Goal: Task Accomplishment & Management: Use online tool/utility

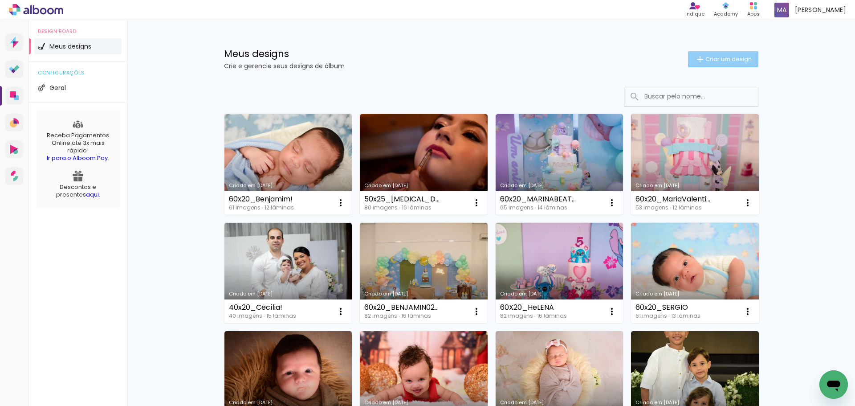
click at [720, 60] on span "Criar um design" at bounding box center [728, 59] width 46 height 6
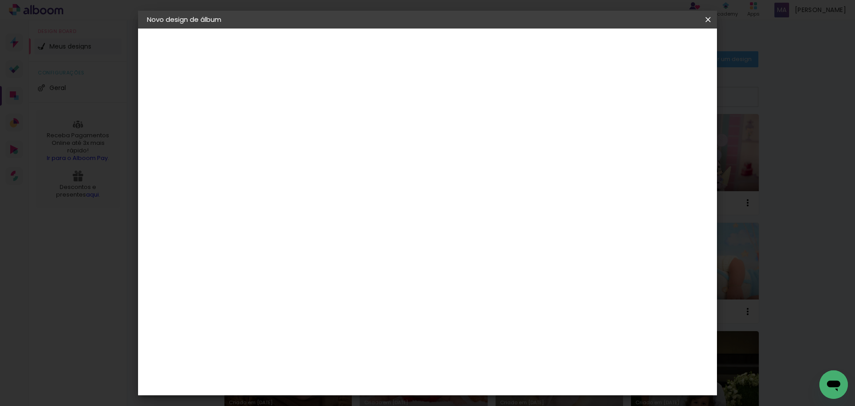
click at [293, 121] on input at bounding box center [293, 120] width 0 height 14
type input "M"
type input "L"
type input "60x20_Malu!"
type paper-input "60x20_Malu!"
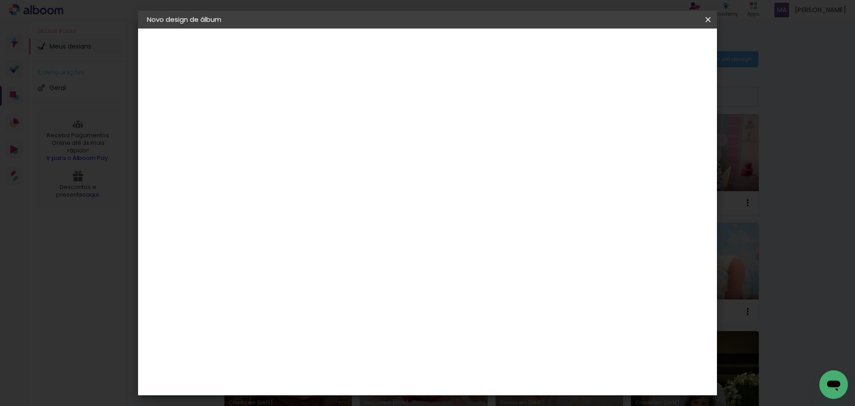
click at [0, 0] on slot "Avançar" at bounding box center [0, 0] width 0 height 0
click at [459, 134] on paper-item "Tamanho Livre" at bounding box center [416, 136] width 85 height 20
click at [0, 0] on slot "Avançar" at bounding box center [0, 0] width 0 height 0
type input "6"
type paper-input "6"
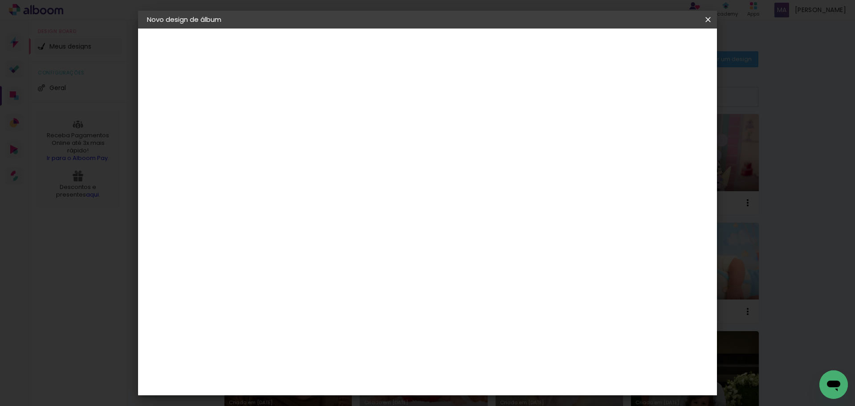
click at [663, 131] on input "6" at bounding box center [661, 134] width 16 height 13
type input "5"
type paper-input "5"
click at [665, 136] on input "5" at bounding box center [662, 134] width 16 height 13
type input "4"
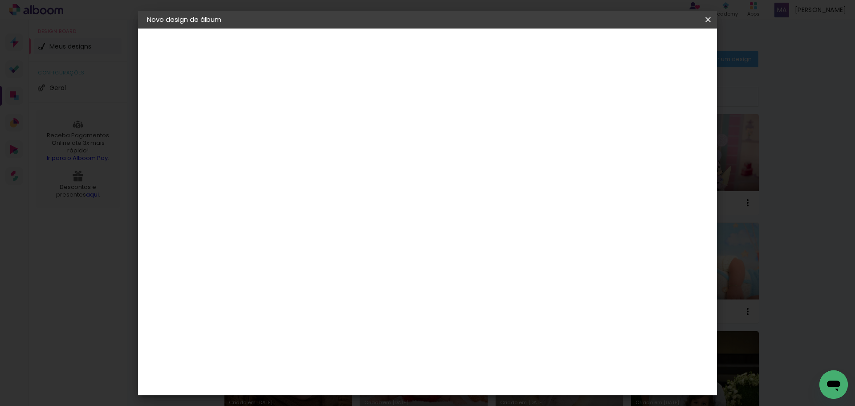
type paper-input "4"
click at [665, 136] on input "4" at bounding box center [662, 134] width 16 height 13
type input "3"
type paper-input "3"
click at [668, 139] on input "3" at bounding box center [663, 134] width 16 height 13
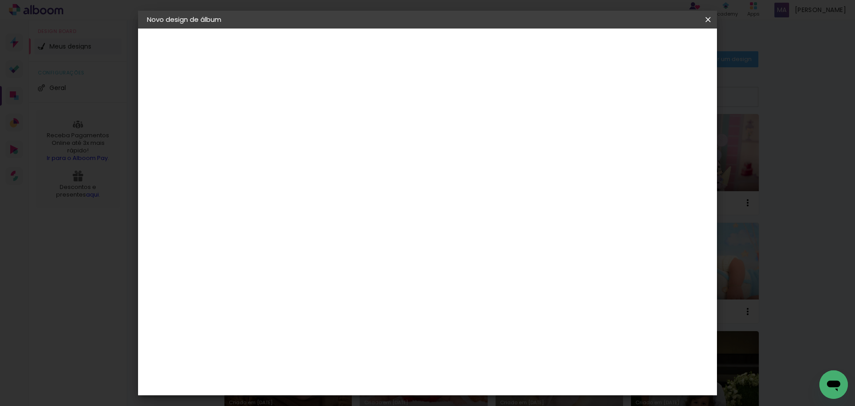
type input "2"
type paper-input "2"
click at [668, 139] on input "2" at bounding box center [664, 134] width 16 height 13
type input "1"
type paper-input "1"
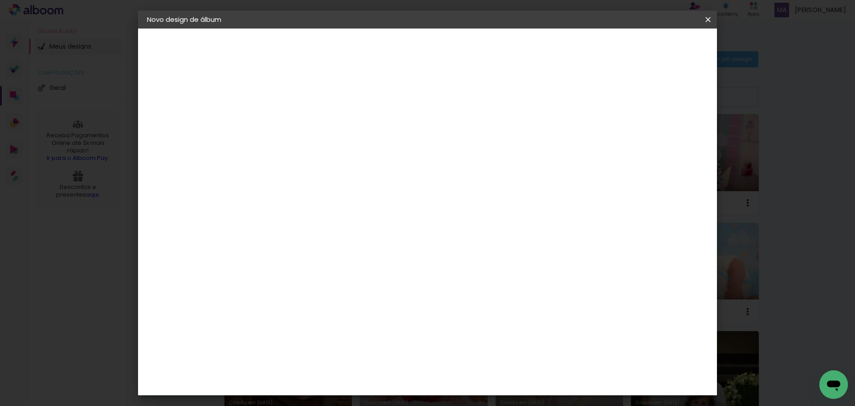
click at [668, 139] on input "1" at bounding box center [666, 134] width 16 height 13
type input "0"
click at [671, 139] on input "0" at bounding box center [666, 134] width 16 height 13
drag, startPoint x: 271, startPoint y: 253, endPoint x: 262, endPoint y: 253, distance: 8.9
click at [263, 253] on input "30" at bounding box center [264, 252] width 23 height 13
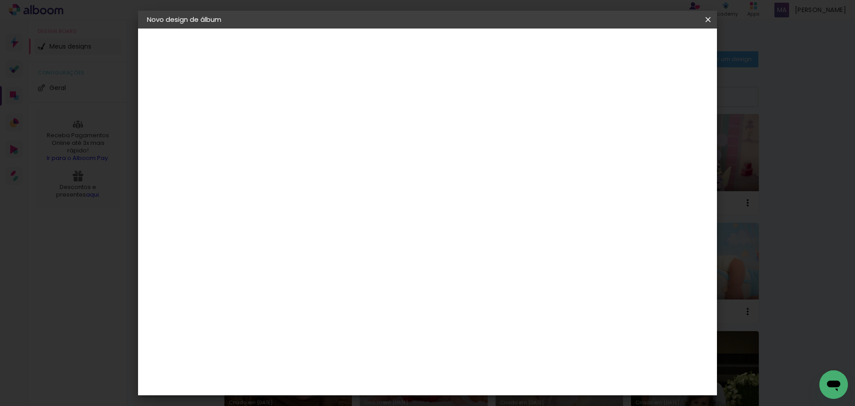
type input "20"
type paper-input "20"
click at [652, 44] on span "Iniciar design" at bounding box center [632, 47] width 41 height 6
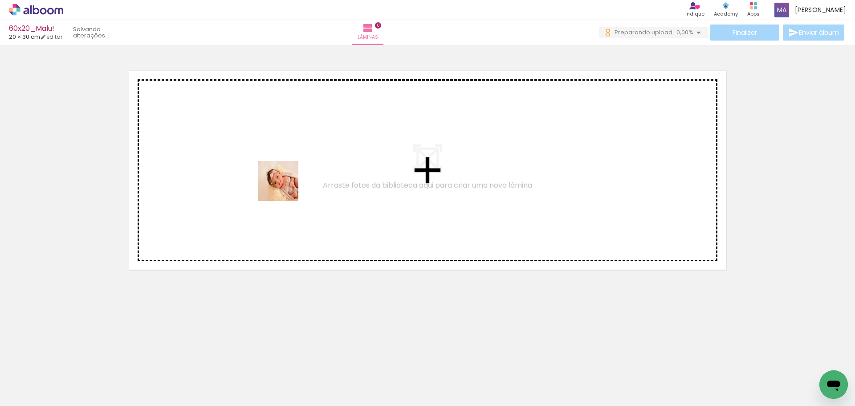
drag, startPoint x: 94, startPoint y: 379, endPoint x: 286, endPoint y: 185, distance: 273.3
click at [286, 185] on quentale-workspace at bounding box center [427, 203] width 855 height 406
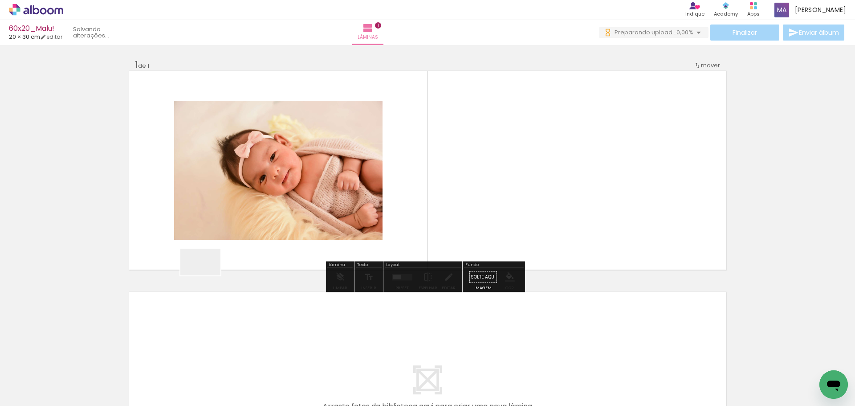
drag, startPoint x: 207, startPoint y: 275, endPoint x: 262, endPoint y: 292, distance: 57.2
click at [257, 183] on quentale-workspace at bounding box center [427, 203] width 855 height 406
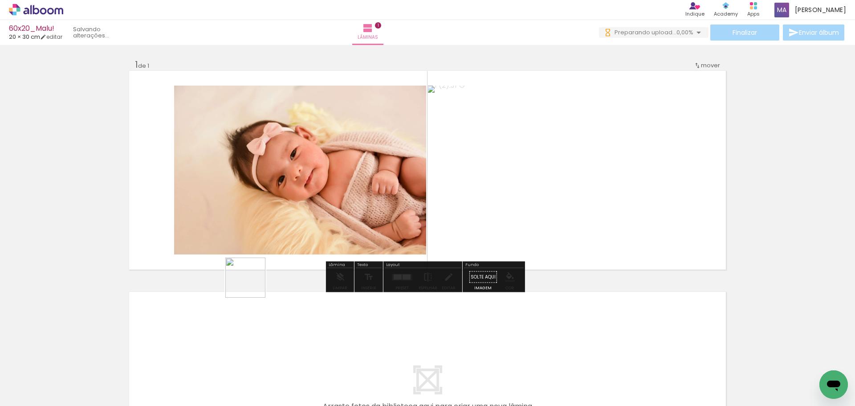
drag, startPoint x: 194, startPoint y: 377, endPoint x: 301, endPoint y: 321, distance: 120.5
click at [318, 149] on quentale-workspace at bounding box center [427, 203] width 855 height 406
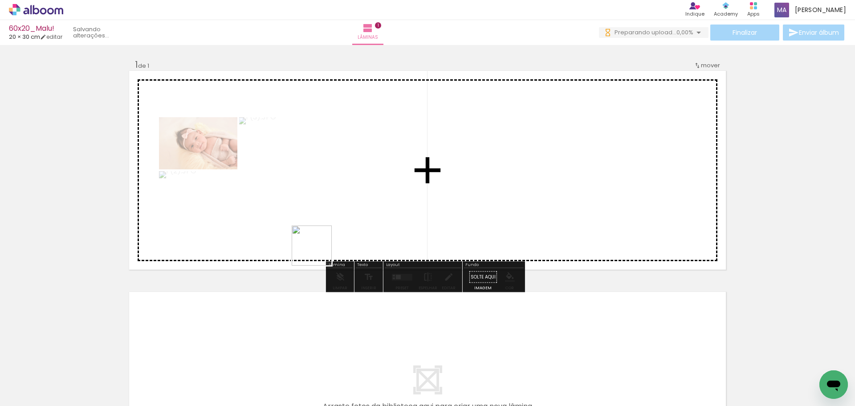
drag, startPoint x: 242, startPoint y: 380, endPoint x: 300, endPoint y: 374, distance: 58.2
click at [330, 228] on quentale-workspace at bounding box center [427, 203] width 855 height 406
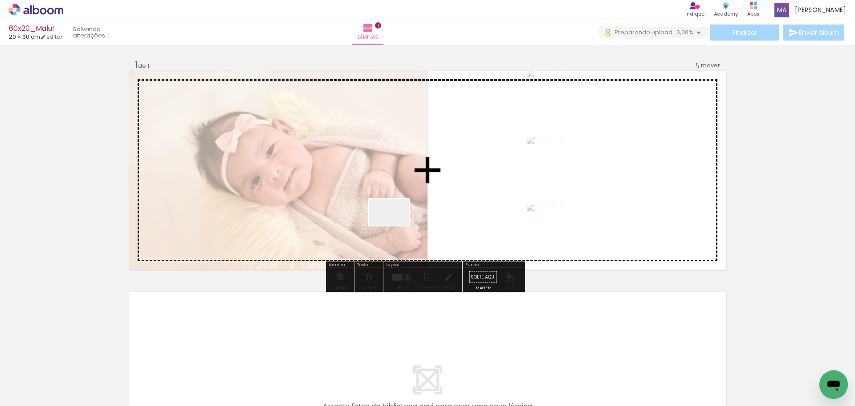
drag, startPoint x: 293, startPoint y: 382, endPoint x: 416, endPoint y: 194, distance: 225.7
click at [413, 199] on quentale-workspace at bounding box center [427, 203] width 855 height 406
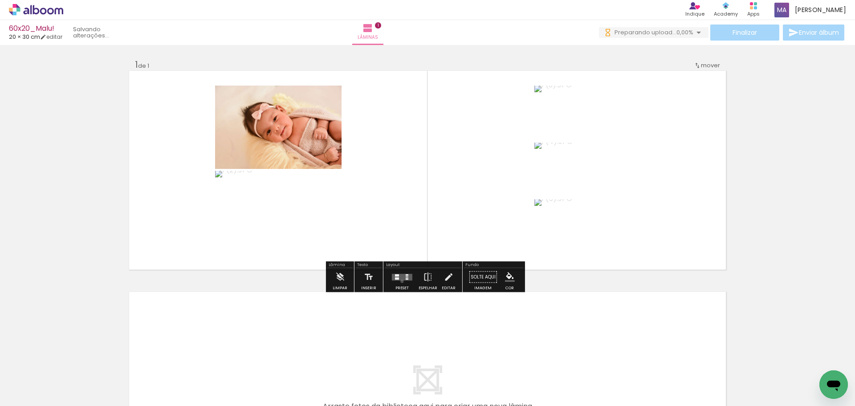
click at [400, 281] on div at bounding box center [402, 277] width 24 height 18
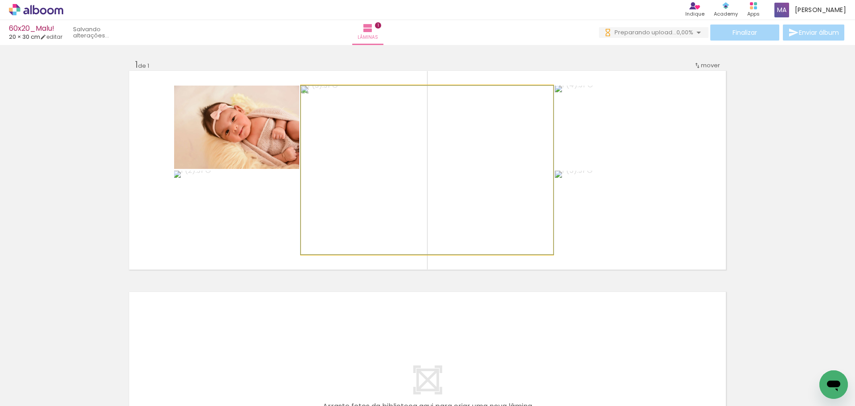
click at [410, 194] on quentale-photo at bounding box center [427, 169] width 252 height 169
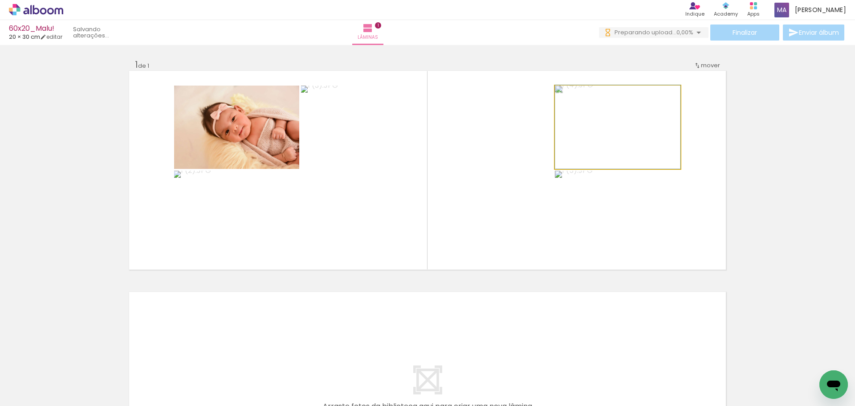
click at [638, 151] on quentale-photo at bounding box center [618, 126] width 126 height 83
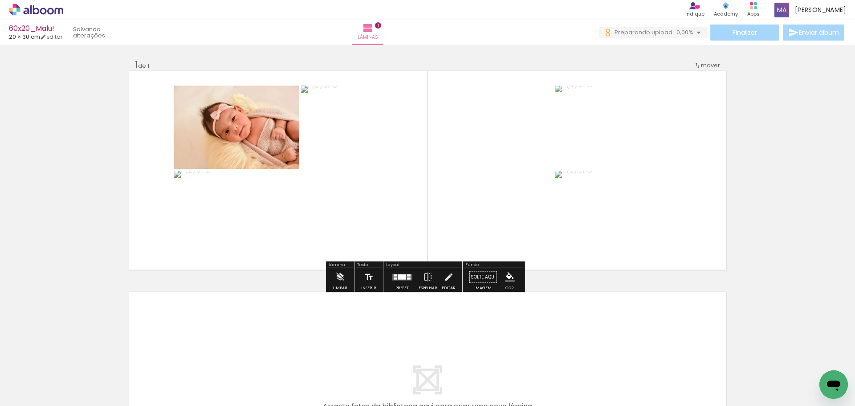
click at [597, 215] on quentale-photo at bounding box center [618, 213] width 126 height 84
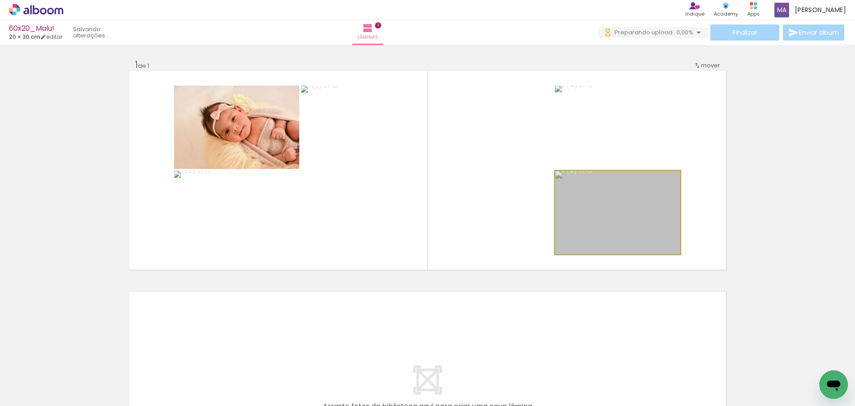
drag, startPoint x: 623, startPoint y: 217, endPoint x: 409, endPoint y: 181, distance: 217.5
click at [0, 0] on slot at bounding box center [0, 0] width 0 height 0
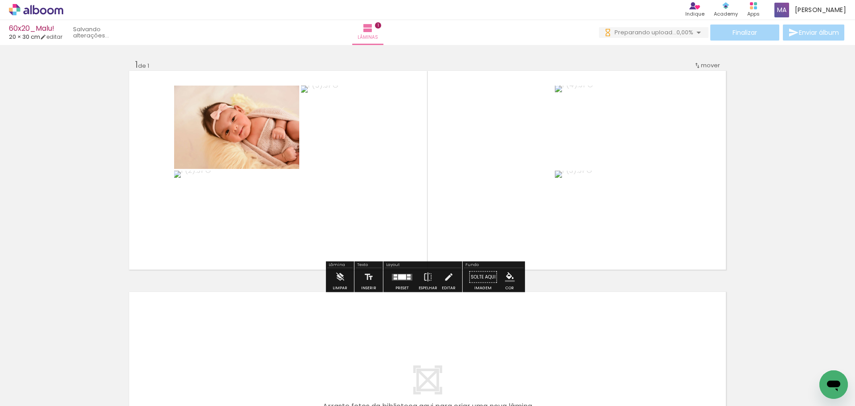
click at [399, 171] on quentale-photo at bounding box center [427, 169] width 252 height 169
click at [232, 118] on quentale-photo at bounding box center [236, 126] width 125 height 83
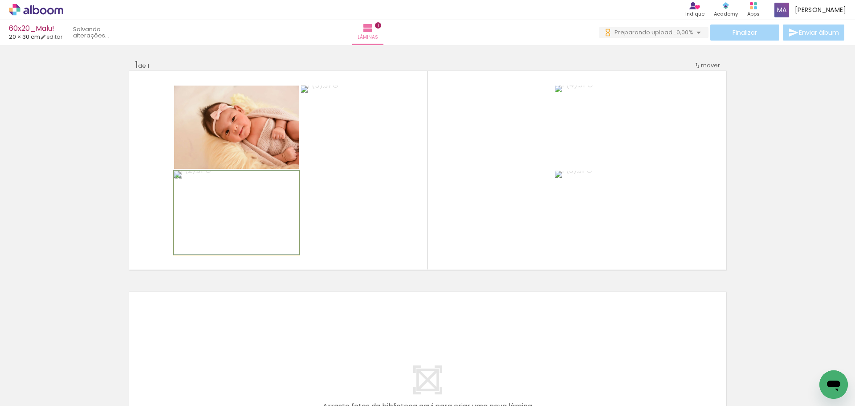
click at [248, 204] on quentale-photo at bounding box center [236, 213] width 125 height 84
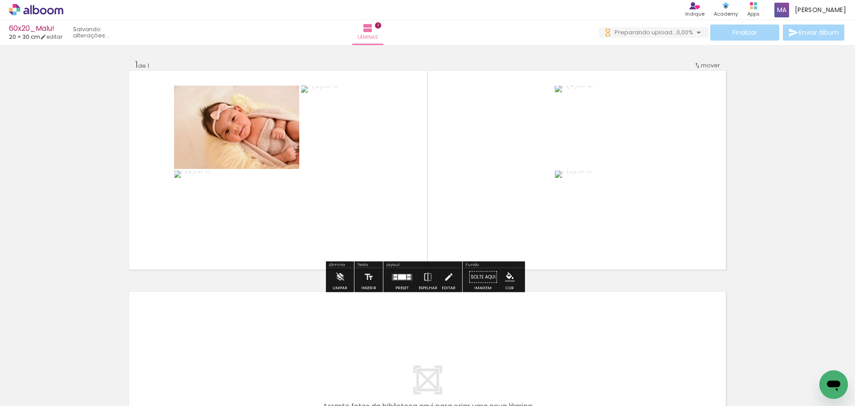
click at [249, 146] on quentale-photo at bounding box center [236, 126] width 125 height 83
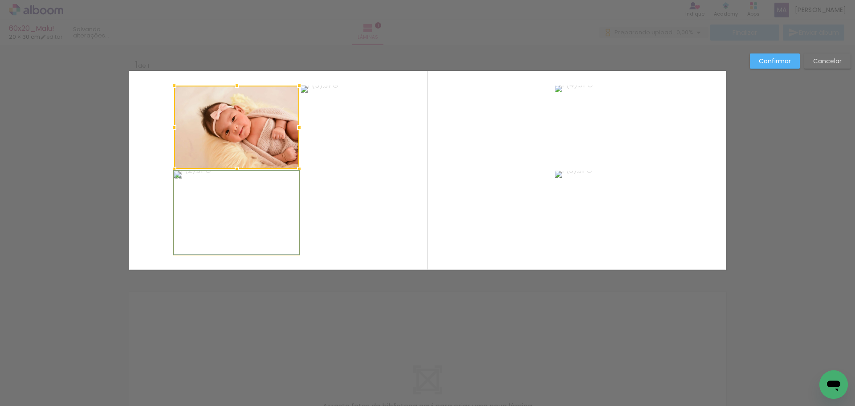
click at [244, 220] on quentale-photo at bounding box center [236, 213] width 125 height 84
click at [367, 194] on quentale-photo at bounding box center [427, 169] width 252 height 169
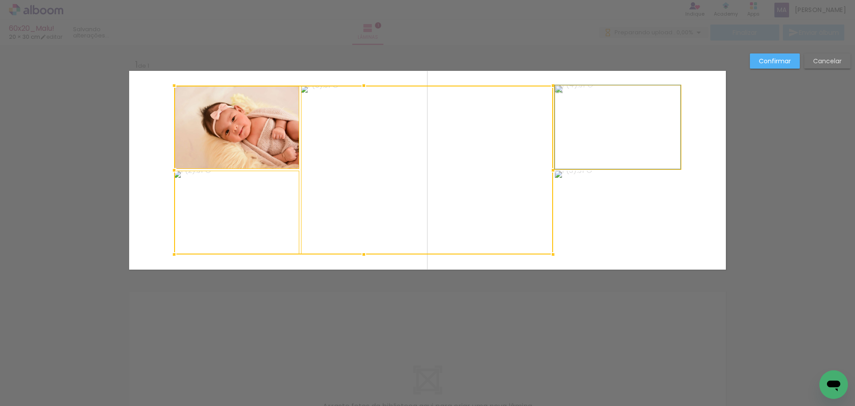
click at [596, 150] on quentale-photo at bounding box center [618, 126] width 126 height 83
click at [601, 209] on div at bounding box center [427, 169] width 506 height 169
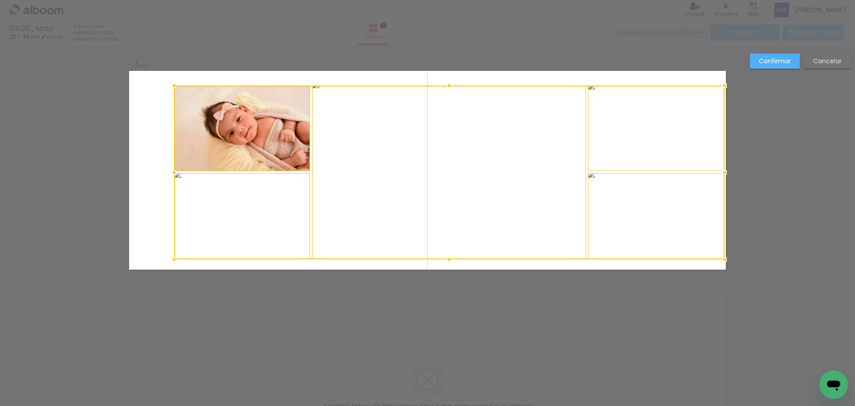
drag, startPoint x: 678, startPoint y: 253, endPoint x: 722, endPoint y: 258, distance: 44.3
click at [722, 258] on div at bounding box center [724, 259] width 18 height 18
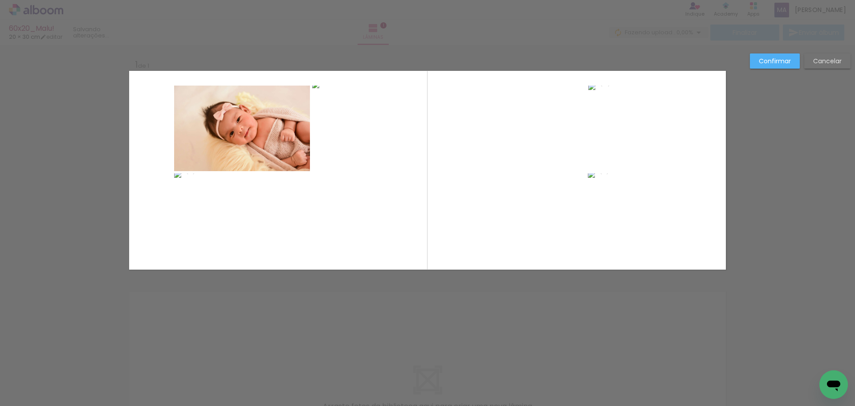
click at [248, 84] on quentale-layouter at bounding box center [427, 170] width 597 height 199
click at [237, 118] on quentale-photo at bounding box center [242, 127] width 136 height 85
click at [588, 173] on div at bounding box center [656, 216] width 137 height 86
click at [246, 211] on quentale-photo at bounding box center [242, 216] width 136 height 86
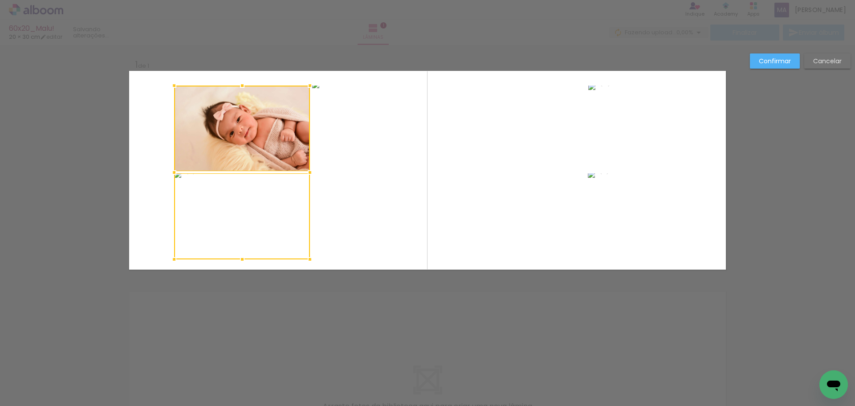
click at [449, 174] on quentale-photo at bounding box center [449, 172] width 274 height 174
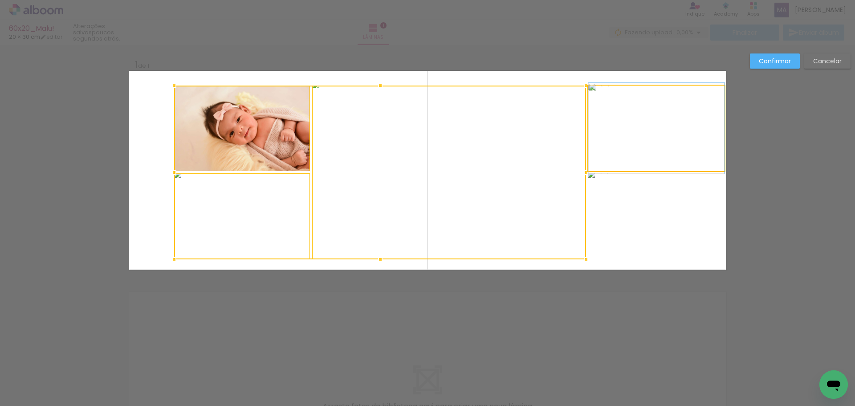
click at [621, 120] on quentale-photo at bounding box center [656, 127] width 136 height 85
click at [606, 180] on div at bounding box center [449, 172] width 550 height 174
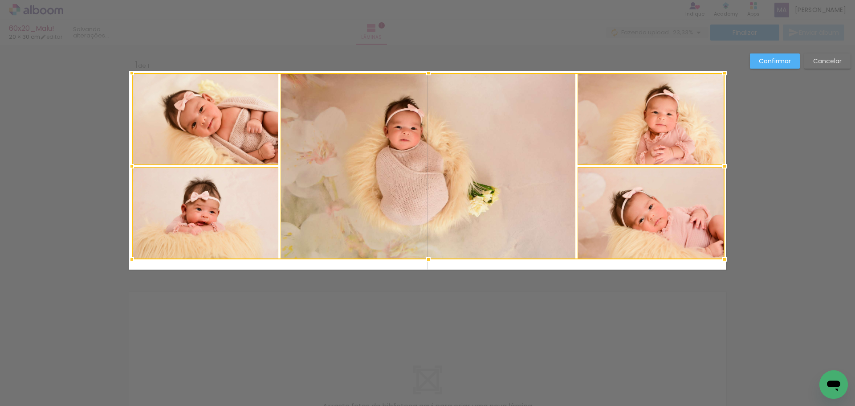
drag, startPoint x: 173, startPoint y: 85, endPoint x: 131, endPoint y: 73, distance: 44.1
click at [131, 73] on div at bounding box center [132, 73] width 18 height 18
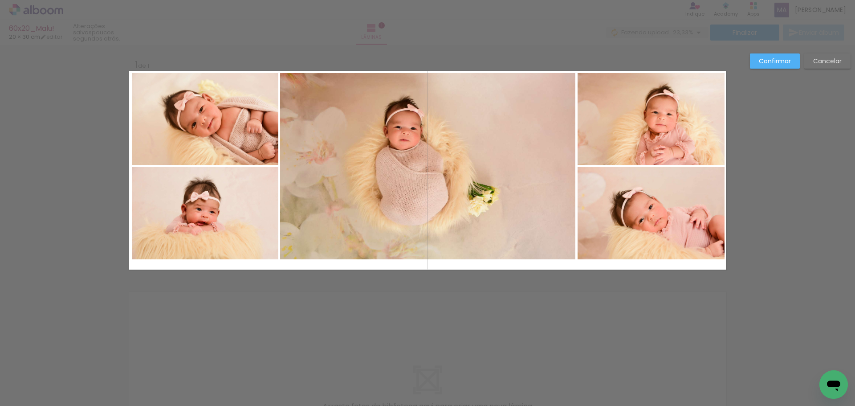
click at [157, 115] on quentale-photo at bounding box center [205, 119] width 146 height 92
click at [221, 205] on quentale-photo at bounding box center [205, 213] width 146 height 92
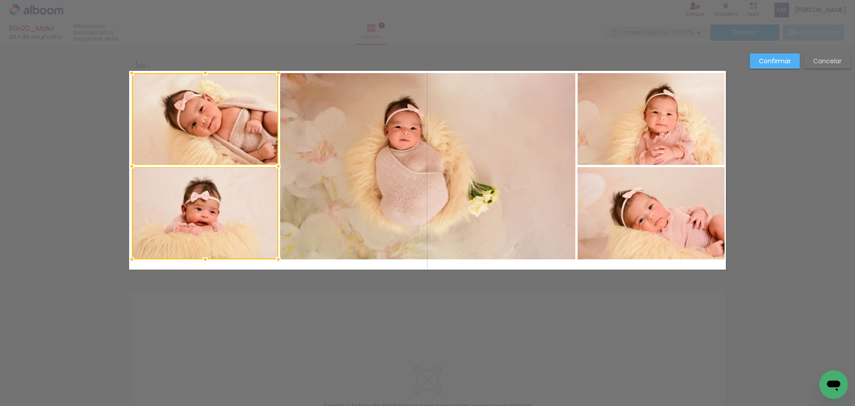
click at [363, 174] on quentale-photo at bounding box center [427, 166] width 295 height 186
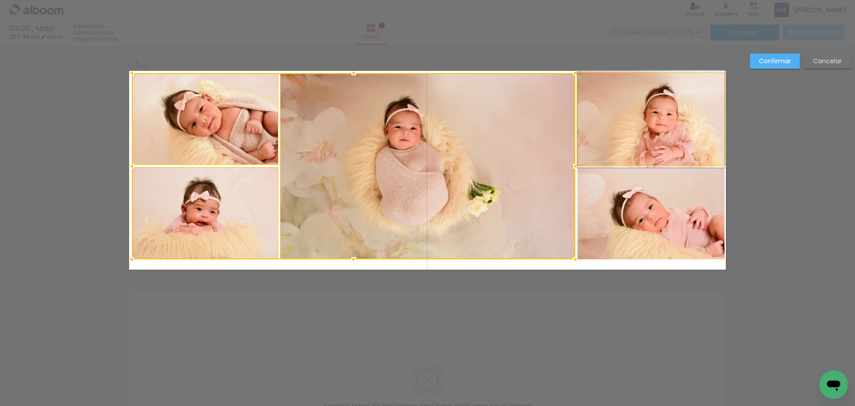
click at [581, 131] on quentale-photo at bounding box center [650, 119] width 147 height 92
click at [625, 199] on div at bounding box center [428, 166] width 593 height 186
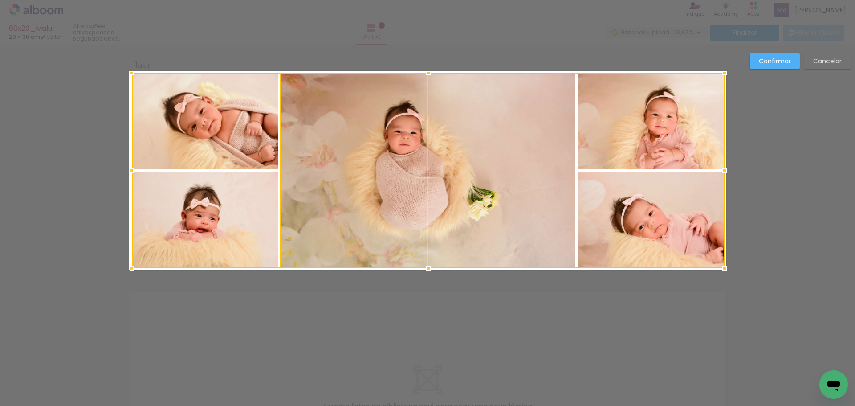
drag, startPoint x: 427, startPoint y: 258, endPoint x: 427, endPoint y: 267, distance: 8.9
click at [427, 267] on div at bounding box center [428, 268] width 18 height 18
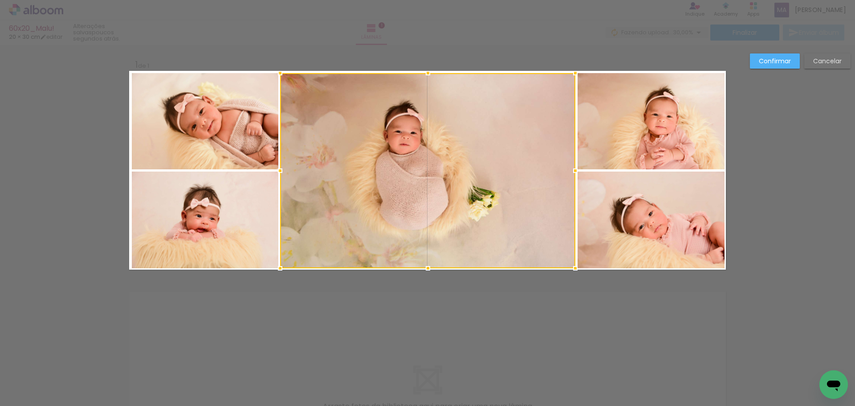
click at [0, 0] on slot "Confirmar" at bounding box center [0, 0] width 0 height 0
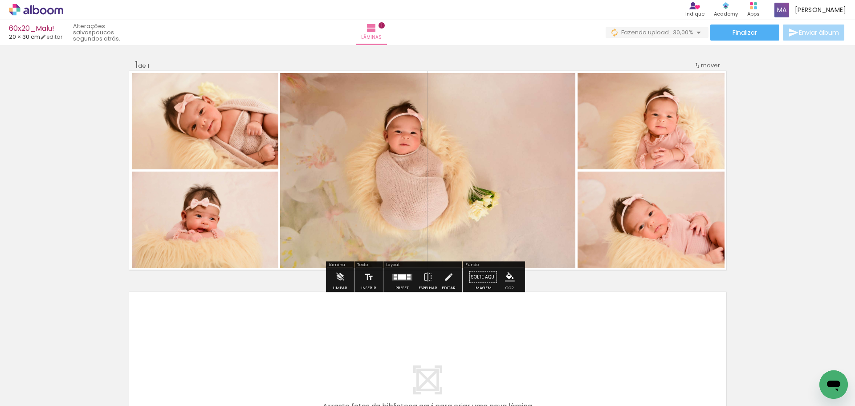
click at [476, 173] on quentale-photo at bounding box center [427, 170] width 295 height 195
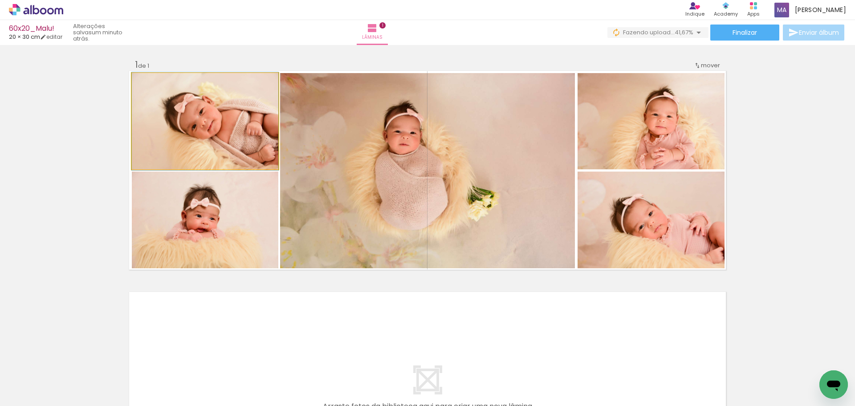
click at [190, 141] on quentale-photo at bounding box center [205, 121] width 146 height 96
drag, startPoint x: 219, startPoint y: 145, endPoint x: 214, endPoint y: 146, distance: 5.9
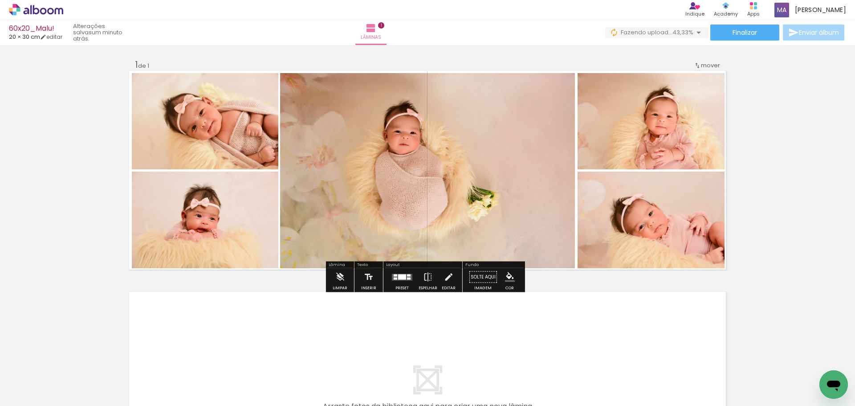
click at [197, 219] on quentale-photo at bounding box center [205, 219] width 146 height 97
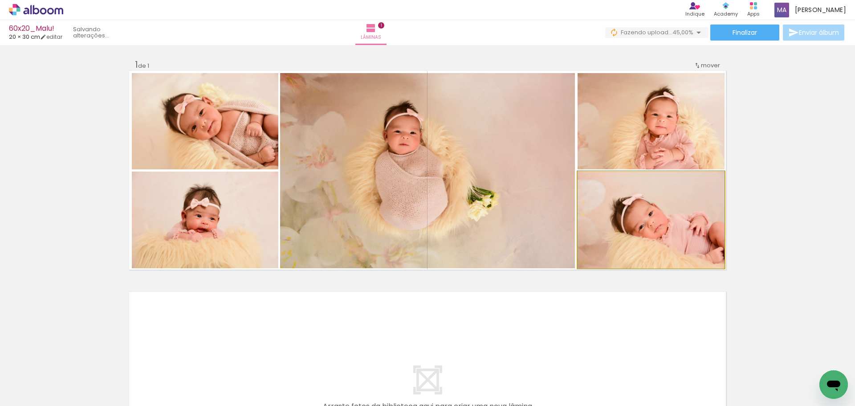
click at [675, 224] on quentale-photo at bounding box center [650, 219] width 147 height 97
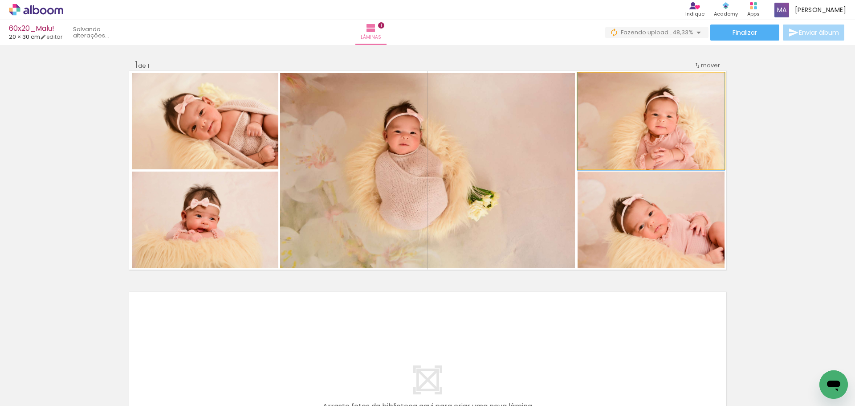
drag, startPoint x: 658, startPoint y: 137, endPoint x: 646, endPoint y: 137, distance: 12.0
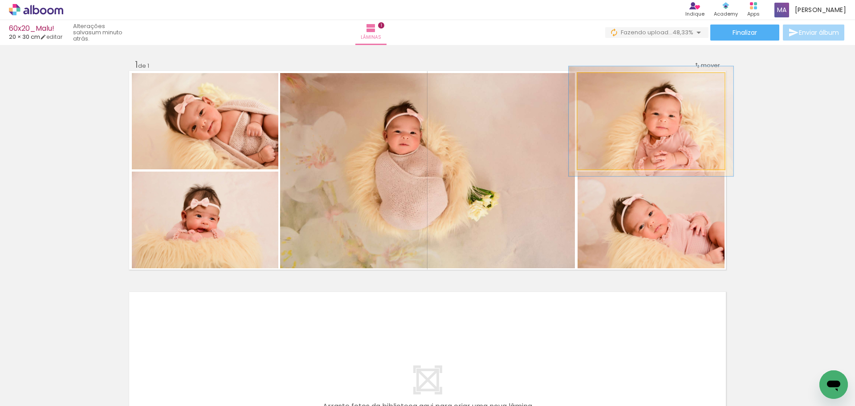
click at [599, 83] on div at bounding box center [602, 82] width 8 height 8
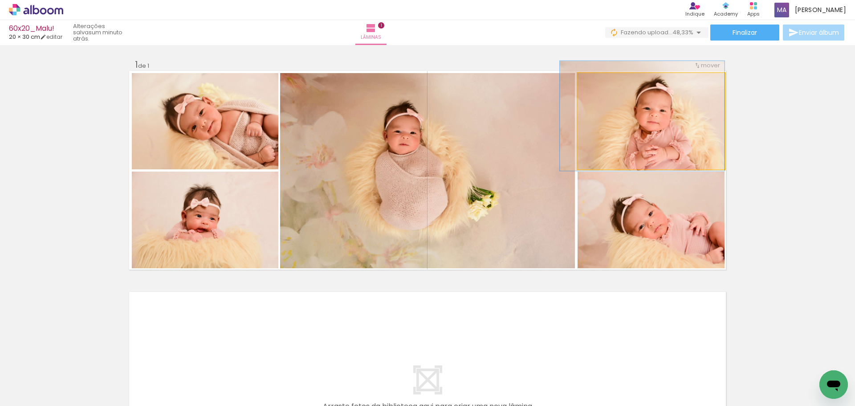
drag, startPoint x: 642, startPoint y: 123, endPoint x: 620, endPoint y: 118, distance: 22.5
type paper-slider "122"
click at [603, 84] on div at bounding box center [605, 82] width 8 height 8
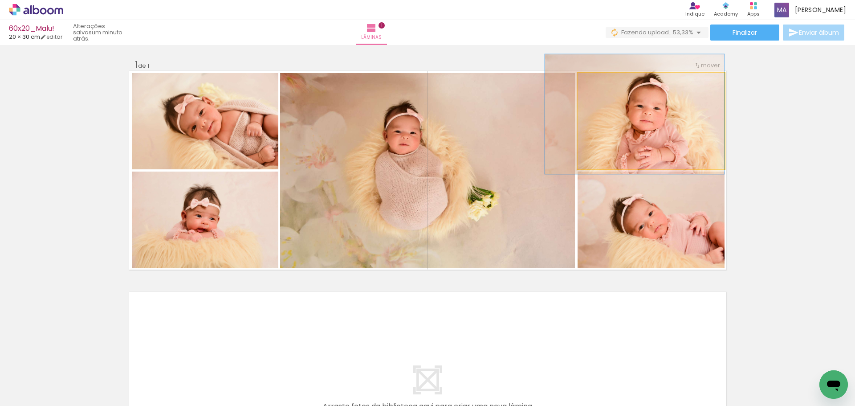
drag, startPoint x: 631, startPoint y: 123, endPoint x: 623, endPoint y: 122, distance: 8.6
click at [602, 83] on div at bounding box center [606, 82] width 8 height 8
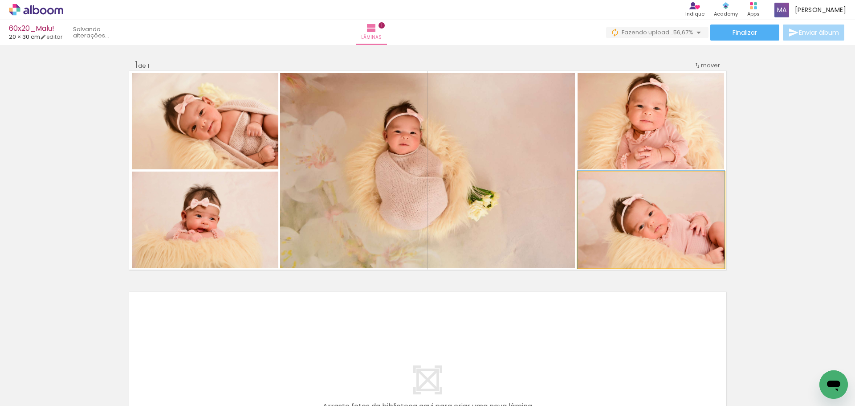
click at [639, 235] on quentale-photo at bounding box center [650, 219] width 147 height 97
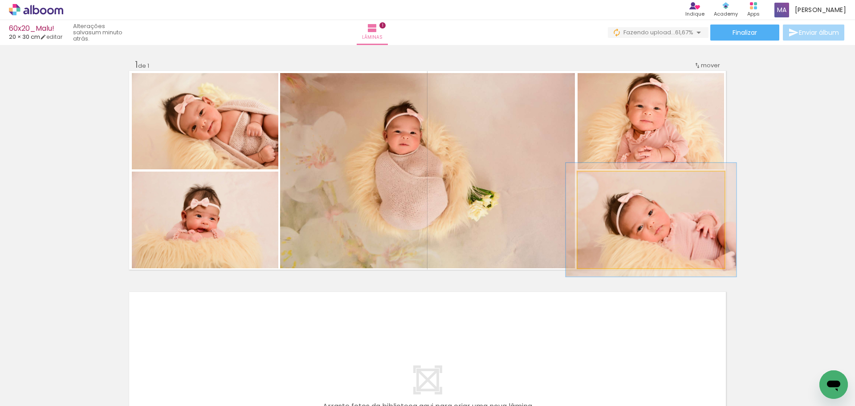
drag, startPoint x: 596, startPoint y: 181, endPoint x: 601, endPoint y: 181, distance: 4.9
type paper-slider "116"
click at [601, 181] on div at bounding box center [603, 181] width 8 height 8
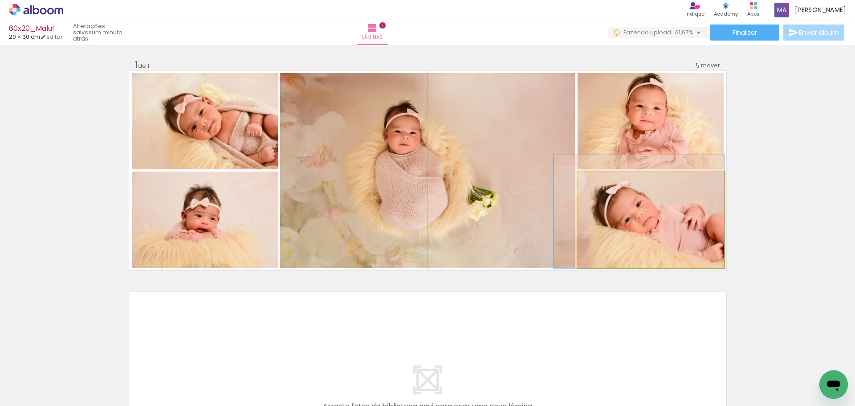
drag, startPoint x: 633, startPoint y: 228, endPoint x: 614, endPoint y: 216, distance: 22.2
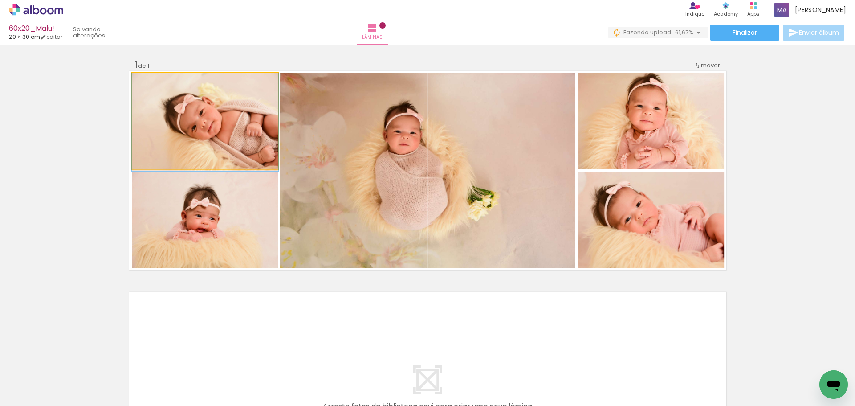
click at [223, 121] on quentale-photo at bounding box center [205, 121] width 146 height 96
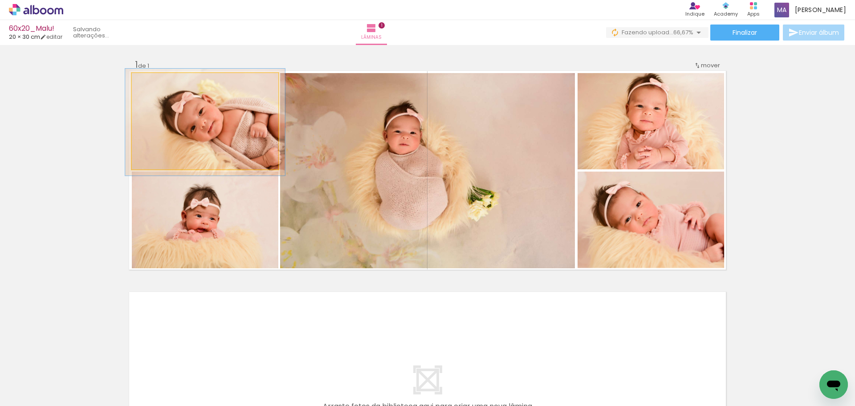
type paper-slider "109"
click at [155, 82] on div at bounding box center [155, 82] width 14 height 14
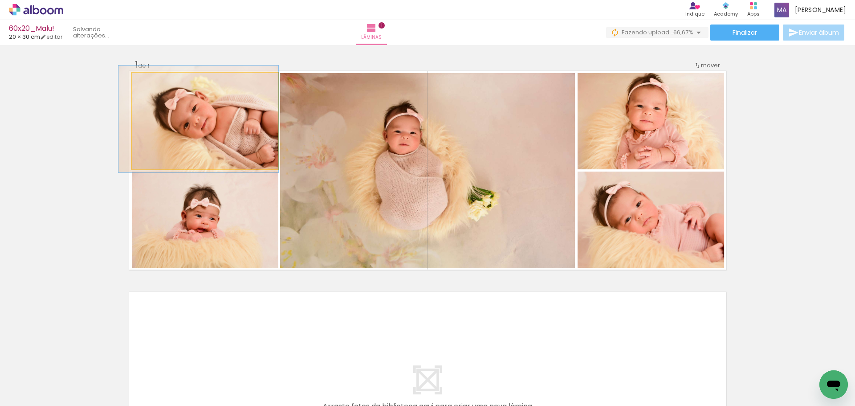
drag, startPoint x: 198, startPoint y: 118, endPoint x: 178, endPoint y: 114, distance: 19.8
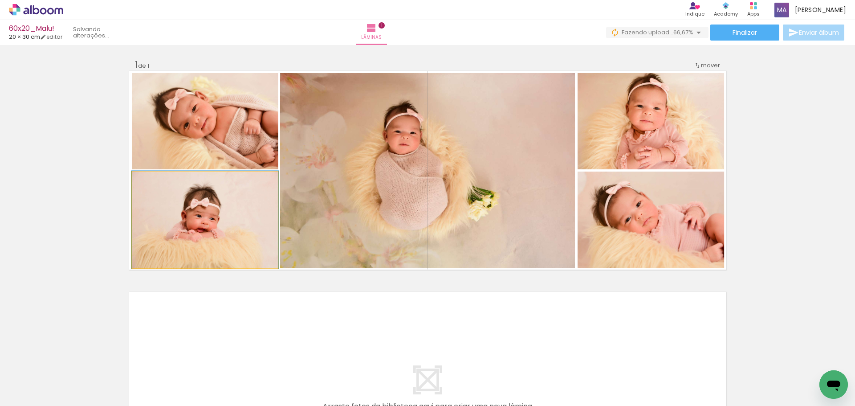
click at [214, 240] on quentale-photo at bounding box center [205, 219] width 146 height 97
click at [154, 182] on div at bounding box center [153, 181] width 8 height 8
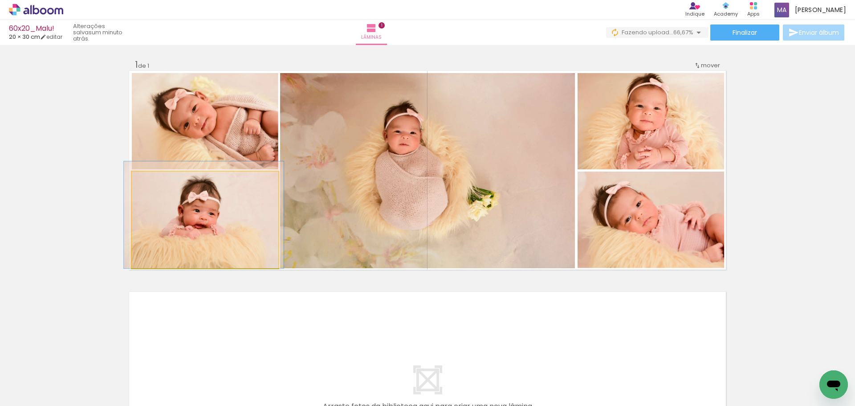
drag, startPoint x: 226, startPoint y: 222, endPoint x: 224, endPoint y: 214, distance: 8.1
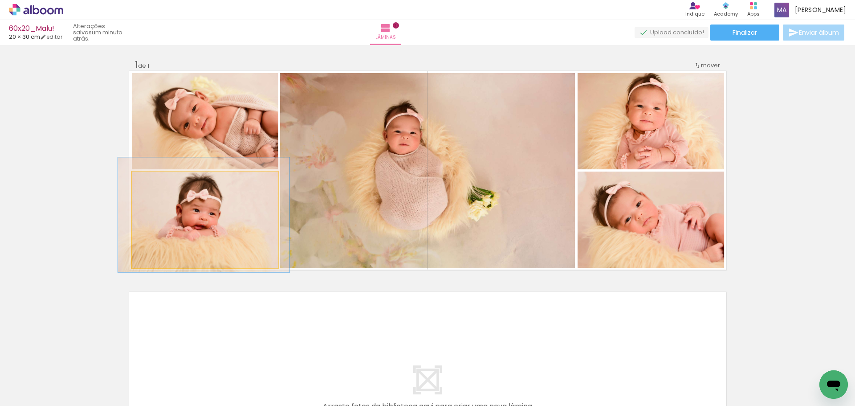
type paper-slider "117"
click at [156, 181] on div at bounding box center [158, 181] width 8 height 8
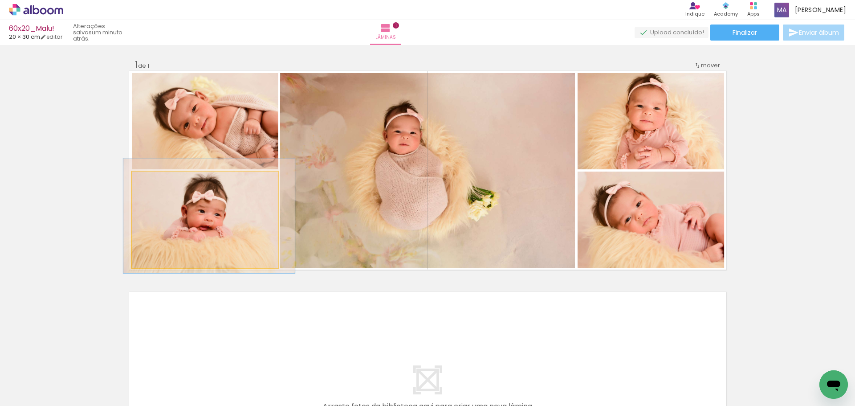
drag, startPoint x: 201, startPoint y: 226, endPoint x: 207, endPoint y: 227, distance: 5.4
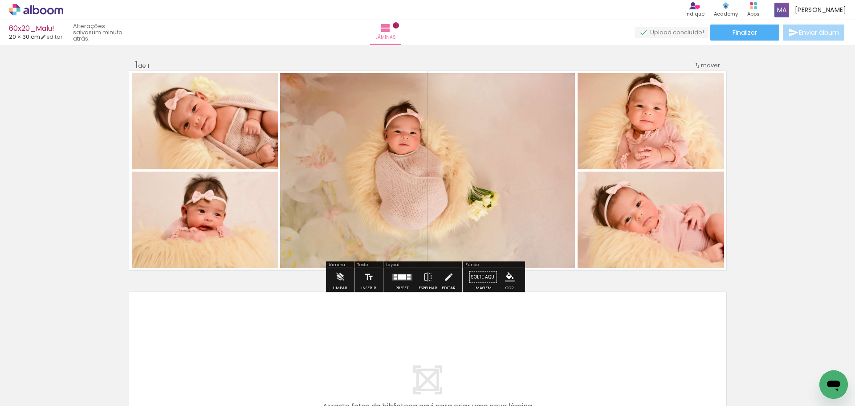
click at [440, 178] on quentale-photo at bounding box center [427, 170] width 295 height 195
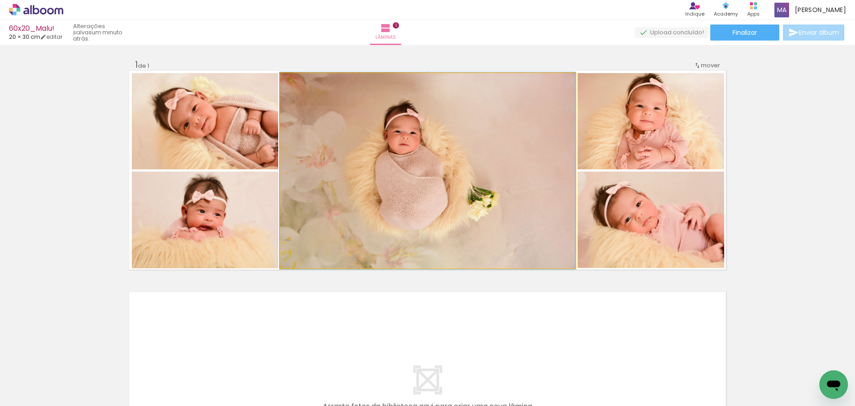
click at [475, 159] on quentale-photo at bounding box center [427, 170] width 295 height 195
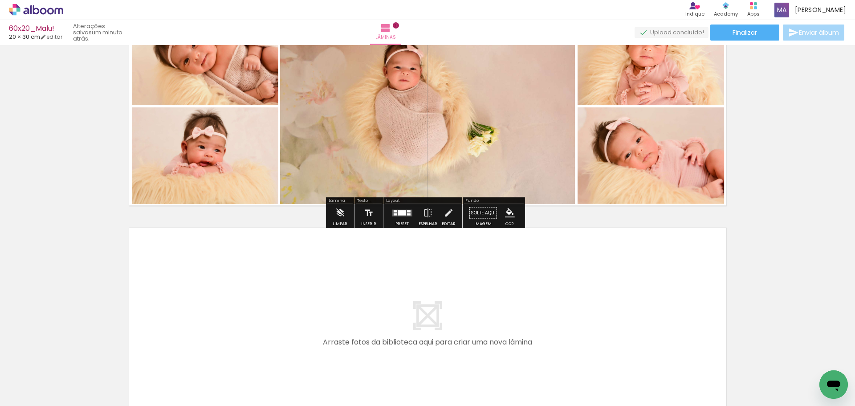
scroll to position [171, 0]
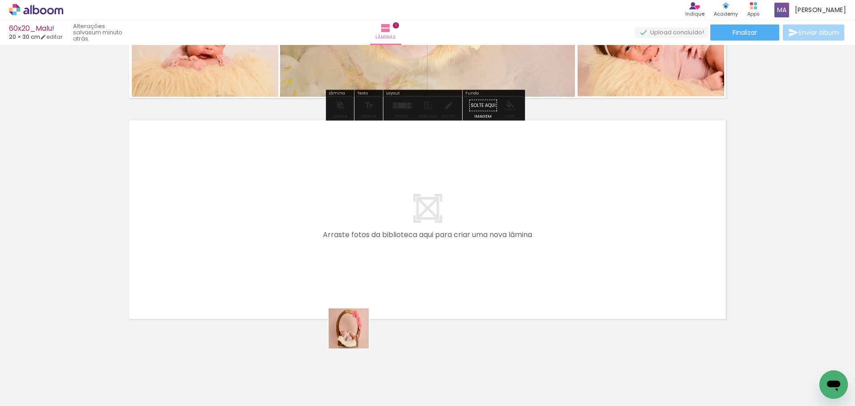
drag, startPoint x: 338, startPoint y: 382, endPoint x: 413, endPoint y: 346, distance: 82.6
click at [362, 222] on quentale-workspace at bounding box center [427, 203] width 855 height 406
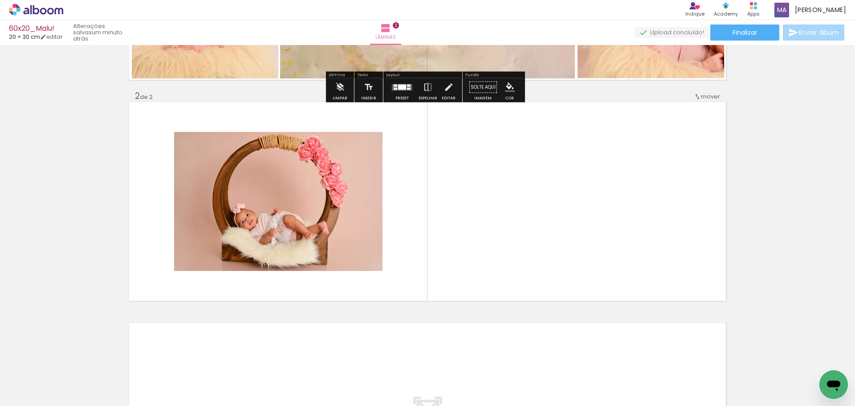
scroll to position [194, 0]
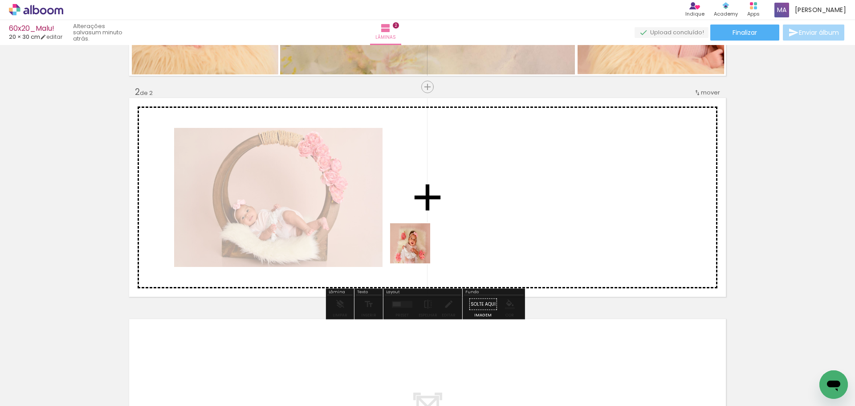
drag, startPoint x: 398, startPoint y: 382, endPoint x: 427, endPoint y: 215, distance: 168.9
click at [427, 215] on quentale-workspace at bounding box center [427, 203] width 855 height 406
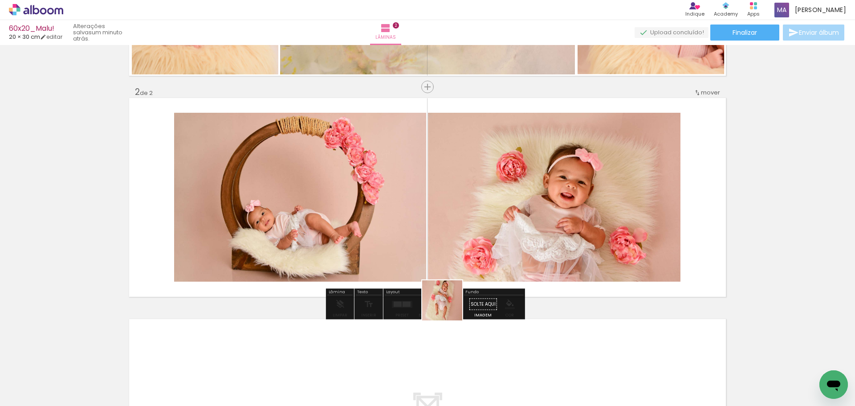
drag, startPoint x: 431, startPoint y: 379, endPoint x: 451, endPoint y: 293, distance: 88.7
click at [451, 237] on quentale-workspace at bounding box center [427, 203] width 855 height 406
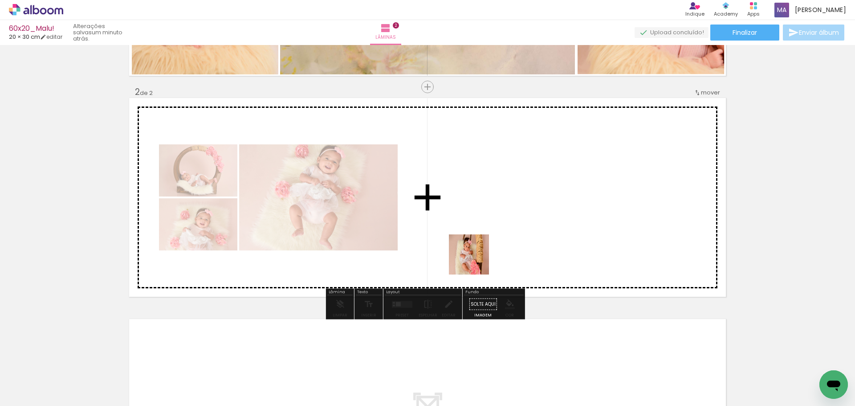
drag, startPoint x: 492, startPoint y: 356, endPoint x: 467, endPoint y: 200, distance: 158.2
click at [464, 216] on quentale-workspace at bounding box center [427, 203] width 855 height 406
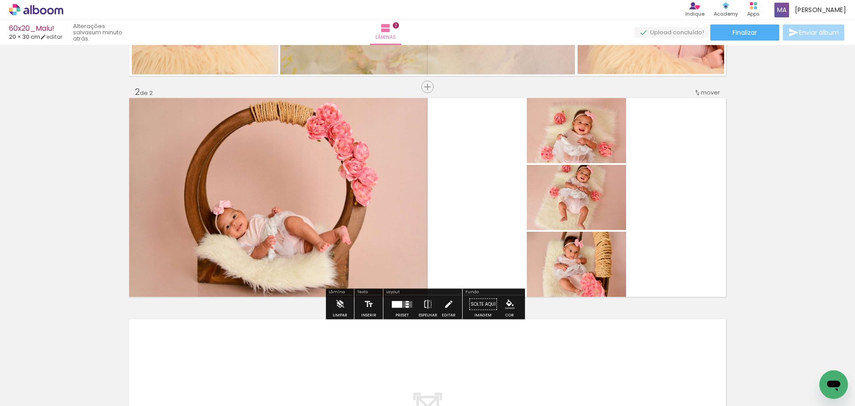
drag, startPoint x: 542, startPoint y: 375, endPoint x: 466, endPoint y: 217, distance: 175.4
click at [472, 224] on quentale-workspace at bounding box center [427, 203] width 855 height 406
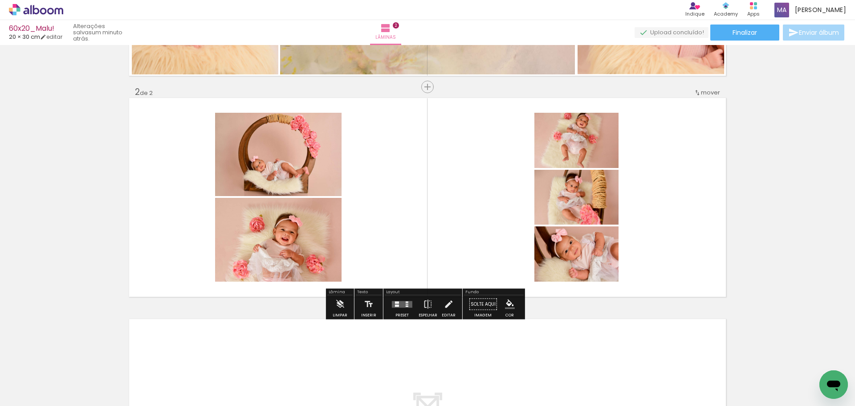
click at [399, 299] on div at bounding box center [402, 304] width 24 height 18
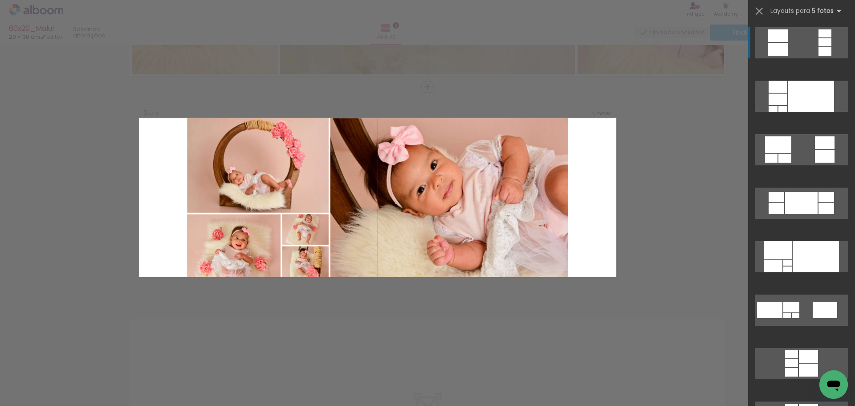
scroll to position [45, 0]
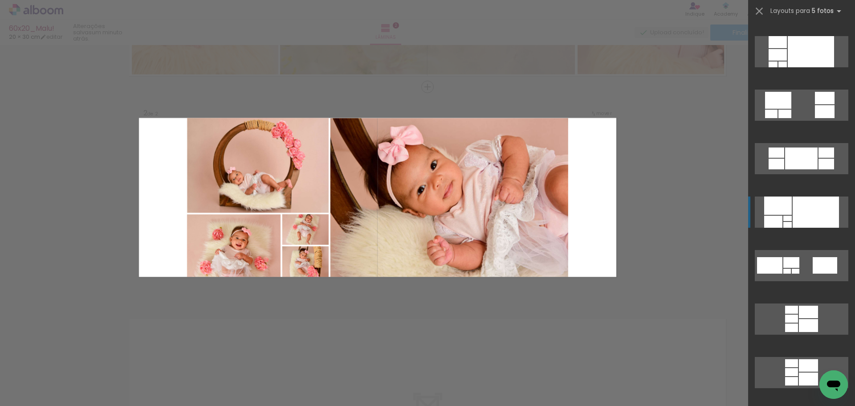
click at [806, 67] on div at bounding box center [811, 51] width 46 height 31
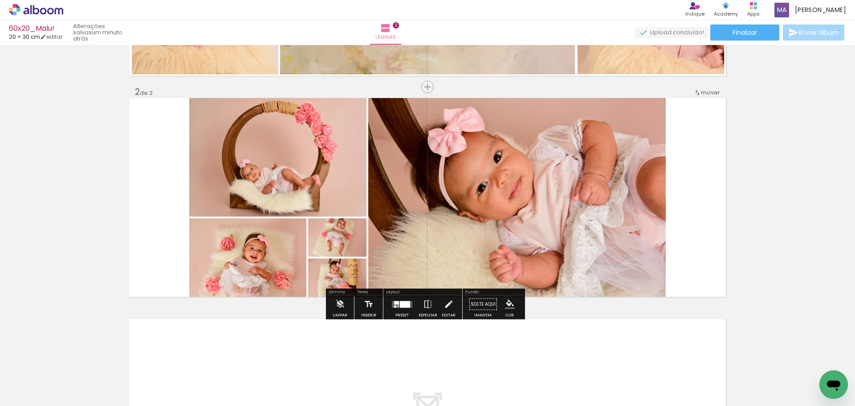
click at [511, 209] on quentale-photo at bounding box center [516, 197] width 297 height 199
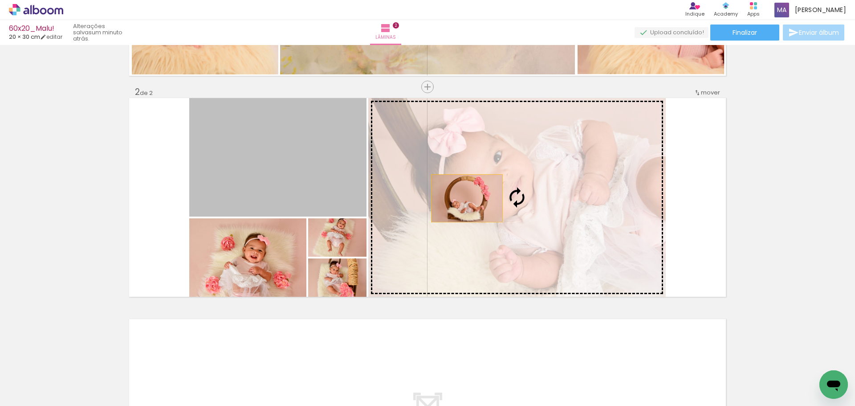
drag, startPoint x: 293, startPoint y: 183, endPoint x: 488, endPoint y: 206, distance: 195.4
click at [0, 0] on slot at bounding box center [0, 0] width 0 height 0
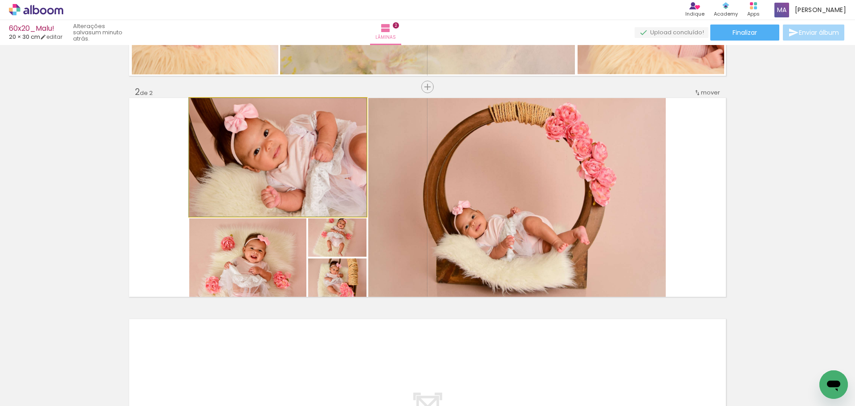
click at [344, 186] on quentale-photo at bounding box center [277, 157] width 177 height 118
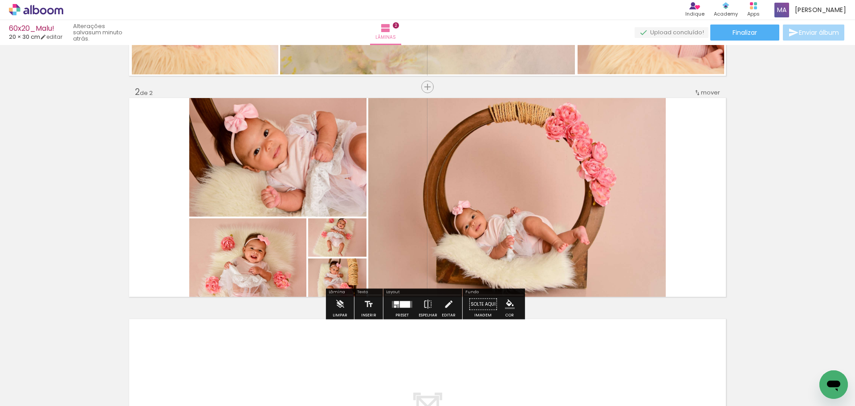
click at [240, 258] on quentale-photo at bounding box center [247, 257] width 117 height 78
click at [301, 175] on quentale-photo at bounding box center [277, 157] width 177 height 118
click at [263, 272] on quentale-photo at bounding box center [247, 257] width 117 height 78
click at [302, 176] on quentale-photo at bounding box center [277, 157] width 177 height 118
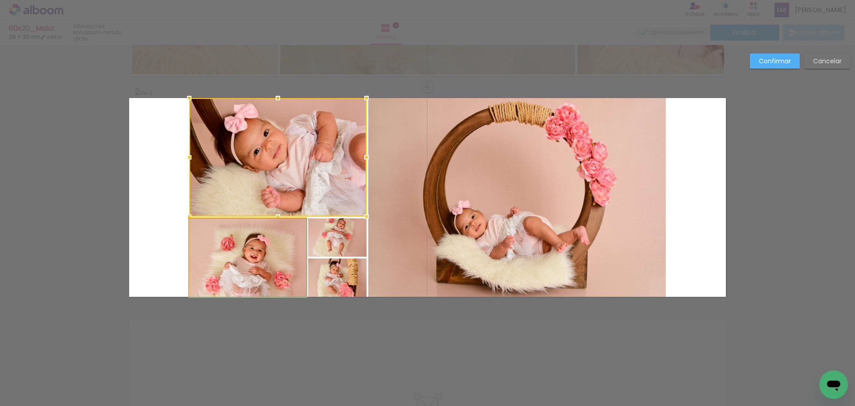
click at [269, 249] on quentale-photo at bounding box center [247, 257] width 117 height 78
click at [326, 239] on div at bounding box center [277, 197] width 177 height 199
click at [338, 288] on div at bounding box center [277, 197] width 177 height 199
click at [475, 250] on quentale-photo at bounding box center [516, 197] width 297 height 199
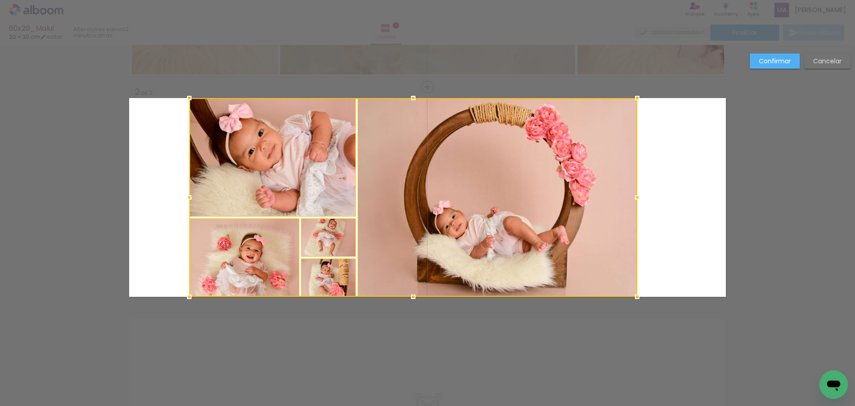
drag, startPoint x: 664, startPoint y: 199, endPoint x: 636, endPoint y: 201, distance: 28.5
click at [636, 201] on div at bounding box center [637, 197] width 18 height 18
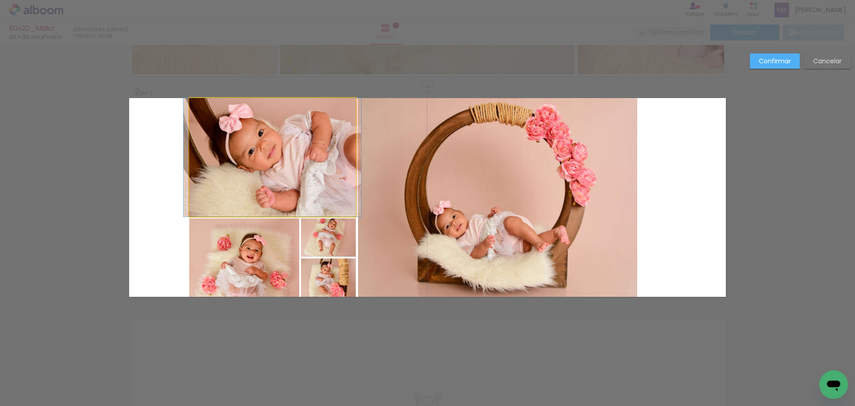
click at [276, 163] on quentale-photo at bounding box center [272, 157] width 167 height 118
click at [358, 163] on div at bounding box center [497, 197] width 279 height 199
click at [242, 252] on quentale-photo at bounding box center [244, 257] width 110 height 78
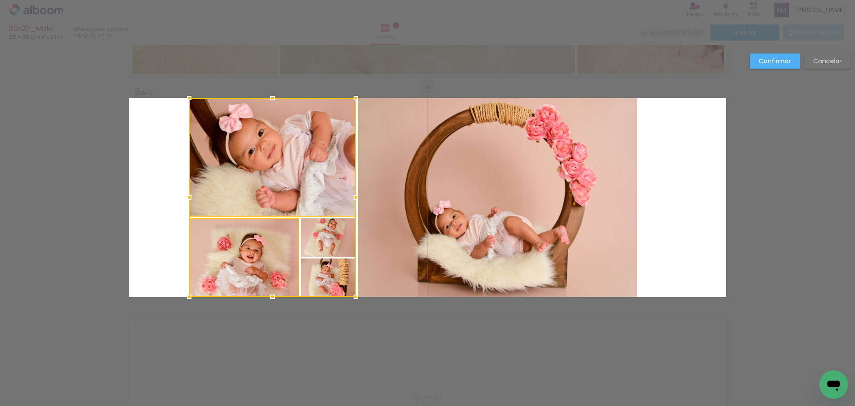
click at [318, 246] on div at bounding box center [272, 197] width 167 height 199
click at [321, 273] on div at bounding box center [272, 197] width 167 height 199
click at [441, 240] on quentale-photo at bounding box center [497, 197] width 279 height 199
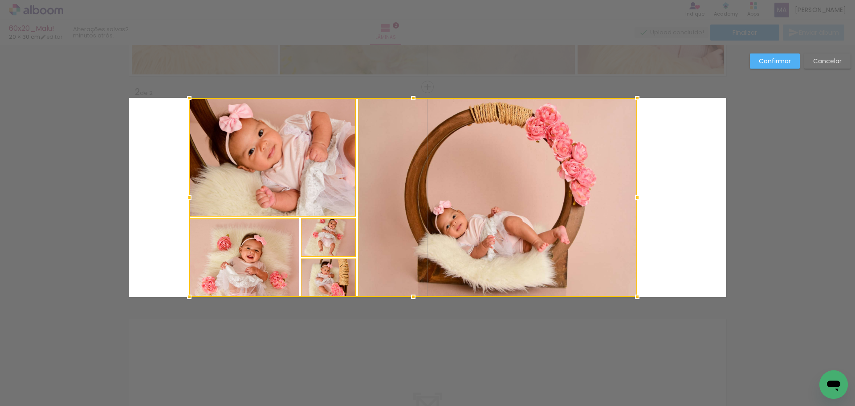
click at [775, 67] on paper-button "Confirmar" at bounding box center [775, 60] width 50 height 15
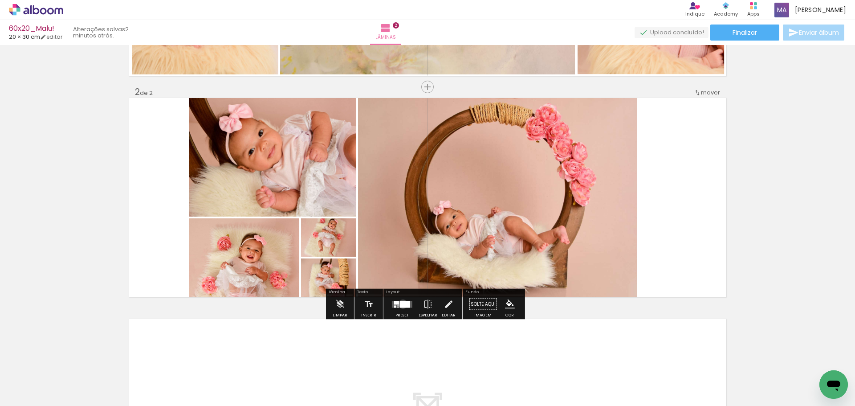
click at [401, 304] on div at bounding box center [405, 304] width 10 height 7
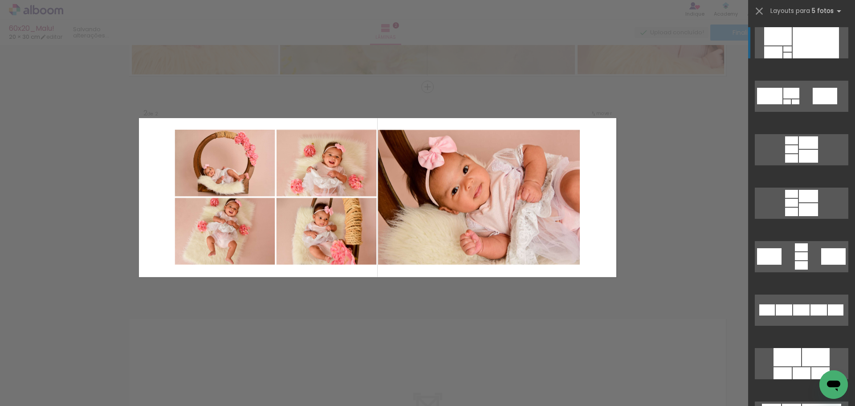
scroll to position [481, 0]
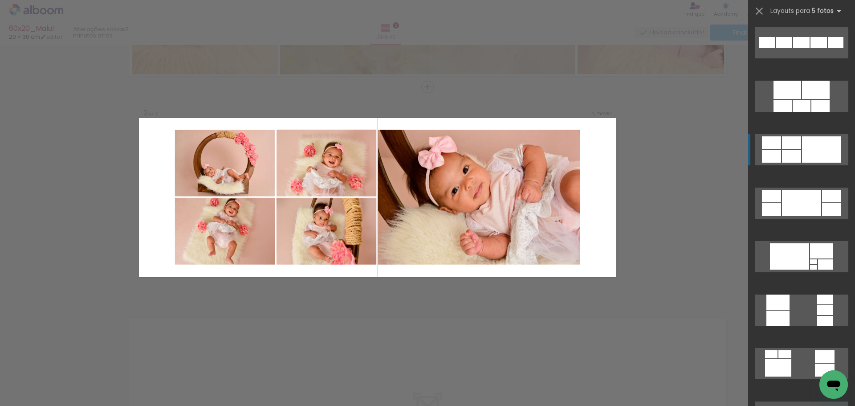
click at [817, 316] on div at bounding box center [825, 321] width 16 height 10
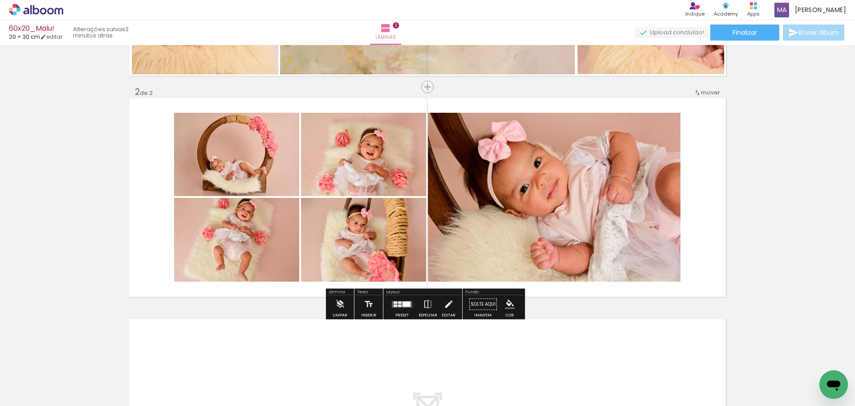
click at [397, 306] on quentale-layouter at bounding box center [402, 304] width 20 height 7
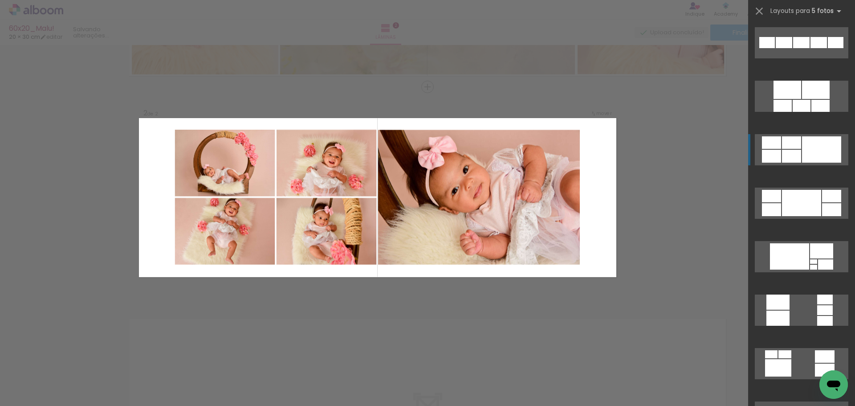
scroll to position [588, 0]
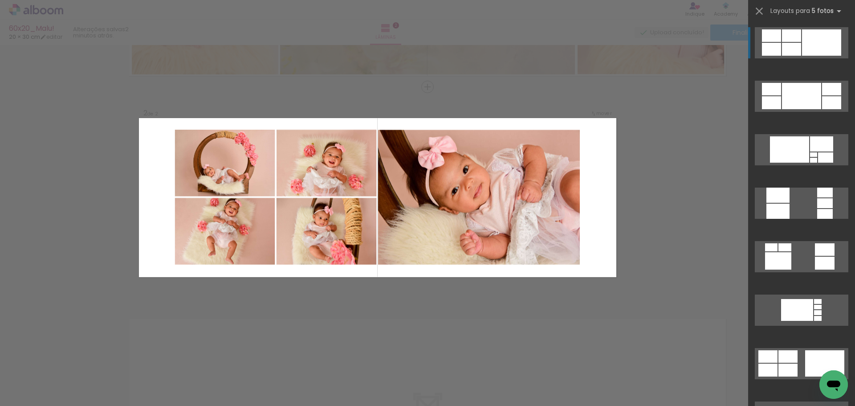
click at [426, 237] on quentale-photo at bounding box center [479, 197] width 202 height 135
click at [463, 309] on div "Confirmar Cancelar" at bounding box center [427, 193] width 855 height 684
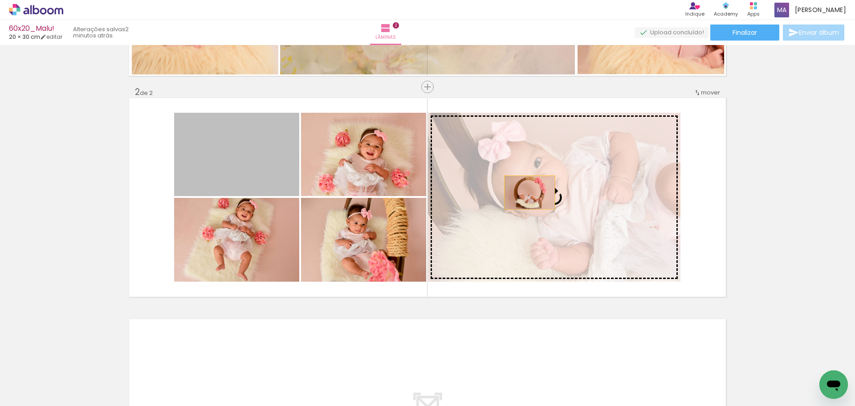
drag, startPoint x: 266, startPoint y: 165, endPoint x: 585, endPoint y: 195, distance: 320.7
click at [0, 0] on slot at bounding box center [0, 0] width 0 height 0
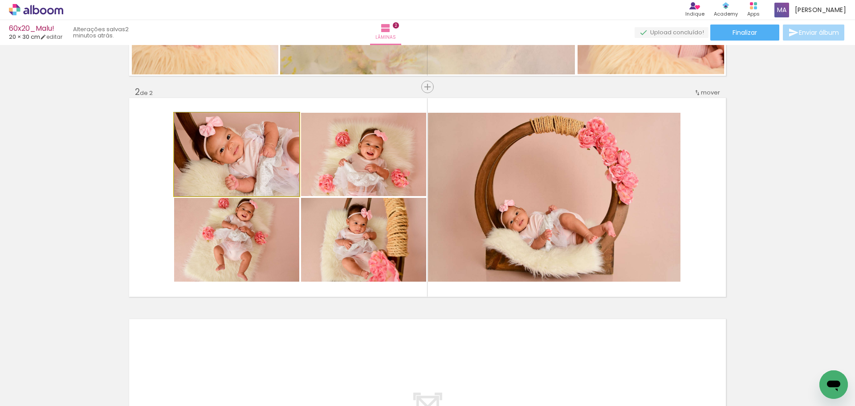
click at [263, 171] on quentale-photo at bounding box center [236, 154] width 125 height 83
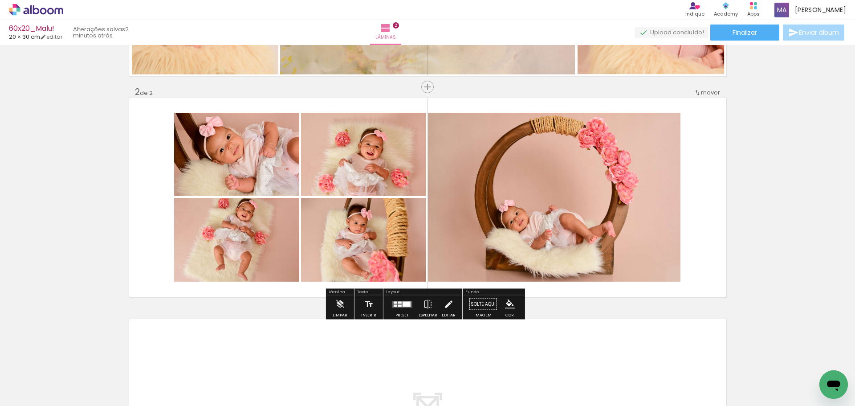
click at [261, 183] on quentale-photo at bounding box center [236, 154] width 125 height 83
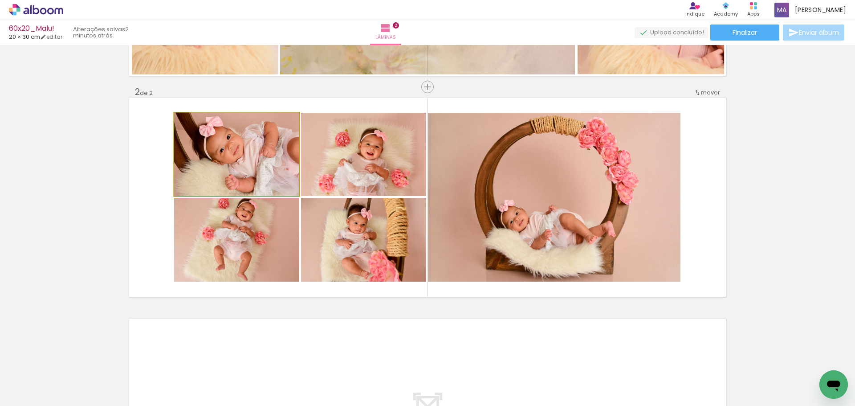
click at [261, 183] on quentale-photo at bounding box center [236, 154] width 125 height 83
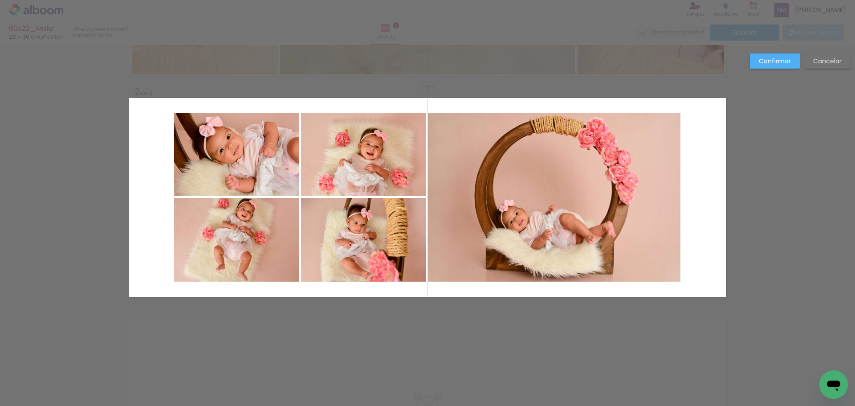
click at [260, 236] on quentale-photo at bounding box center [236, 240] width 125 height 84
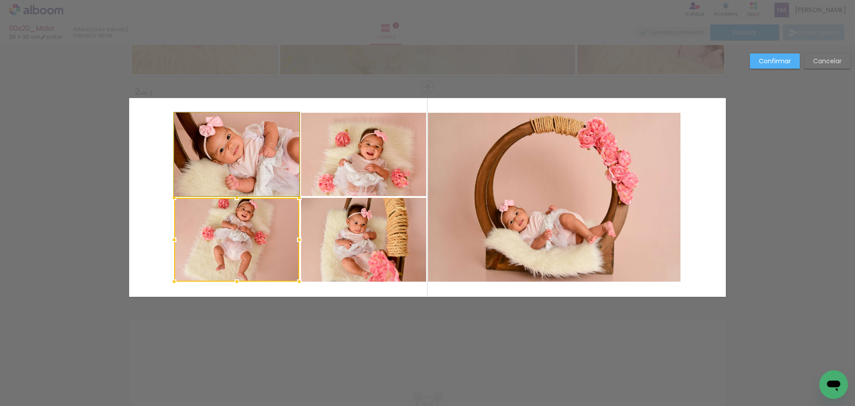
click at [260, 163] on quentale-photo at bounding box center [236, 154] width 125 height 83
click at [315, 158] on quentale-photo at bounding box center [363, 154] width 125 height 83
click at [348, 235] on div at bounding box center [300, 197] width 252 height 169
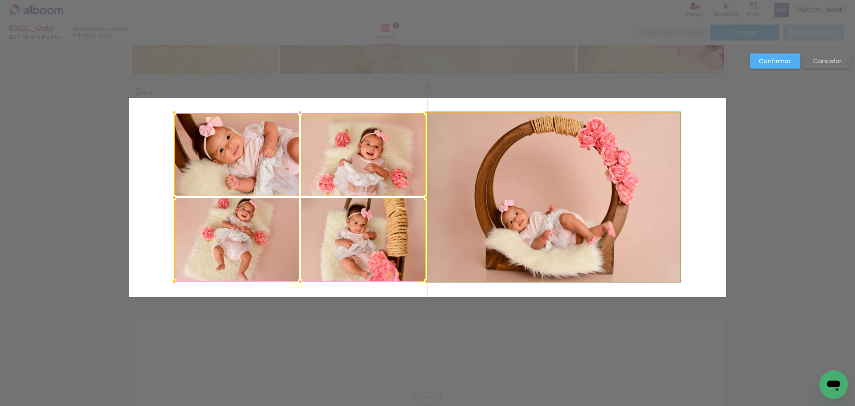
click at [493, 233] on quentale-photo at bounding box center [554, 197] width 252 height 169
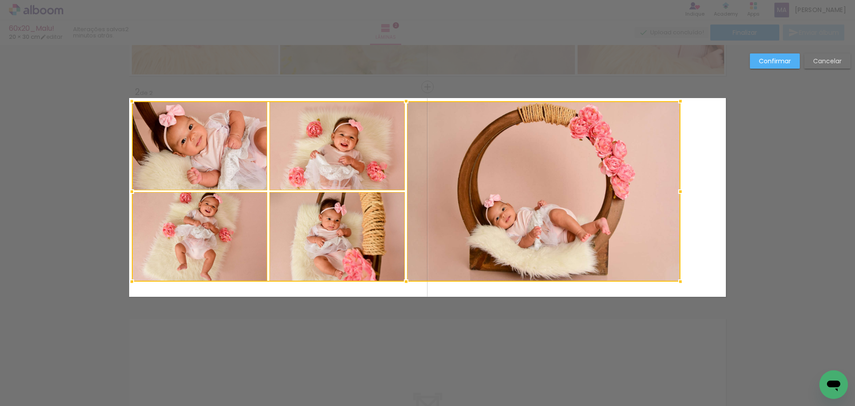
drag, startPoint x: 171, startPoint y: 111, endPoint x: 129, endPoint y: 100, distance: 43.9
click at [129, 100] on div at bounding box center [132, 101] width 18 height 18
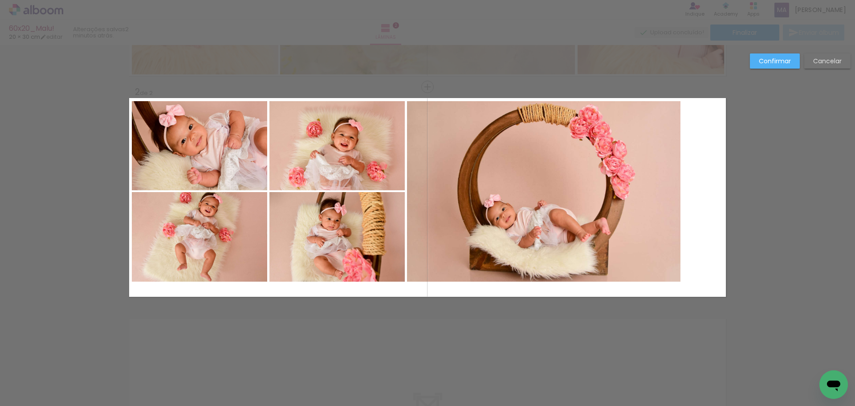
click at [180, 146] on quentale-photo at bounding box center [199, 145] width 135 height 89
click at [203, 218] on quentale-photo at bounding box center [199, 236] width 135 height 89
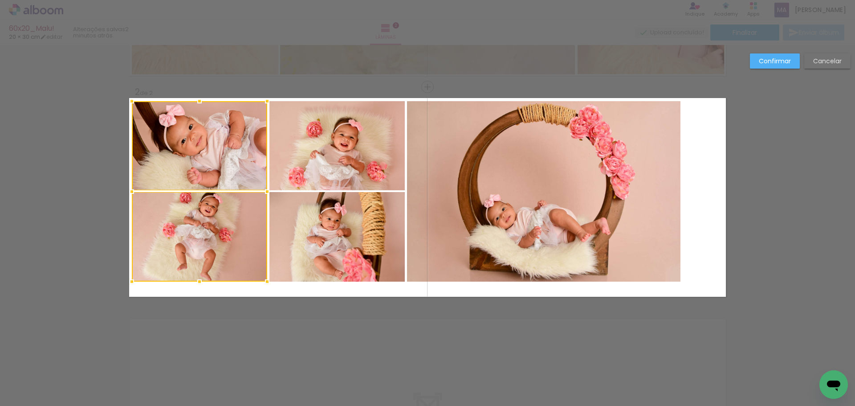
click at [287, 232] on quentale-photo at bounding box center [336, 236] width 135 height 89
click at [305, 157] on div at bounding box center [268, 191] width 273 height 180
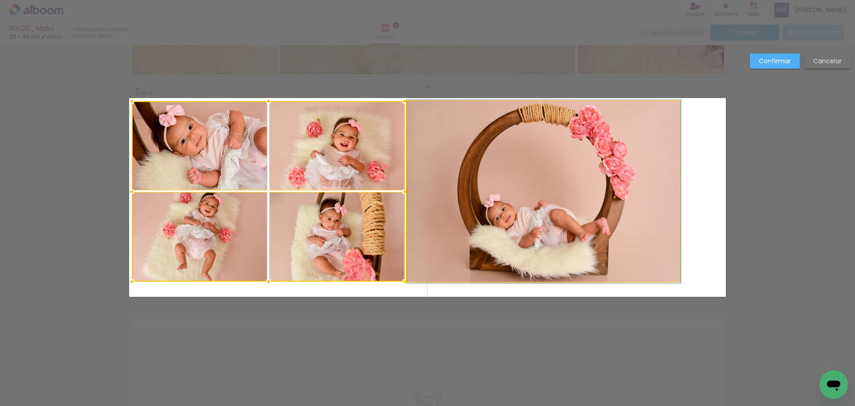
click at [532, 213] on quentale-photo at bounding box center [543, 191] width 273 height 180
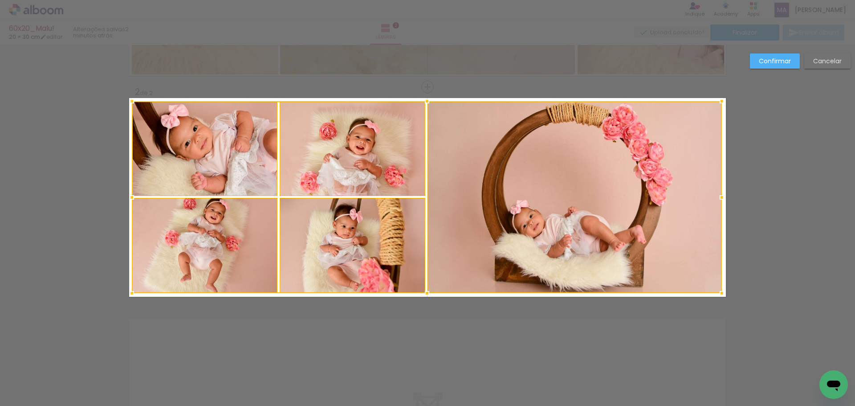
drag, startPoint x: 681, startPoint y: 280, endPoint x: 727, endPoint y: 292, distance: 47.7
click at [727, 292] on div "Inserir lâmina 1 de 2 Inserir lâmina 2 de 2 Confirmar Cancelar" at bounding box center [427, 193] width 855 height 684
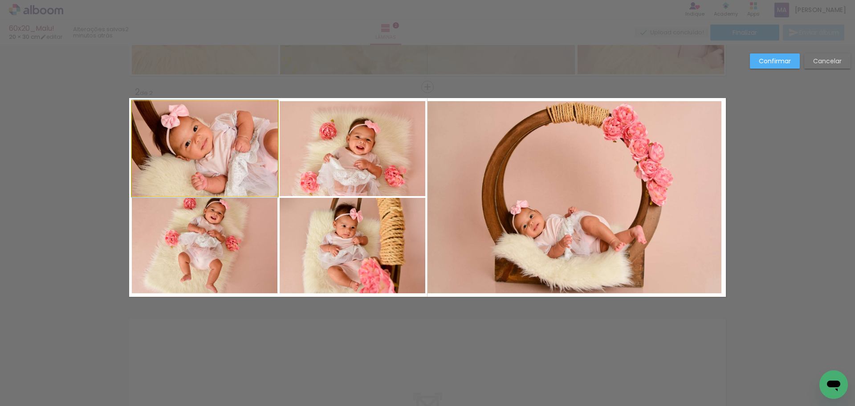
click at [185, 123] on quentale-photo at bounding box center [205, 148] width 146 height 95
click at [363, 162] on quentale-photo at bounding box center [353, 148] width 146 height 95
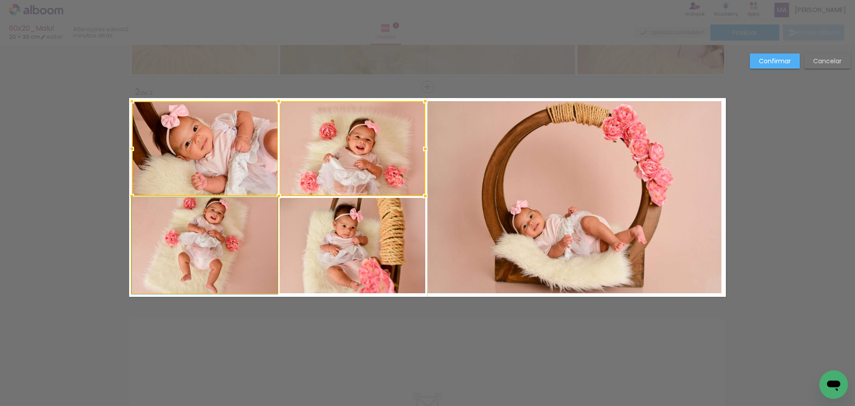
click at [256, 228] on quentale-photo at bounding box center [205, 245] width 146 height 95
click at [330, 236] on div at bounding box center [278, 197] width 293 height 192
click at [458, 229] on quentale-photo at bounding box center [574, 197] width 294 height 192
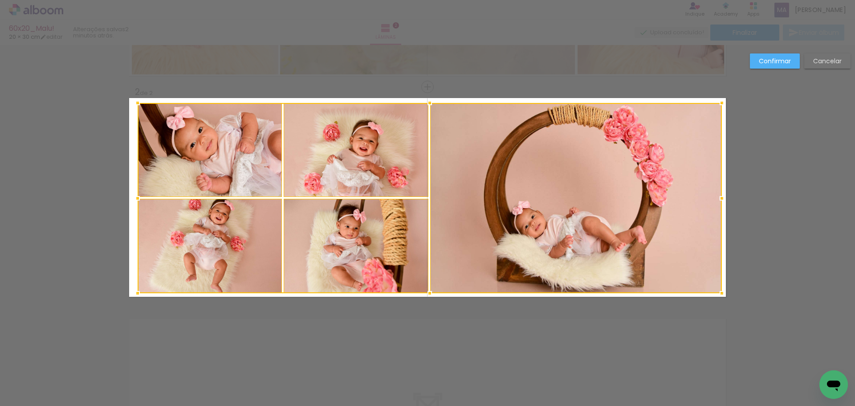
click at [129, 103] on div at bounding box center [138, 103] width 18 height 18
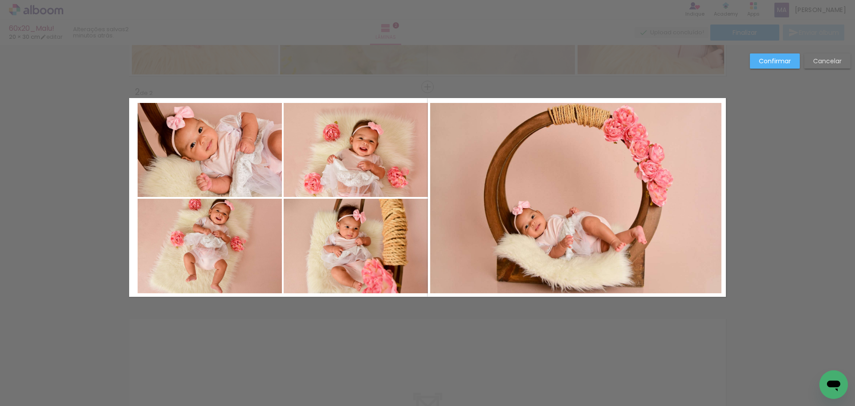
click at [480, 240] on quentale-photo at bounding box center [575, 198] width 291 height 190
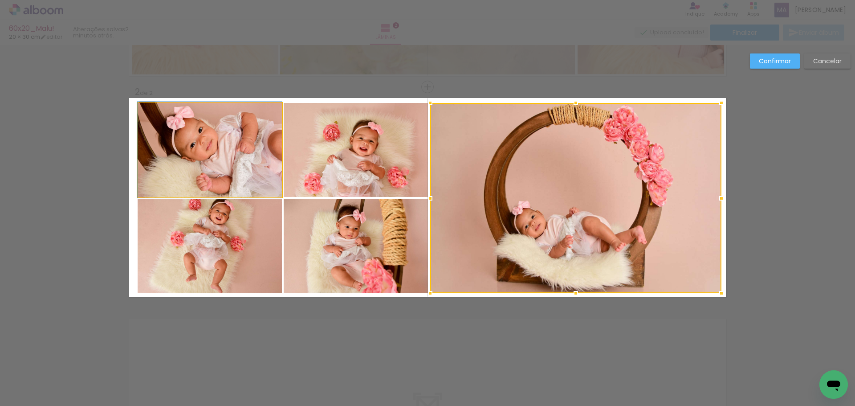
click at [209, 151] on quentale-photo at bounding box center [210, 150] width 144 height 94
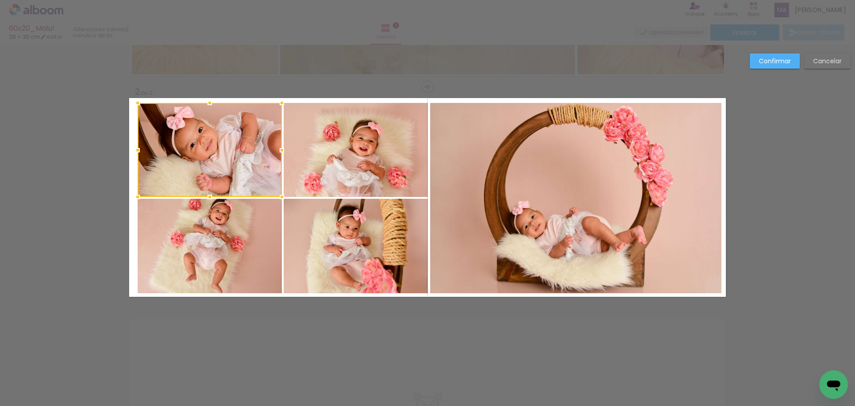
drag, startPoint x: 226, startPoint y: 213, endPoint x: 237, endPoint y: 214, distance: 11.2
click at [227, 213] on quentale-photo at bounding box center [210, 246] width 144 height 94
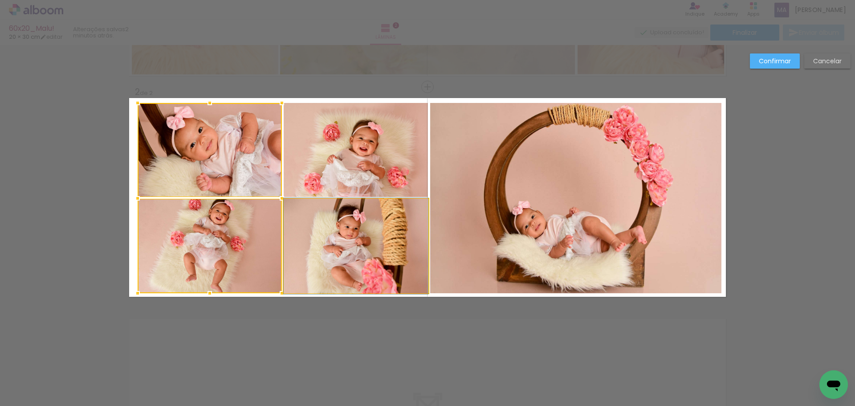
click at [340, 234] on quentale-photo at bounding box center [356, 246] width 144 height 94
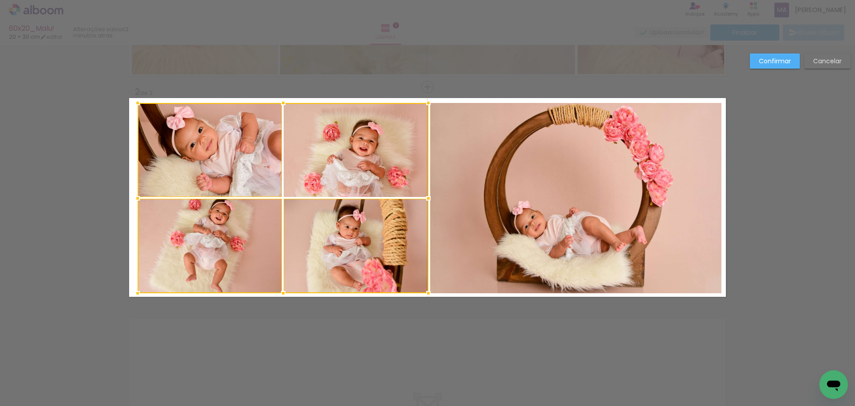
click at [357, 182] on div at bounding box center [283, 198] width 291 height 190
click at [487, 207] on quentale-photo at bounding box center [575, 198] width 291 height 190
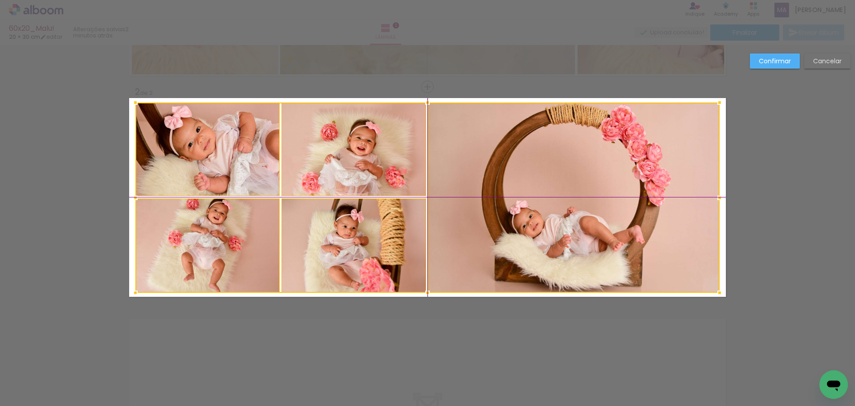
drag, startPoint x: 393, startPoint y: 248, endPoint x: 386, endPoint y: 245, distance: 7.4
click at [386, 245] on div at bounding box center [427, 197] width 584 height 190
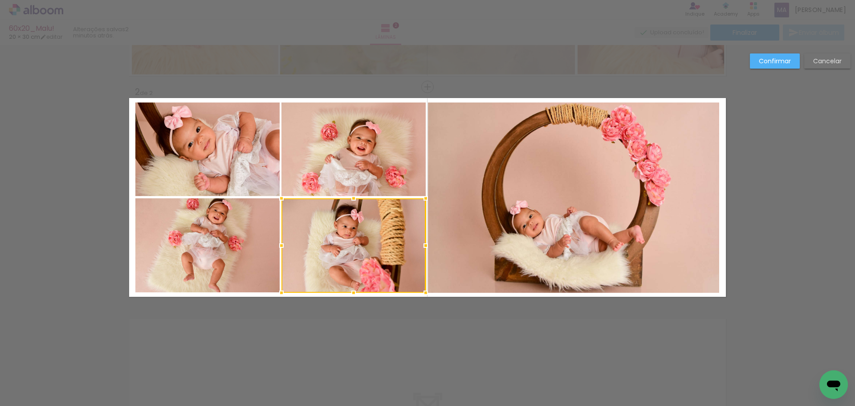
click at [251, 142] on quentale-photo at bounding box center [207, 149] width 144 height 94
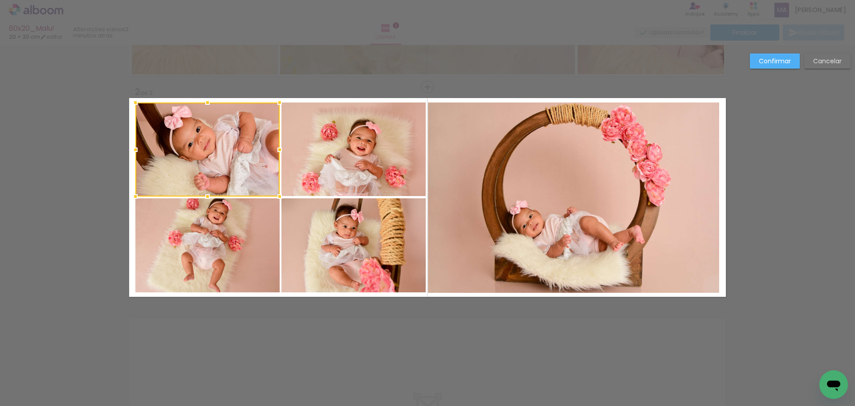
click at [240, 232] on quentale-photo at bounding box center [207, 245] width 144 height 94
click at [317, 232] on quentale-photo at bounding box center [353, 245] width 144 height 94
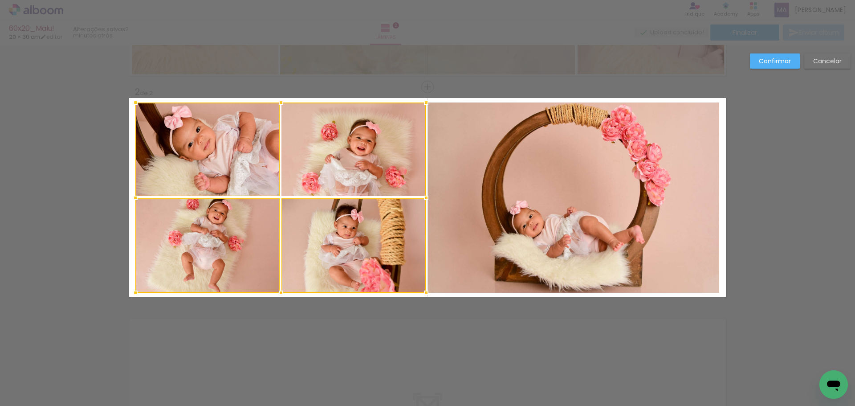
click at [337, 162] on div at bounding box center [280, 197] width 291 height 190
click at [535, 216] on quentale-photo at bounding box center [573, 197] width 291 height 190
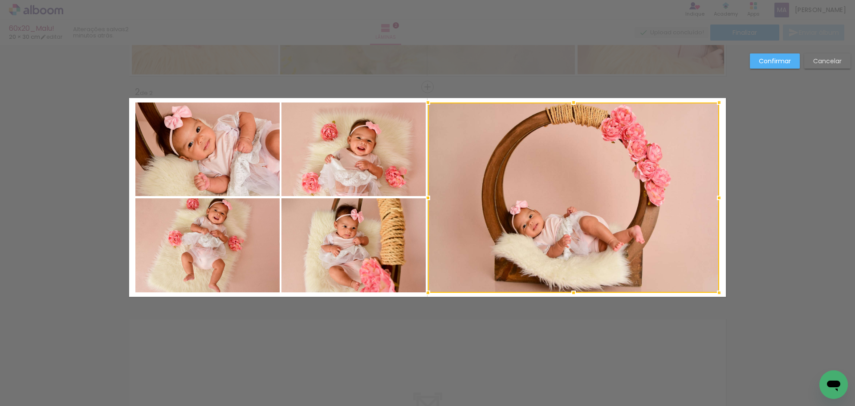
click at [360, 232] on quentale-photo at bounding box center [353, 245] width 144 height 94
click at [349, 162] on div at bounding box center [500, 197] width 438 height 190
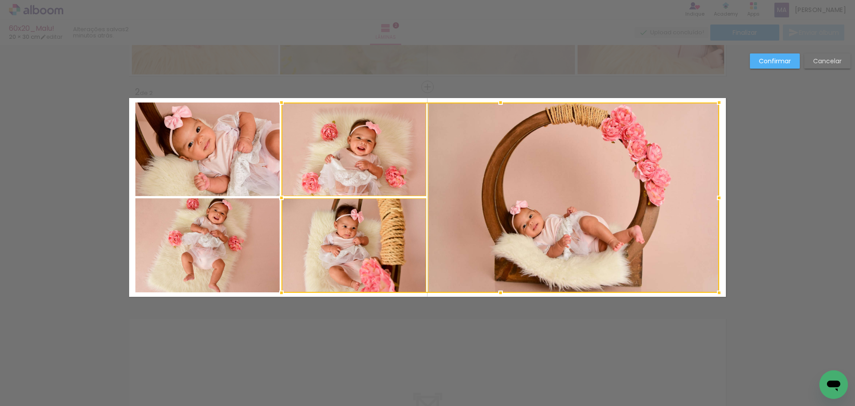
click at [202, 162] on quentale-photo at bounding box center [207, 149] width 144 height 94
click at [201, 237] on div at bounding box center [427, 197] width 584 height 190
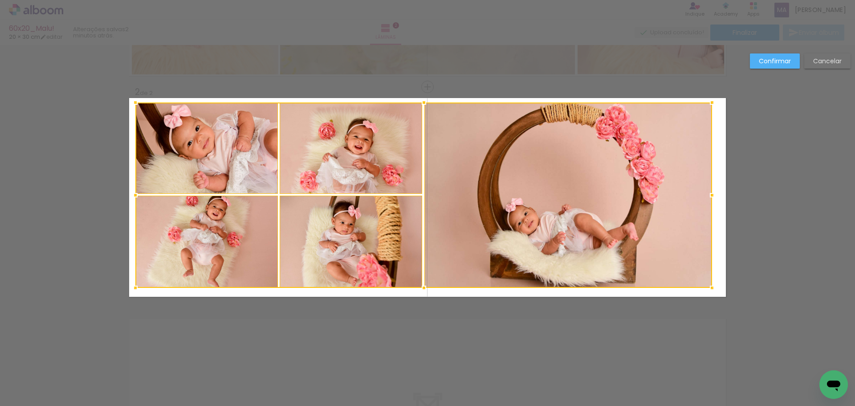
click at [713, 291] on div at bounding box center [712, 288] width 18 height 18
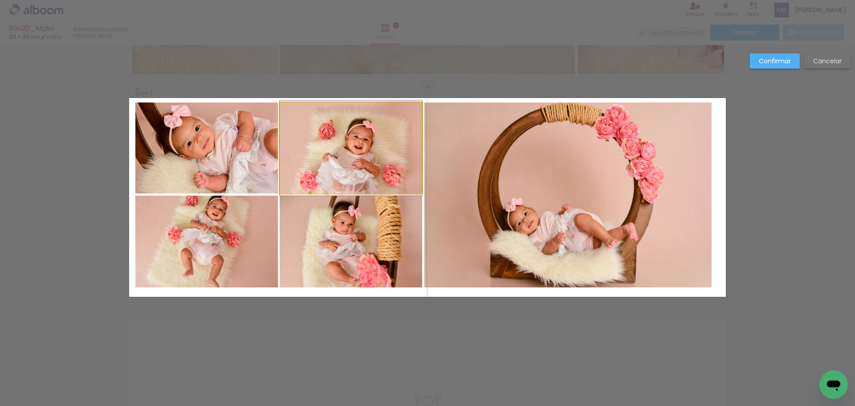
click at [281, 164] on quentale-photo at bounding box center [351, 147] width 142 height 91
click at [232, 166] on quentale-photo at bounding box center [206, 147] width 142 height 91
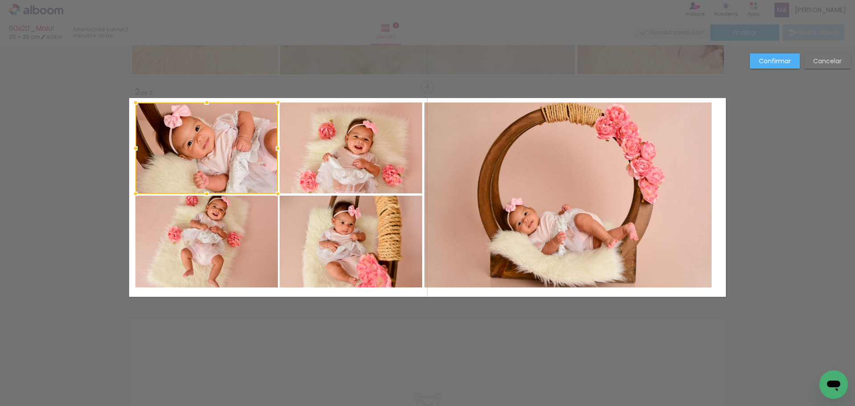
click at [227, 224] on quentale-photo at bounding box center [206, 241] width 142 height 92
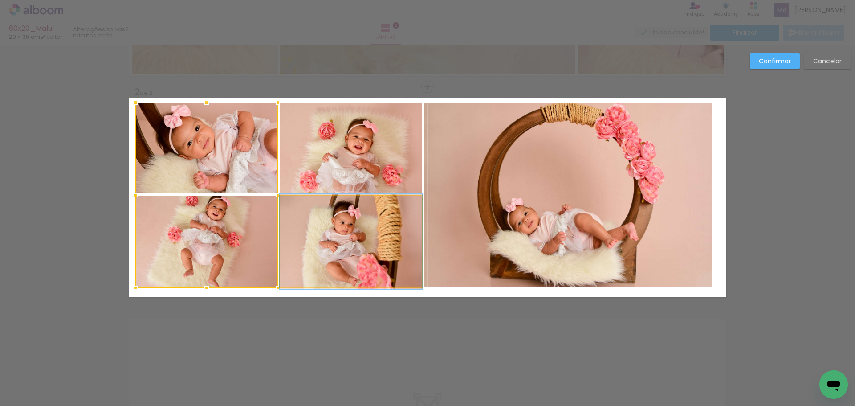
click at [311, 222] on quentale-photo at bounding box center [351, 241] width 142 height 92
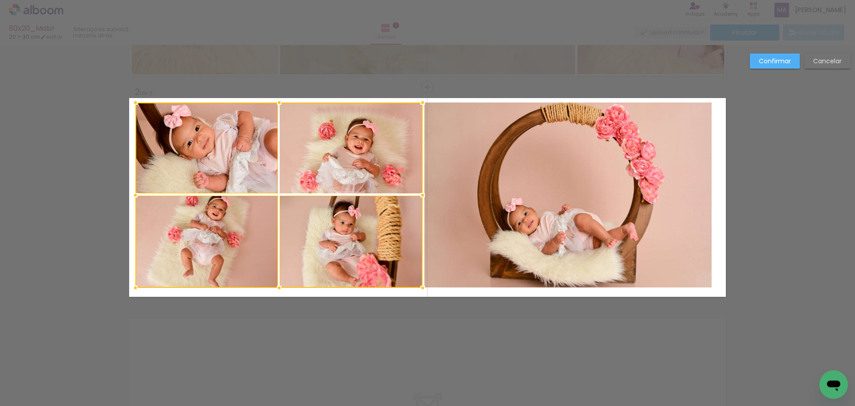
click at [324, 167] on div at bounding box center [278, 194] width 287 height 185
click at [490, 189] on quentale-photo at bounding box center [568, 194] width 288 height 185
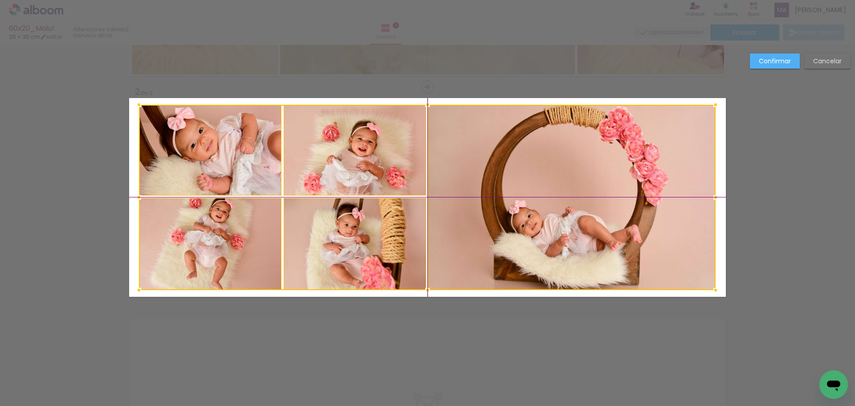
click at [486, 217] on div at bounding box center [427, 197] width 577 height 185
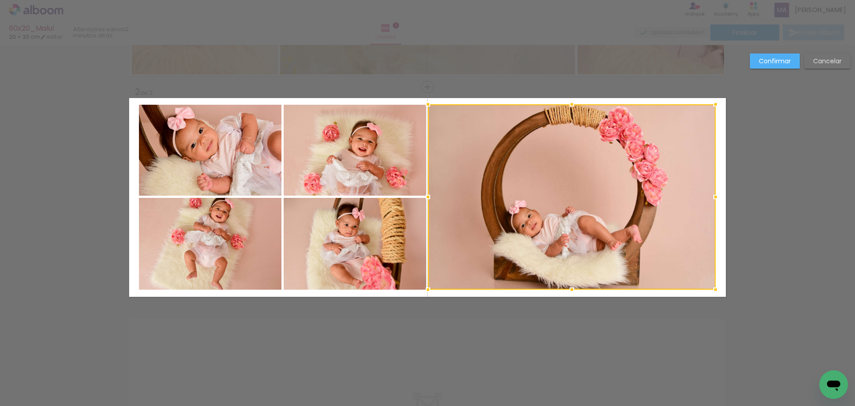
click at [757, 66] on paper-button "Confirmar" at bounding box center [775, 60] width 50 height 15
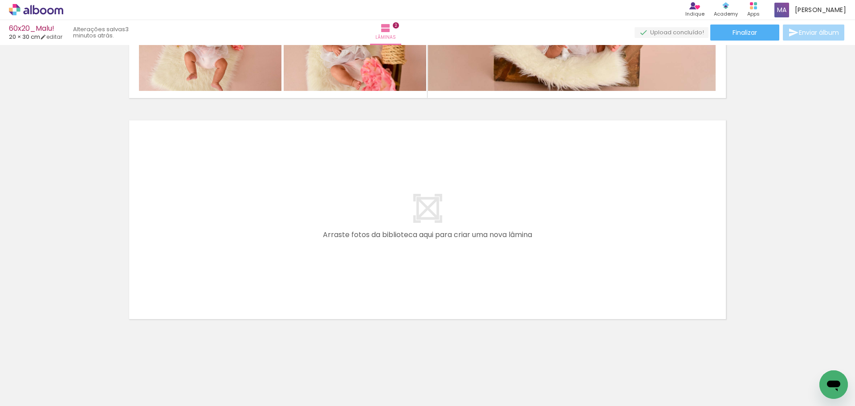
scroll to position [0, 232]
drag, startPoint x: 372, startPoint y: 250, endPoint x: 373, endPoint y: 222, distance: 28.1
click at [373, 222] on quentale-workspace at bounding box center [427, 203] width 855 height 406
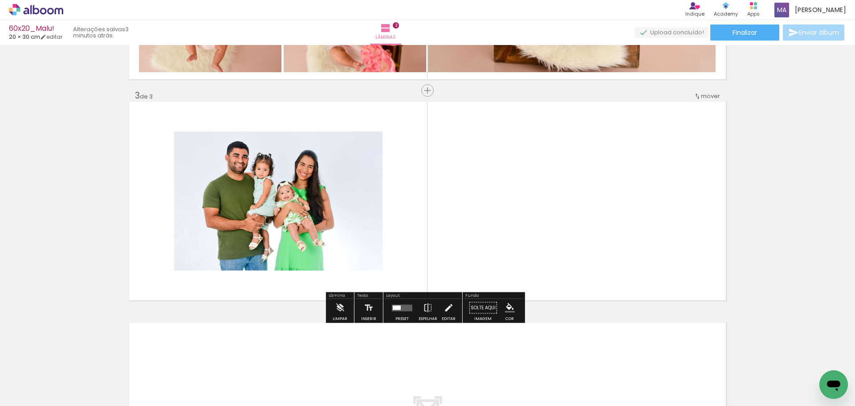
scroll to position [415, 0]
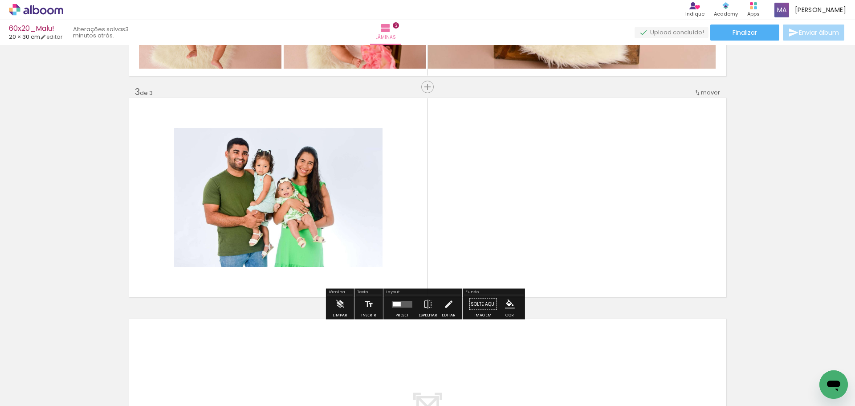
drag, startPoint x: 425, startPoint y: 320, endPoint x: 466, endPoint y: 332, distance: 43.1
click at [431, 196] on quentale-workspace at bounding box center [427, 203] width 855 height 406
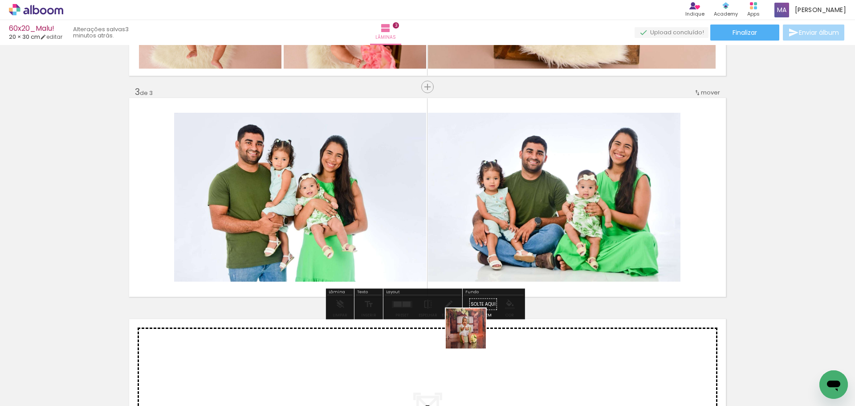
drag, startPoint x: 468, startPoint y: 378, endPoint x: 505, endPoint y: 358, distance: 42.2
click at [475, 275] on quentale-workspace at bounding box center [427, 203] width 855 height 406
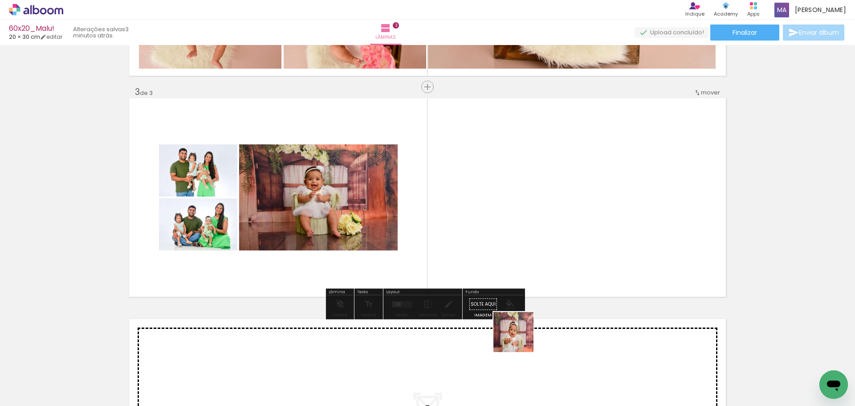
drag, startPoint x: 518, startPoint y: 384, endPoint x: 556, endPoint y: 380, distance: 38.1
click at [520, 282] on quentale-workspace at bounding box center [427, 203] width 855 height 406
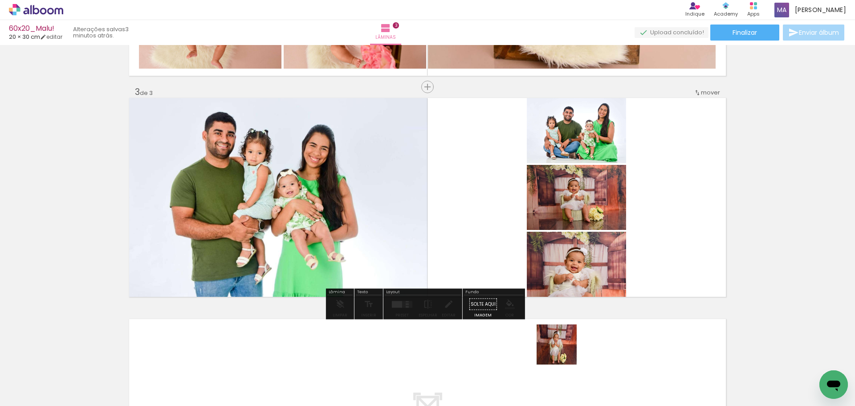
drag, startPoint x: 563, startPoint y: 364, endPoint x: 543, endPoint y: 253, distance: 112.7
click at [558, 276] on quentale-workspace at bounding box center [427, 203] width 855 height 406
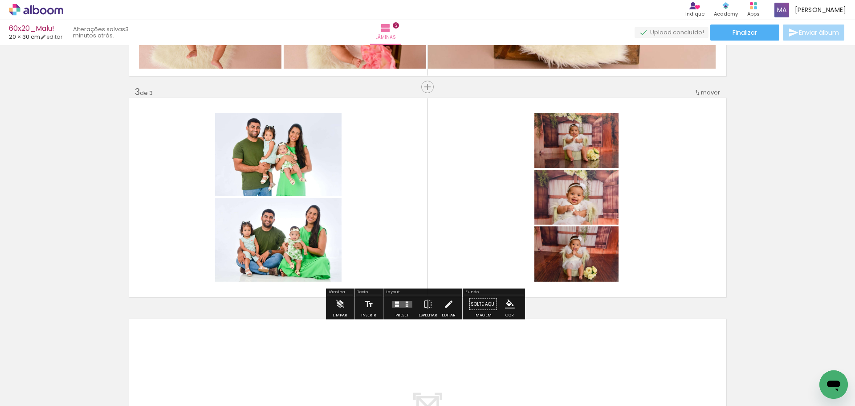
click at [399, 306] on quentale-layouter at bounding box center [402, 304] width 20 height 7
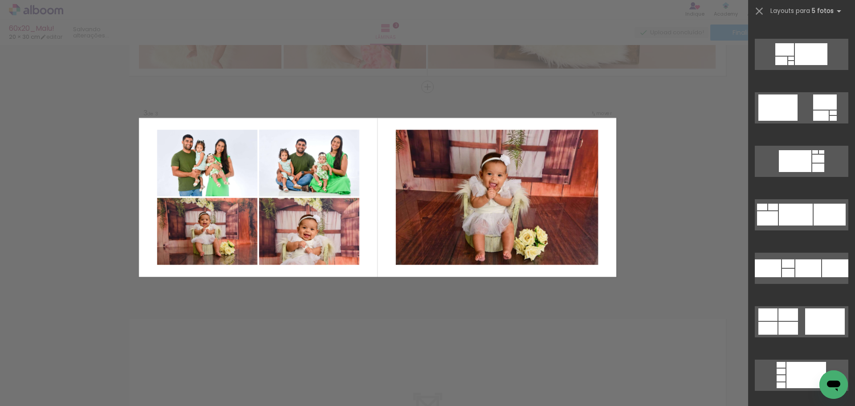
scroll to position [4764, 0]
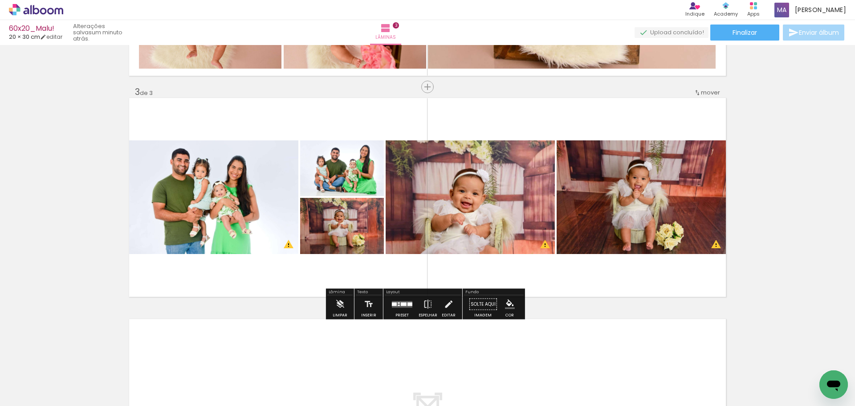
drag, startPoint x: 334, startPoint y: 224, endPoint x: 423, endPoint y: 202, distance: 91.5
click at [0, 0] on slot at bounding box center [0, 0] width 0 height 0
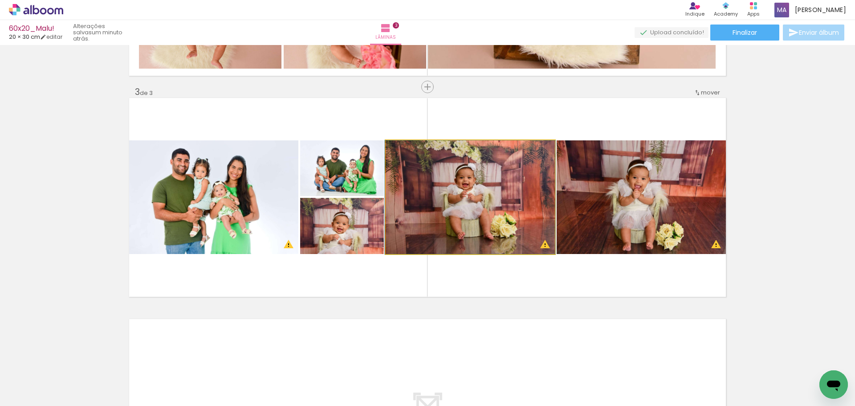
drag, startPoint x: 492, startPoint y: 214, endPoint x: 586, endPoint y: 215, distance: 94.4
click at [0, 0] on slot at bounding box center [0, 0] width 0 height 0
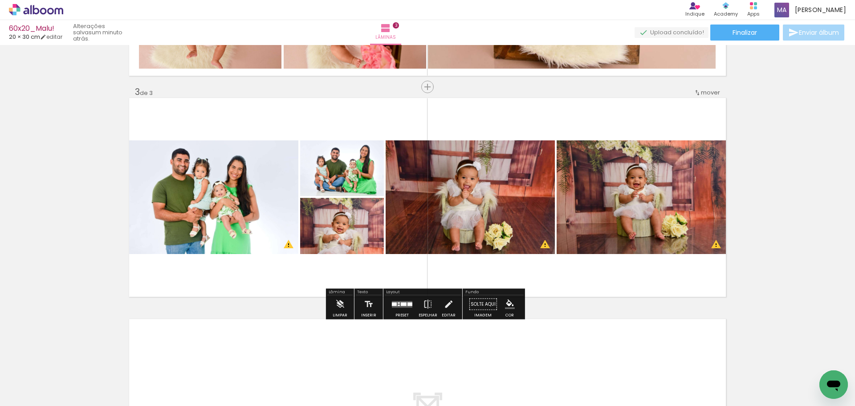
click at [482, 214] on quentale-photo at bounding box center [470, 197] width 169 height 114
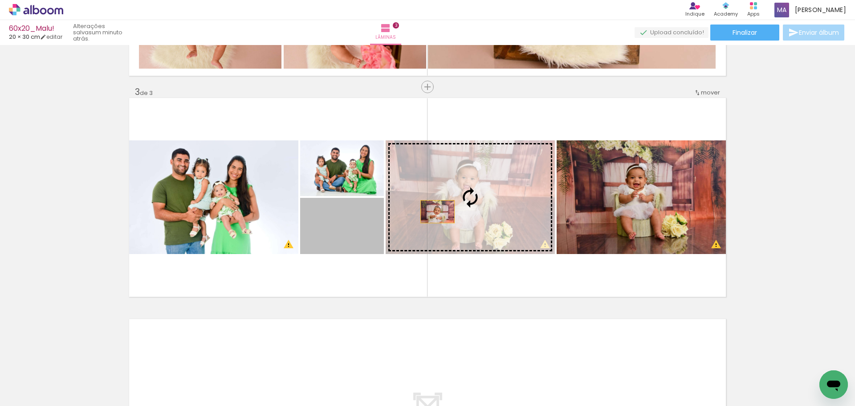
drag, startPoint x: 347, startPoint y: 230, endPoint x: 463, endPoint y: 202, distance: 119.5
click at [0, 0] on slot at bounding box center [0, 0] width 0 height 0
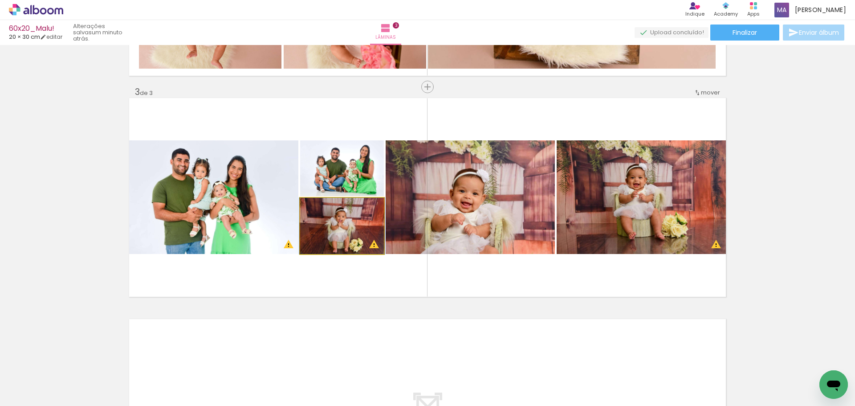
click at [367, 227] on quentale-photo at bounding box center [342, 226] width 84 height 56
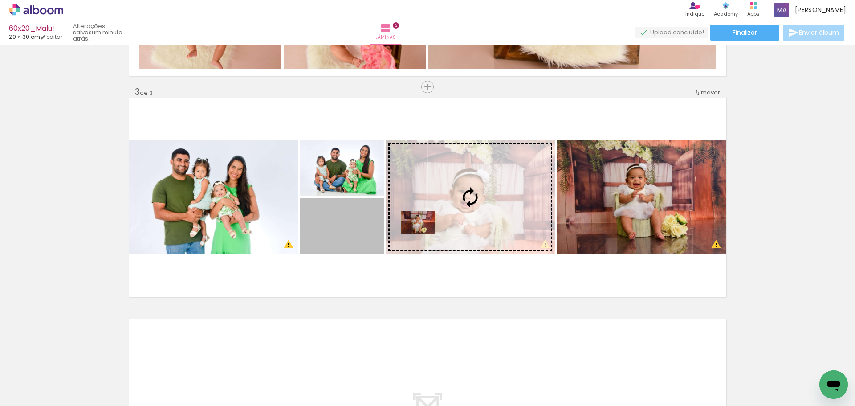
drag, startPoint x: 415, startPoint y: 222, endPoint x: 439, endPoint y: 218, distance: 24.8
click at [0, 0] on slot at bounding box center [0, 0] width 0 height 0
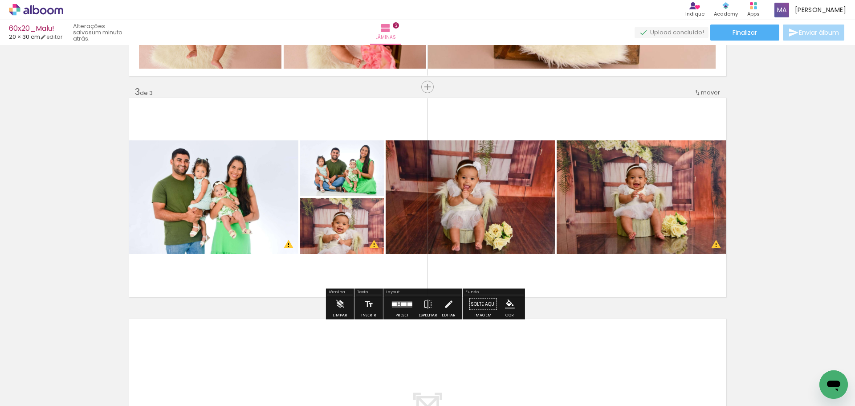
click at [346, 226] on quentale-photo at bounding box center [342, 226] width 84 height 56
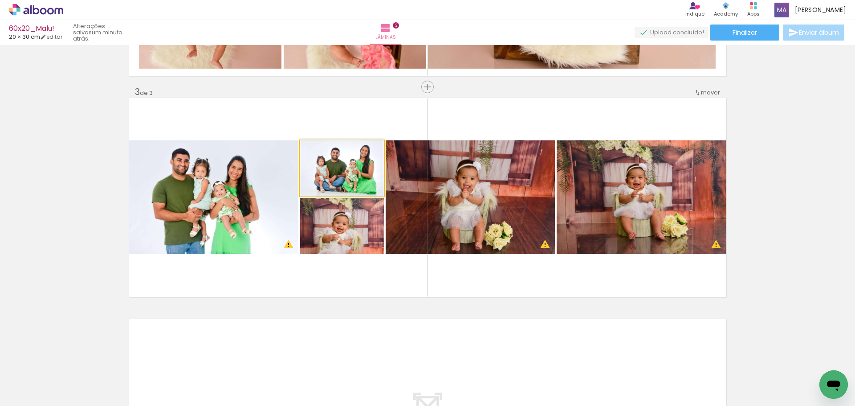
click at [344, 178] on quentale-photo at bounding box center [342, 168] width 84 height 56
drag, startPoint x: 332, startPoint y: 222, endPoint x: 253, endPoint y: 220, distance: 78.4
click at [0, 0] on slot at bounding box center [0, 0] width 0 height 0
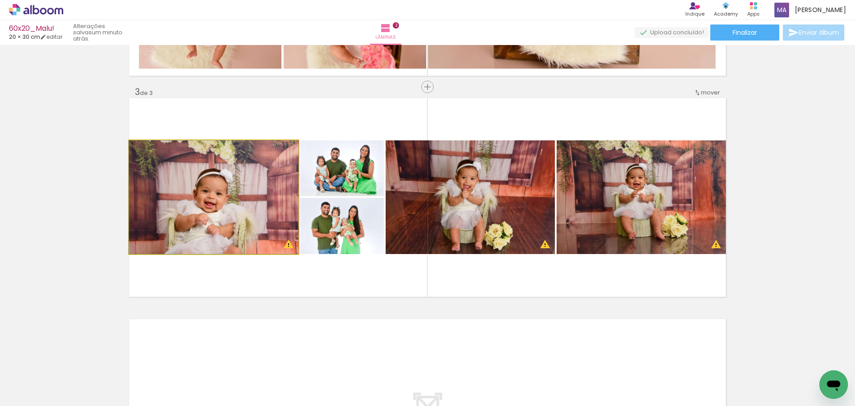
click at [254, 209] on quentale-photo at bounding box center [213, 197] width 169 height 114
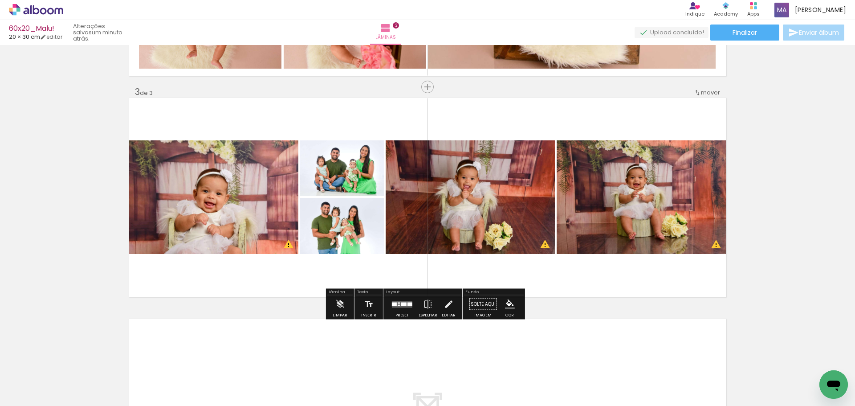
click at [255, 189] on quentale-photo at bounding box center [213, 197] width 169 height 114
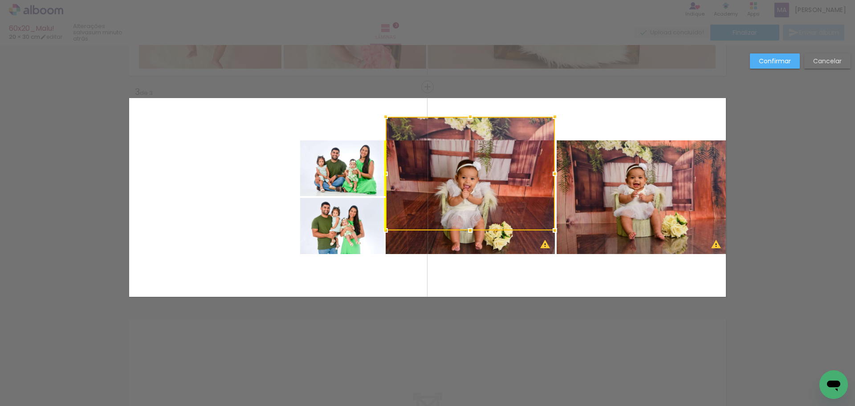
drag, startPoint x: 264, startPoint y: 198, endPoint x: 522, endPoint y: 174, distance: 259.4
click at [522, 174] on div at bounding box center [470, 174] width 169 height 114
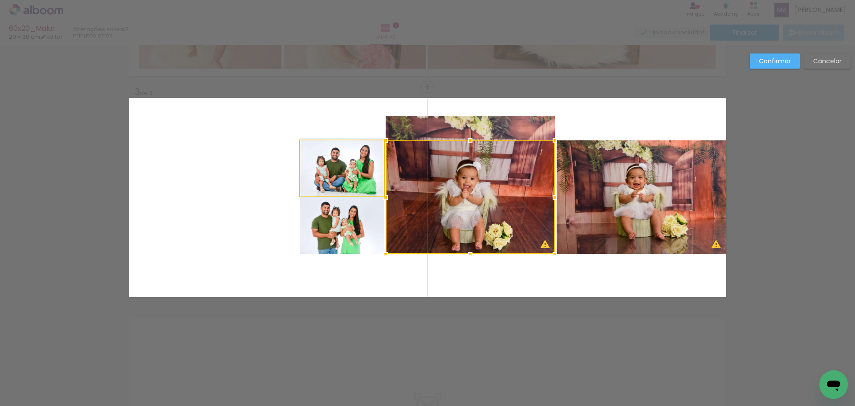
click at [346, 180] on quentale-photo at bounding box center [342, 168] width 84 height 56
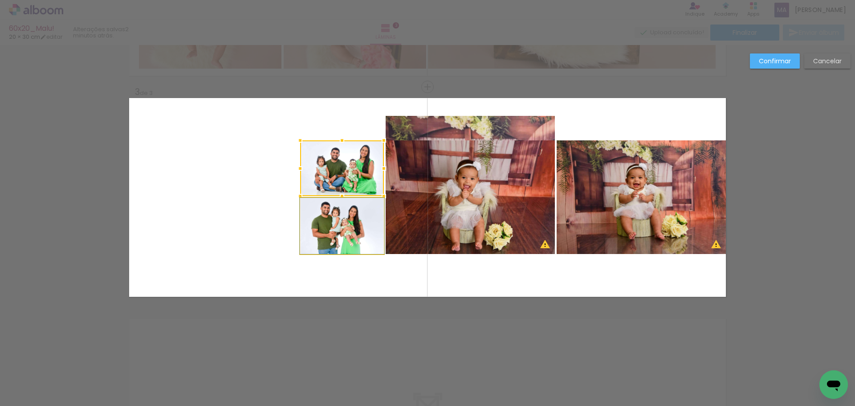
click at [333, 225] on quentale-photo at bounding box center [342, 226] width 84 height 56
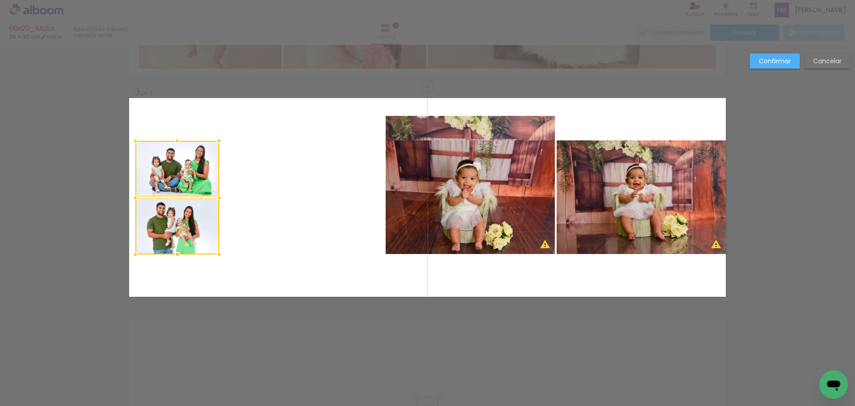
drag, startPoint x: 343, startPoint y: 221, endPoint x: 178, endPoint y: 218, distance: 164.8
click at [178, 218] on div at bounding box center [177, 198] width 84 height 114
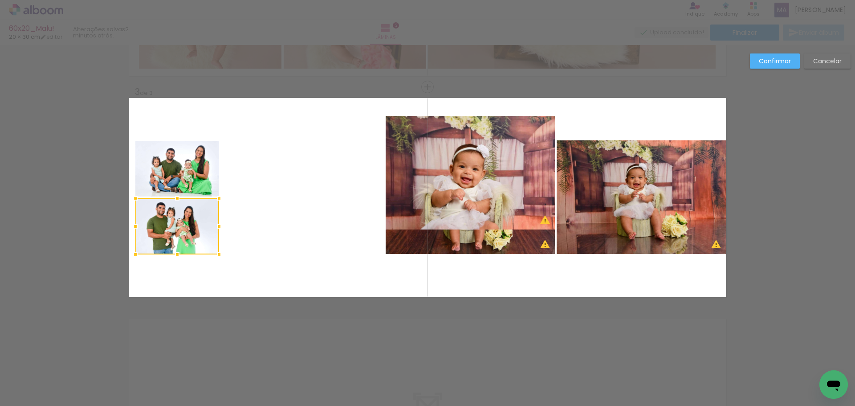
click at [436, 134] on quentale-photo at bounding box center [470, 173] width 169 height 114
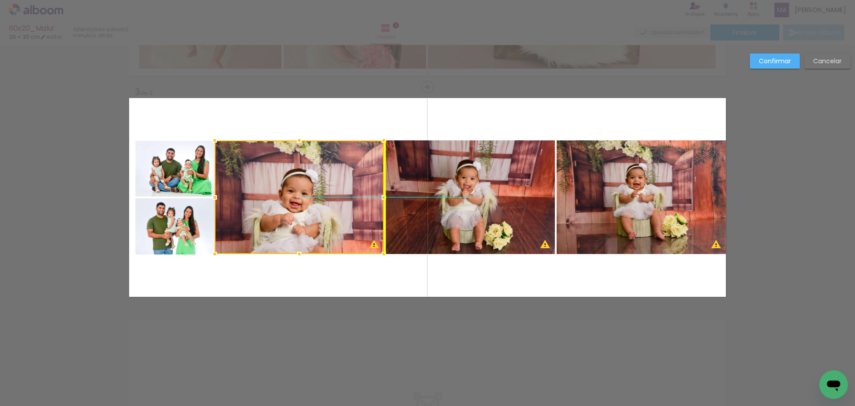
drag, startPoint x: 448, startPoint y: 136, endPoint x: 280, endPoint y: 158, distance: 170.1
click at [280, 158] on div at bounding box center [299, 197] width 169 height 114
click at [461, 161] on quentale-photo at bounding box center [470, 197] width 169 height 114
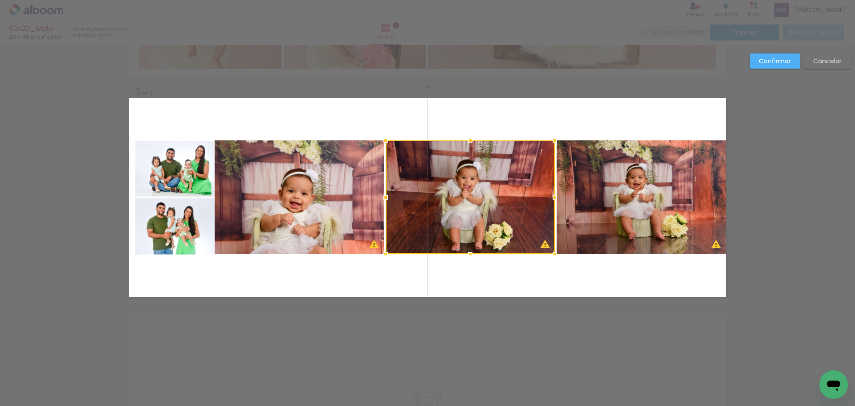
click at [323, 211] on quentale-photo at bounding box center [299, 197] width 169 height 114
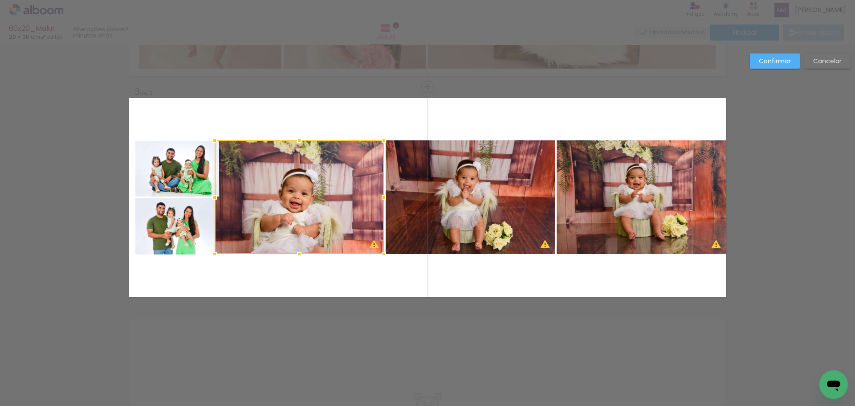
click at [185, 175] on quentale-photo at bounding box center [177, 169] width 84 height 56
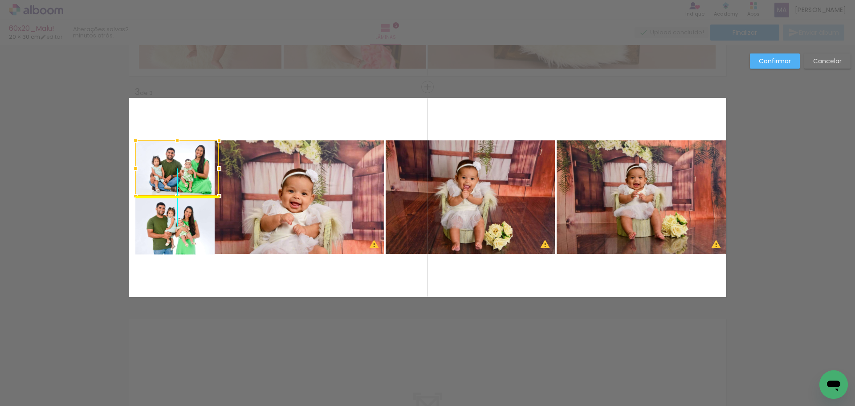
drag, startPoint x: 189, startPoint y: 174, endPoint x: 184, endPoint y: 175, distance: 4.6
click at [184, 175] on div at bounding box center [177, 168] width 84 height 56
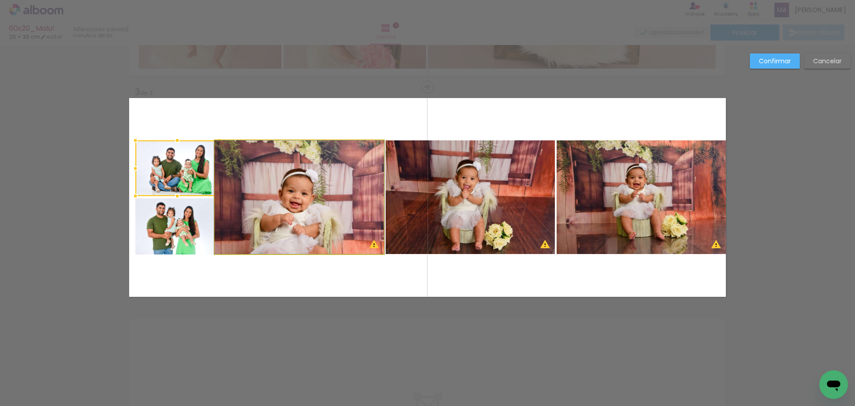
click at [248, 201] on quentale-photo at bounding box center [299, 197] width 169 height 114
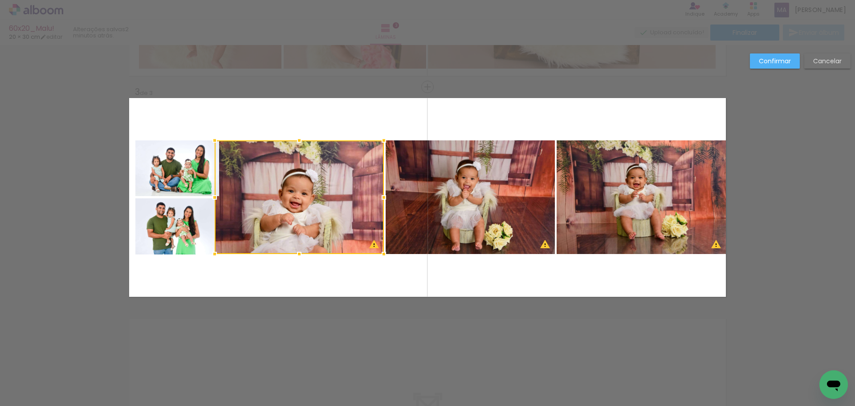
click at [197, 186] on quentale-photo at bounding box center [177, 168] width 84 height 56
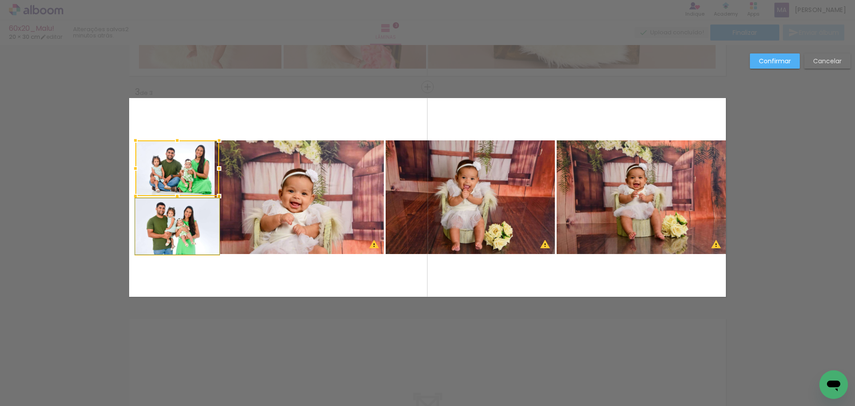
click at [187, 209] on quentale-photo at bounding box center [177, 226] width 84 height 56
click at [248, 207] on quentale-photo at bounding box center [299, 197] width 169 height 114
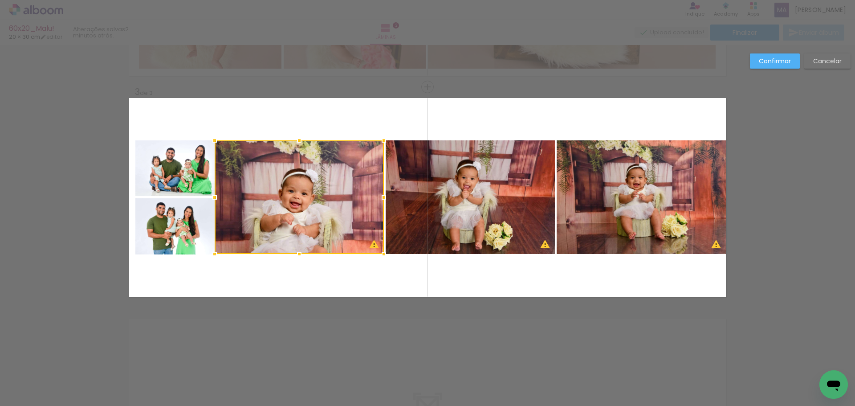
click at [330, 270] on quentale-layouter at bounding box center [427, 197] width 597 height 199
click at [0, 0] on slot "Confirmar" at bounding box center [0, 0] width 0 height 0
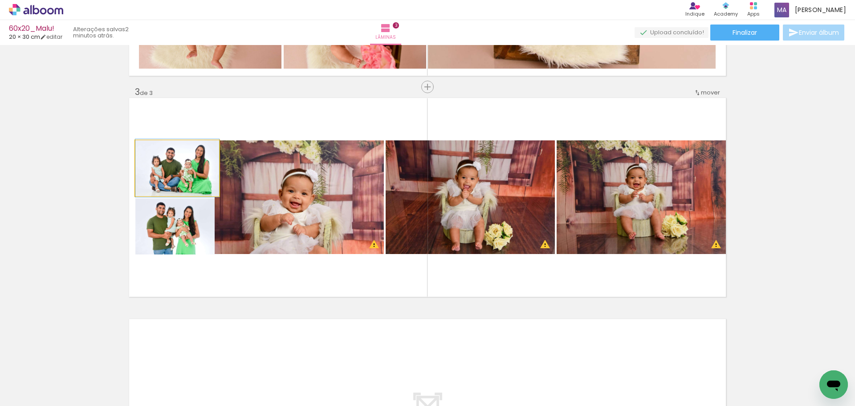
click at [199, 177] on quentale-photo at bounding box center [177, 168] width 84 height 56
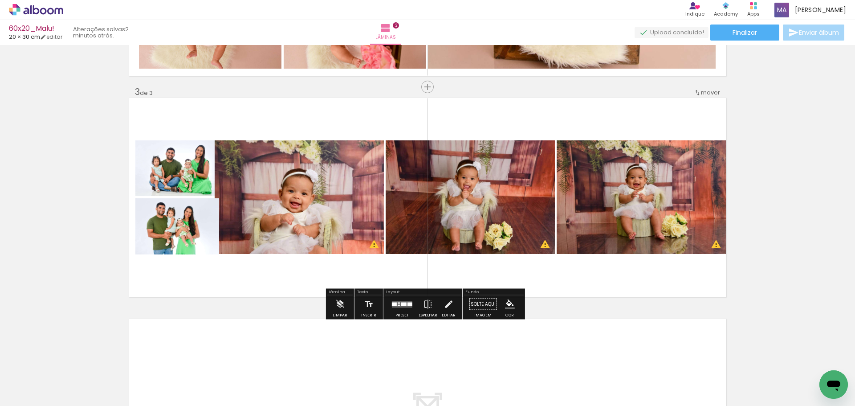
click at [191, 228] on quentale-photo at bounding box center [177, 226] width 84 height 56
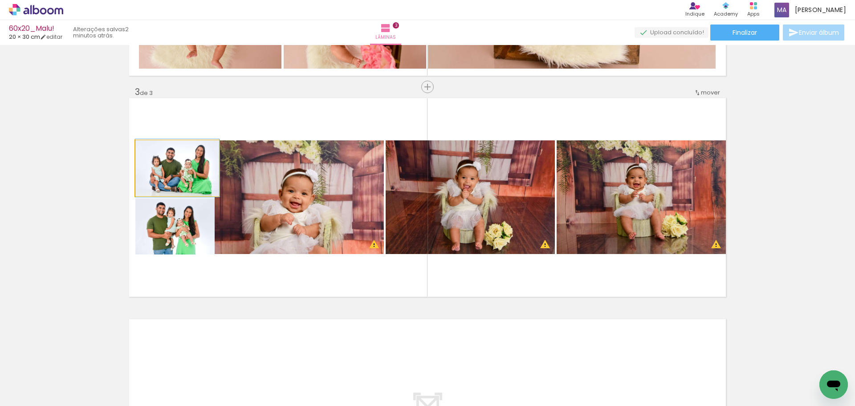
click at [189, 183] on quentale-photo at bounding box center [177, 168] width 84 height 56
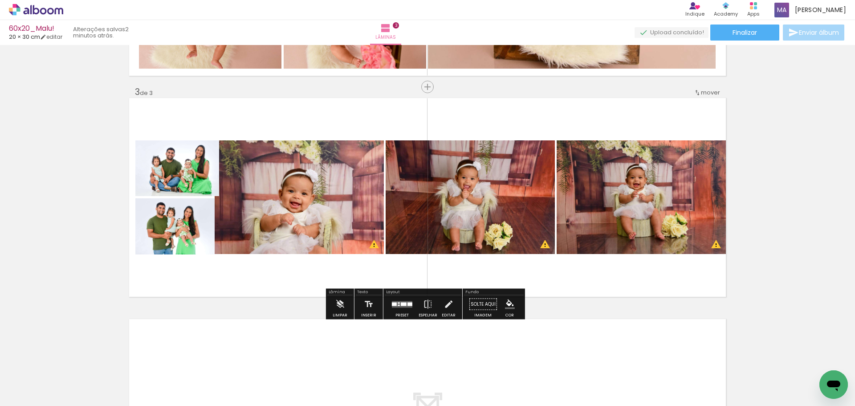
click at [190, 170] on quentale-photo at bounding box center [177, 168] width 84 height 56
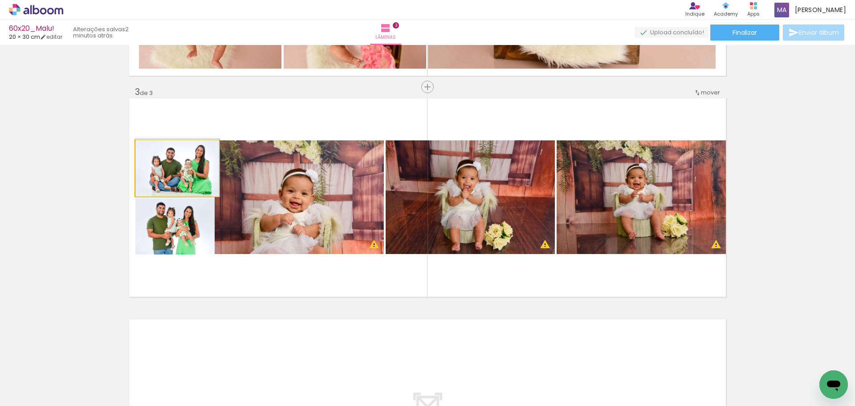
click at [190, 170] on quentale-photo at bounding box center [177, 168] width 84 height 56
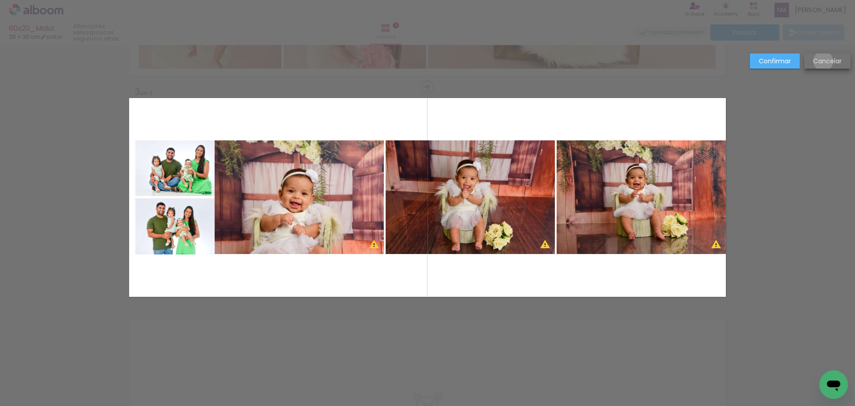
click at [0, 0] on slot "Cancelar" at bounding box center [0, 0] width 0 height 0
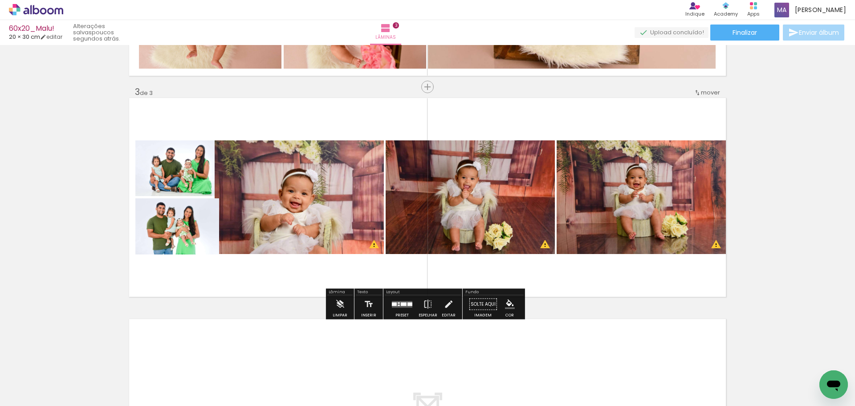
click at [190, 231] on quentale-photo at bounding box center [177, 226] width 84 height 56
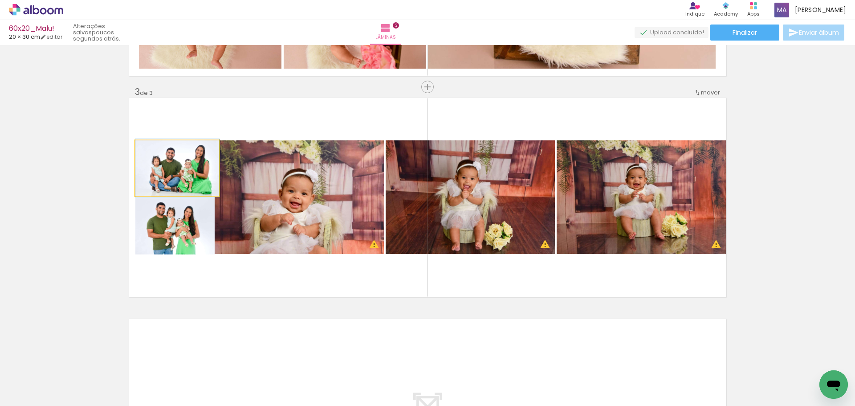
click at [186, 171] on quentale-photo at bounding box center [177, 168] width 84 height 56
click at [165, 173] on quentale-photo at bounding box center [177, 168] width 84 height 56
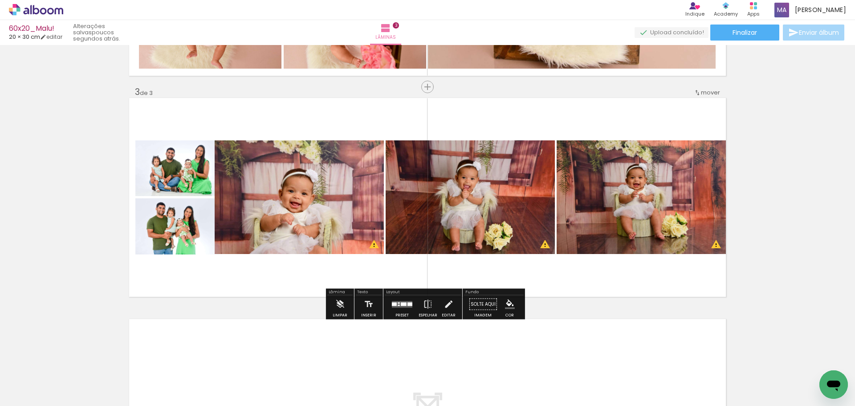
click at [398, 308] on div at bounding box center [402, 304] width 24 height 18
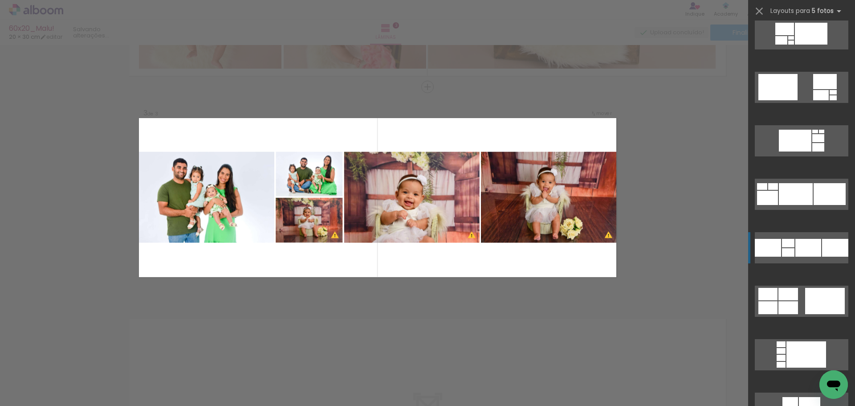
scroll to position [4969, 0]
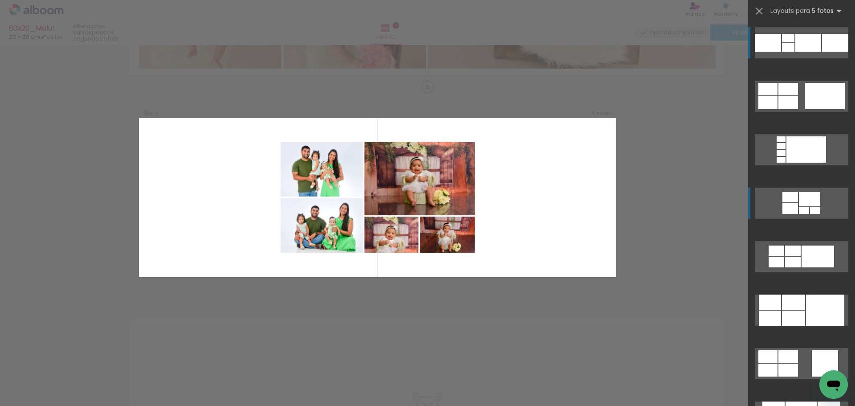
click at [806, 198] on div at bounding box center [809, 199] width 21 height 14
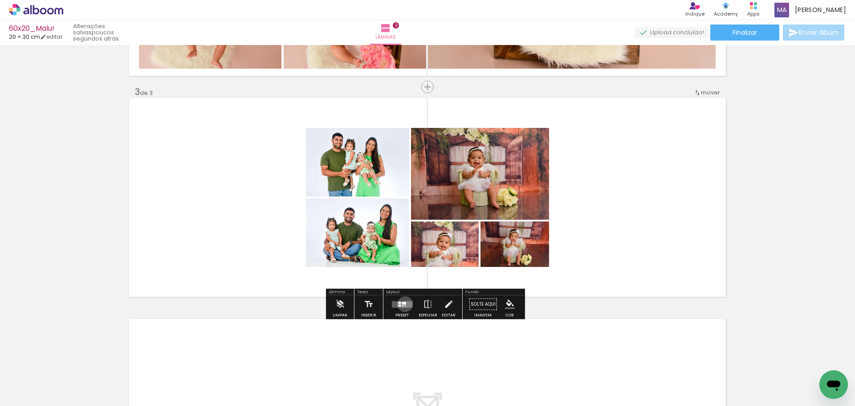
click at [403, 304] on div at bounding box center [404, 302] width 4 height 3
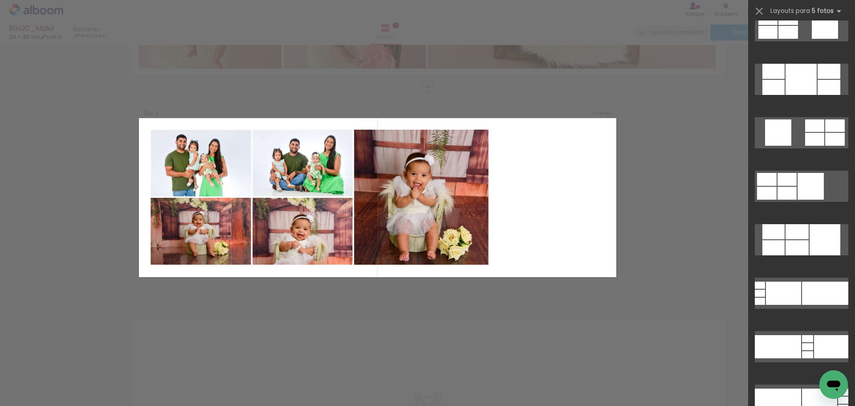
scroll to position [5307, 0]
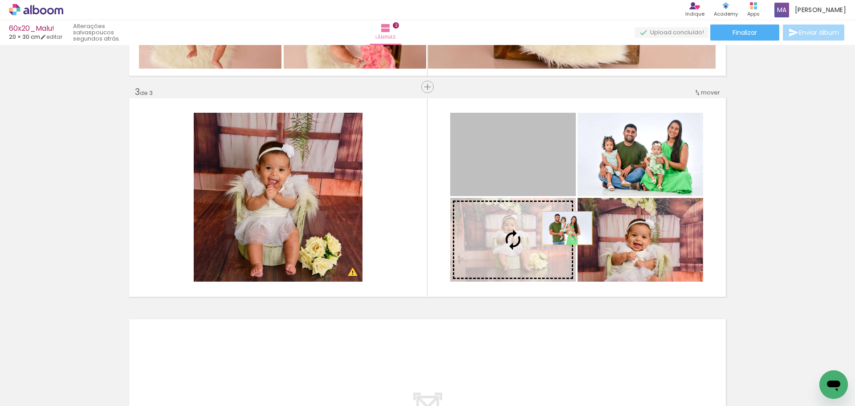
drag, startPoint x: 533, startPoint y: 169, endPoint x: 545, endPoint y: 236, distance: 67.9
click at [0, 0] on slot at bounding box center [0, 0] width 0 height 0
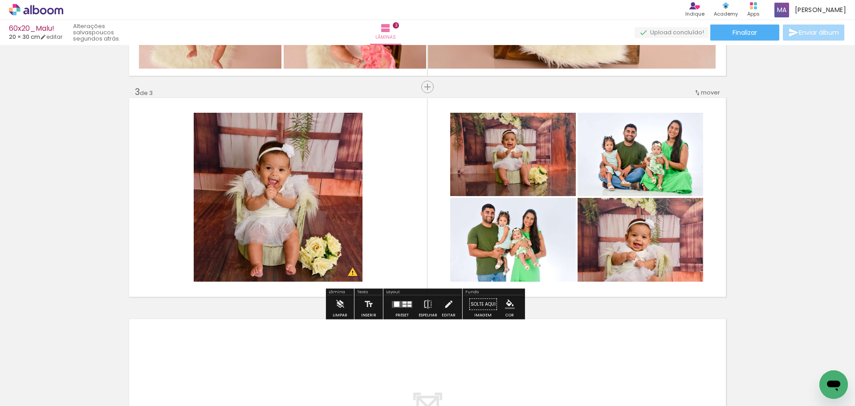
click at [524, 179] on quentale-photo at bounding box center [513, 154] width 126 height 83
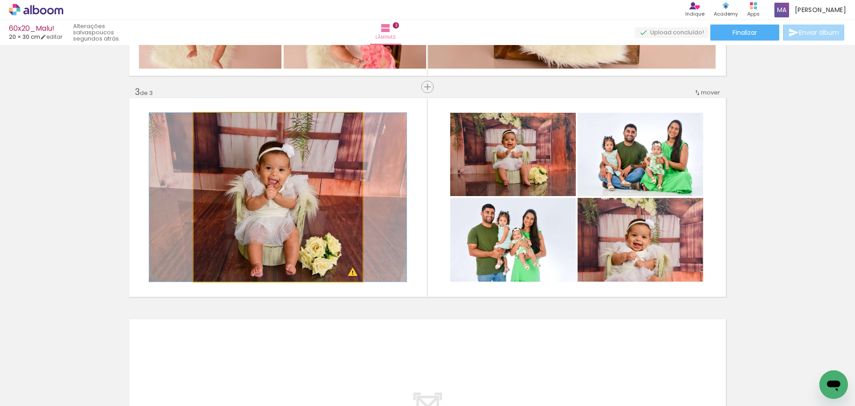
click at [291, 203] on quentale-photo at bounding box center [278, 197] width 169 height 169
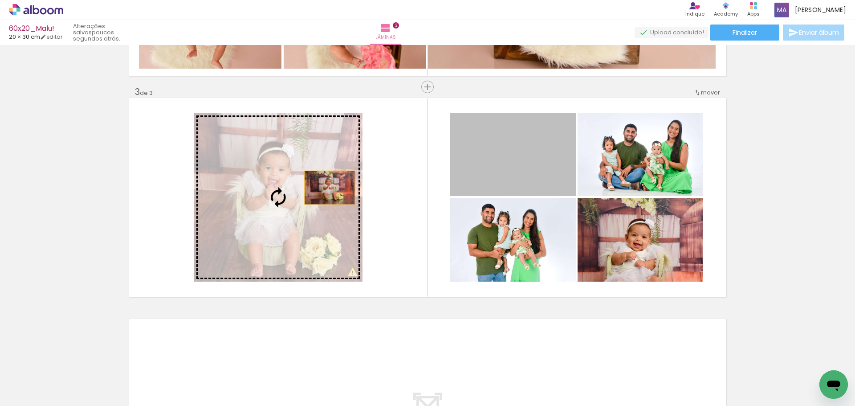
drag, startPoint x: 513, startPoint y: 171, endPoint x: 321, endPoint y: 189, distance: 193.1
click at [0, 0] on slot at bounding box center [0, 0] width 0 height 0
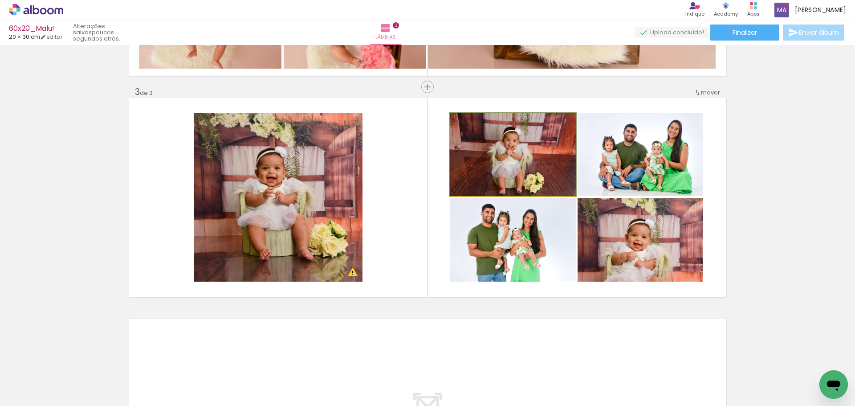
click at [496, 156] on quentale-photo at bounding box center [513, 154] width 126 height 83
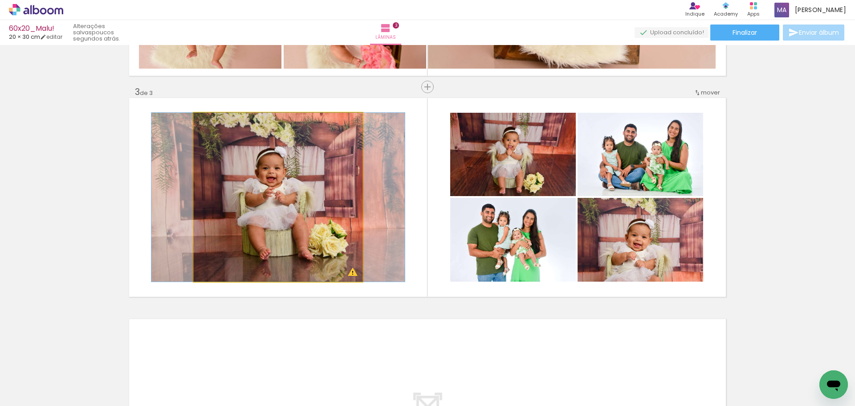
click at [251, 196] on quentale-photo at bounding box center [278, 197] width 169 height 169
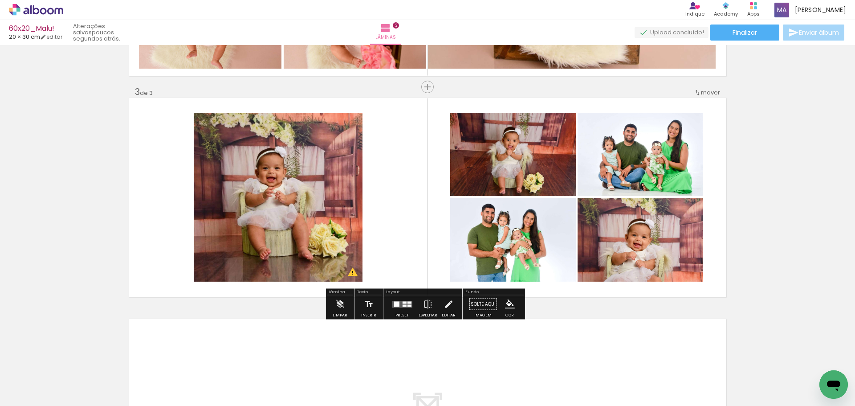
click at [284, 185] on quentale-photo at bounding box center [278, 197] width 169 height 169
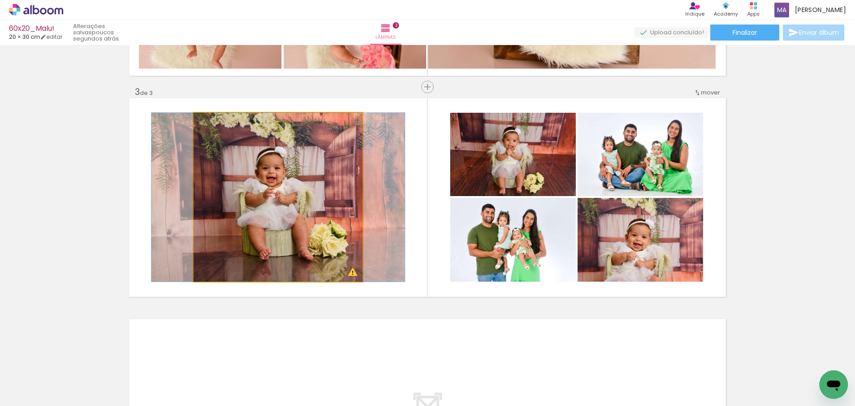
click at [284, 185] on quentale-photo at bounding box center [278, 197] width 169 height 169
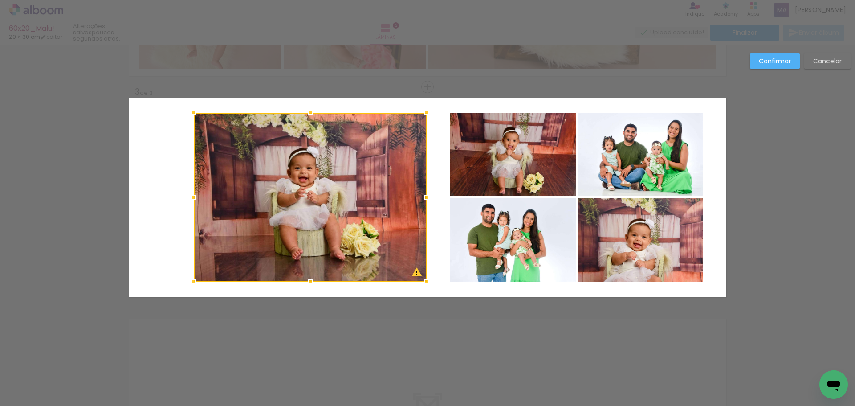
drag, startPoint x: 359, startPoint y: 198, endPoint x: 427, endPoint y: 202, distance: 68.3
click at [427, 202] on div at bounding box center [427, 197] width 18 height 18
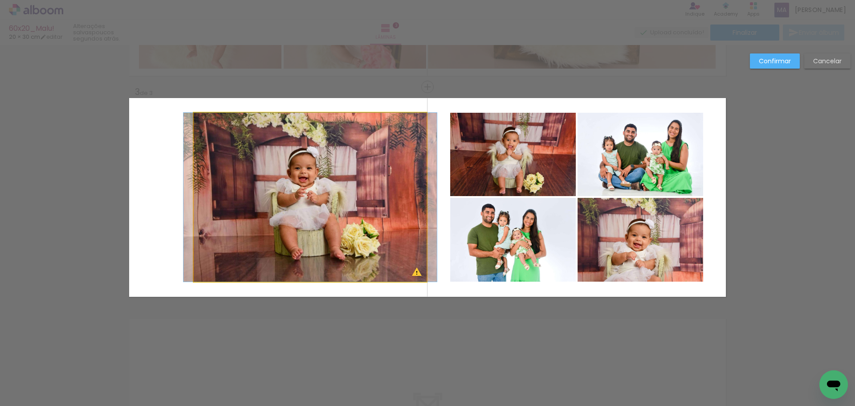
click at [204, 147] on quentale-photo at bounding box center [310, 197] width 233 height 169
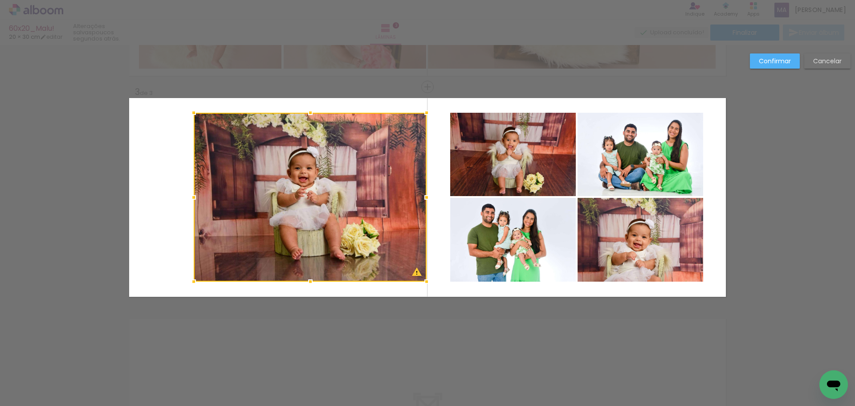
click at [191, 197] on div at bounding box center [194, 197] width 18 height 18
drag, startPoint x: 822, startPoint y: 65, endPoint x: 748, endPoint y: 89, distance: 77.7
click at [0, 0] on slot "Cancelar" at bounding box center [0, 0] width 0 height 0
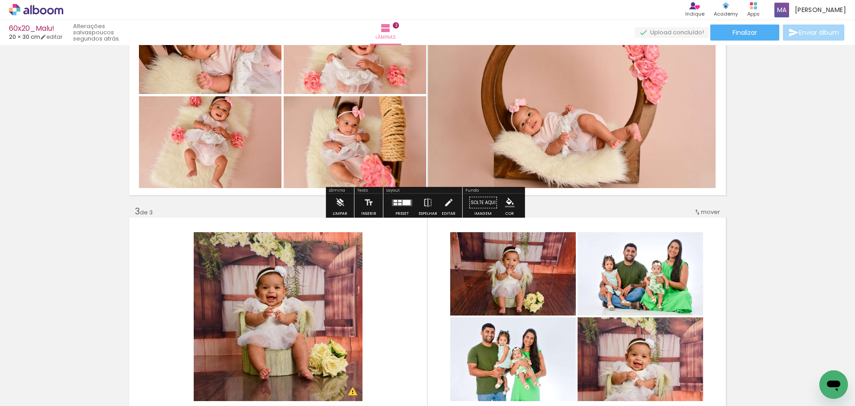
scroll to position [415, 0]
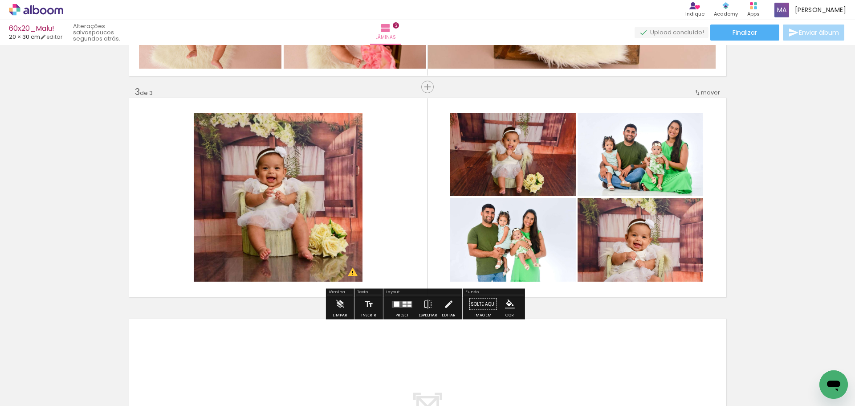
click at [402, 303] on div at bounding box center [404, 302] width 4 height 2
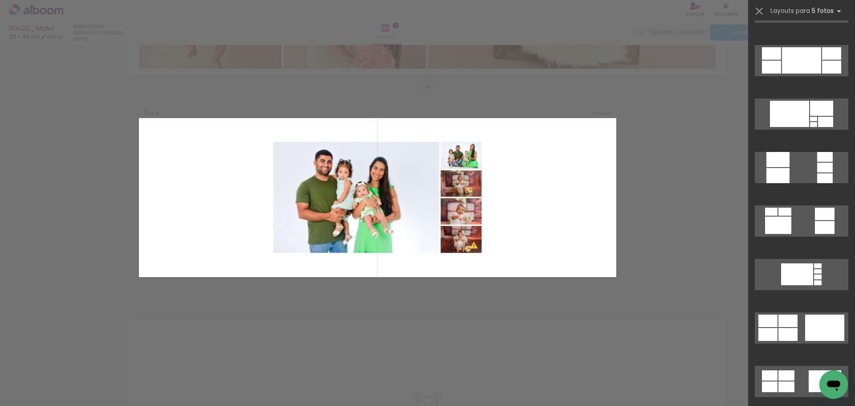
scroll to position [490, 0]
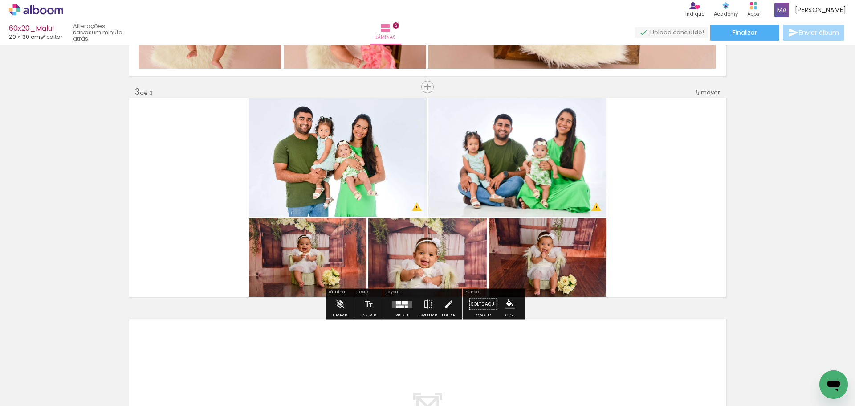
drag, startPoint x: 332, startPoint y: 246, endPoint x: 326, endPoint y: 164, distance: 82.1
click at [0, 0] on slot at bounding box center [0, 0] width 0 height 0
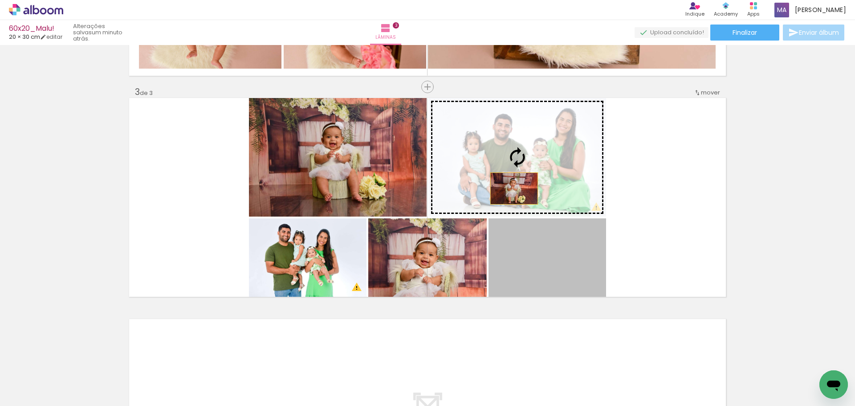
drag, startPoint x: 535, startPoint y: 259, endPoint x: 500, endPoint y: 165, distance: 100.7
click at [0, 0] on slot at bounding box center [0, 0] width 0 height 0
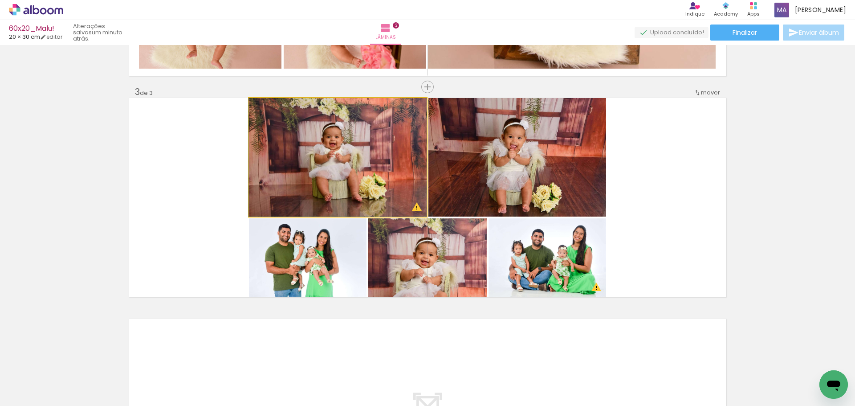
click at [364, 187] on quentale-photo at bounding box center [338, 157] width 178 height 118
click at [325, 174] on quentale-photo at bounding box center [338, 157] width 178 height 118
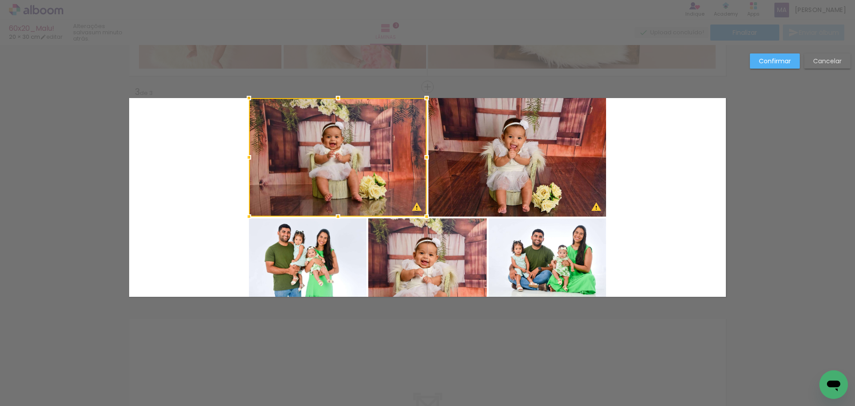
click at [318, 240] on quentale-photo at bounding box center [308, 257] width 118 height 78
click at [414, 252] on div at bounding box center [338, 197] width 178 height 199
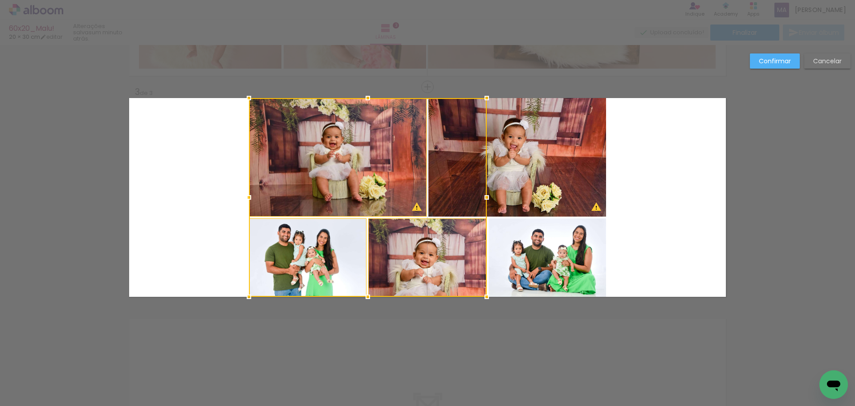
drag, startPoint x: 499, startPoint y: 251, endPoint x: 521, endPoint y: 181, distance: 73.2
click at [500, 251] on quentale-photo at bounding box center [547, 257] width 118 height 78
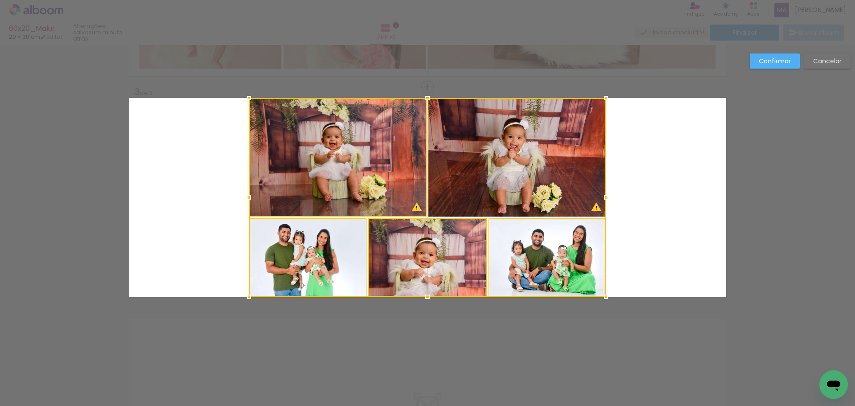
click at [521, 181] on div at bounding box center [427, 197] width 357 height 199
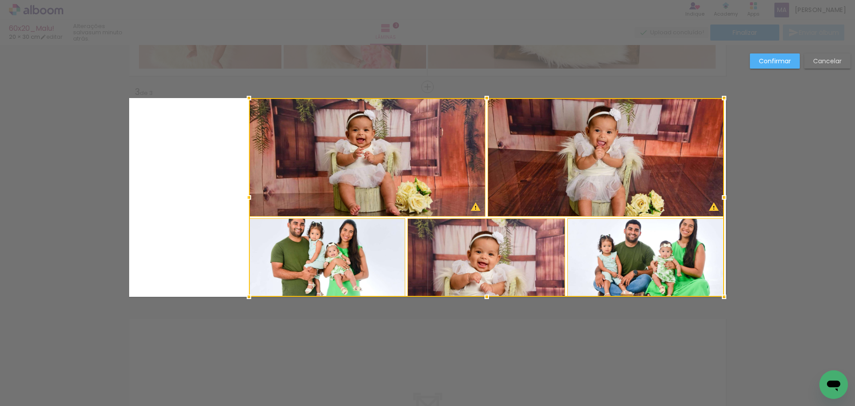
drag, startPoint x: 619, startPoint y: 199, endPoint x: 723, endPoint y: 195, distance: 104.7
click at [723, 195] on div at bounding box center [724, 197] width 18 height 18
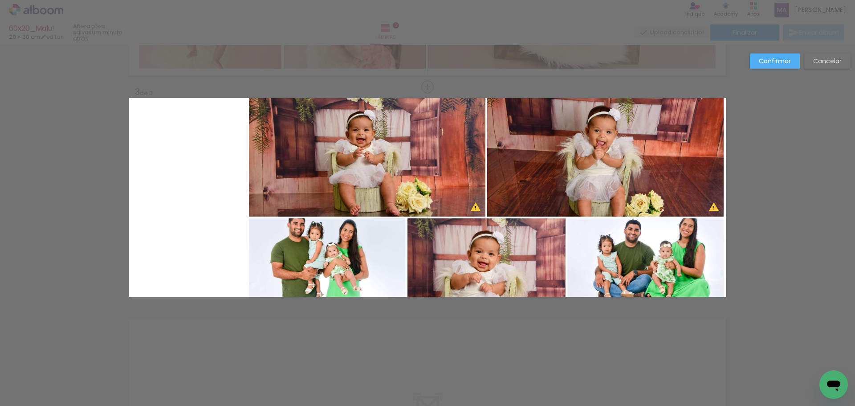
click at [0, 0] on slot "Cancelar" at bounding box center [0, 0] width 0 height 0
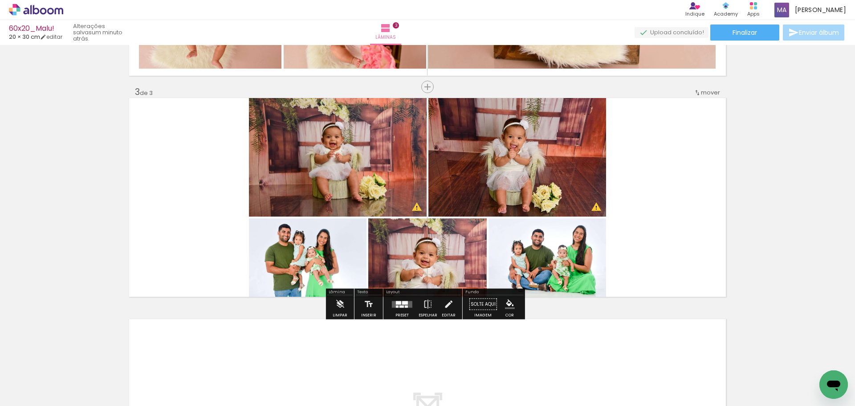
click at [397, 311] on div at bounding box center [402, 304] width 24 height 18
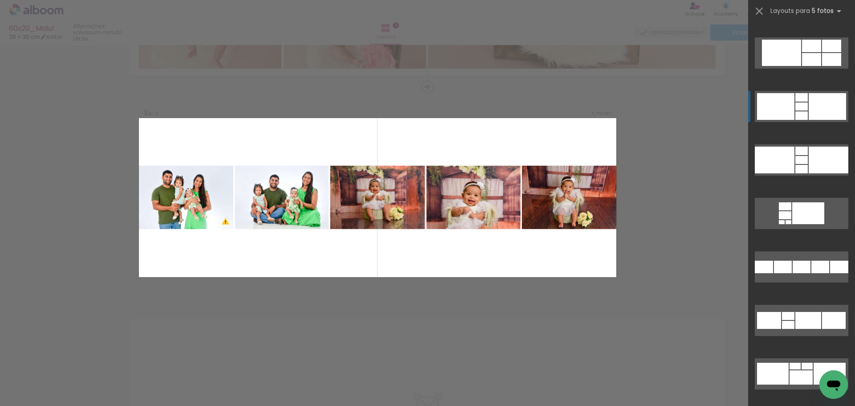
scroll to position [1914, 0]
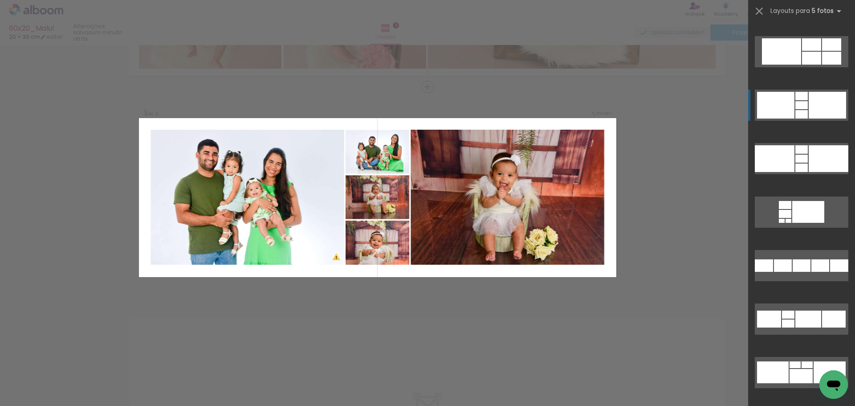
click at [813, 369] on div at bounding box center [800, 376] width 23 height 14
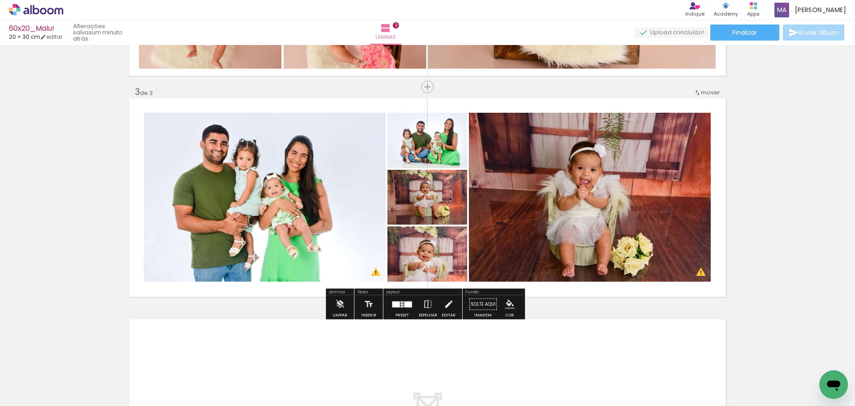
click at [320, 183] on quentale-photo at bounding box center [265, 197] width 242 height 169
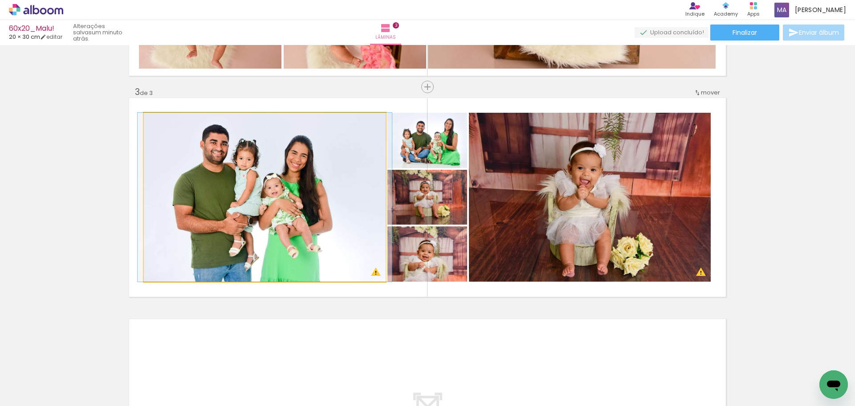
click at [320, 183] on quentale-photo at bounding box center [265, 197] width 242 height 169
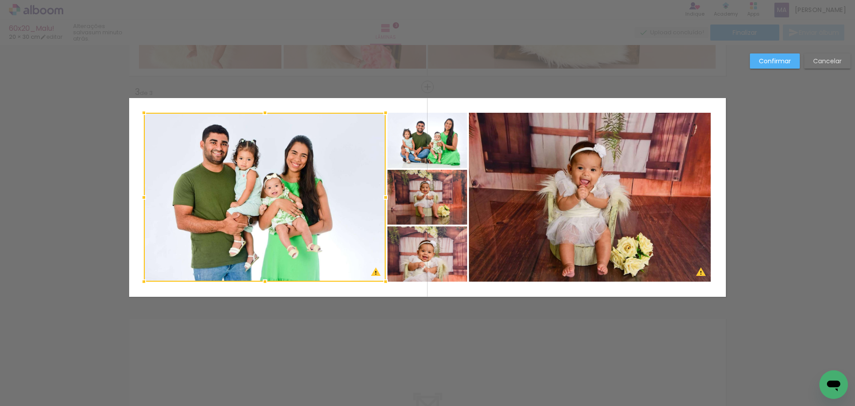
click at [422, 158] on quentale-photo at bounding box center [427, 140] width 80 height 55
click at [415, 194] on div at bounding box center [305, 197] width 323 height 169
click at [408, 256] on div at bounding box center [305, 197] width 323 height 169
click at [504, 235] on quentale-photo at bounding box center [590, 197] width 242 height 169
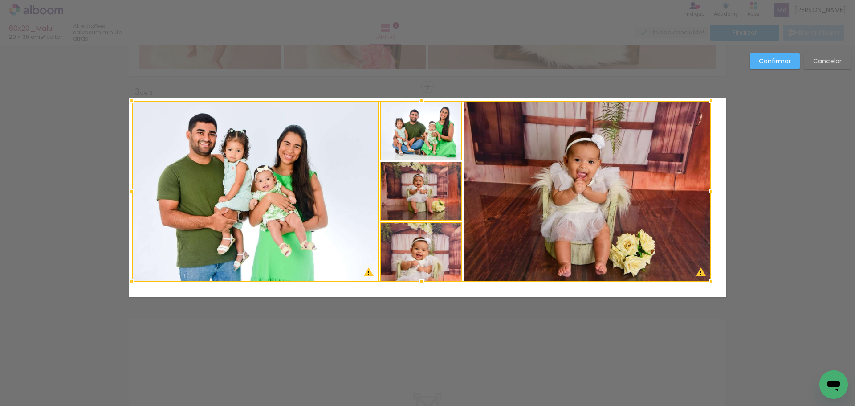
drag, startPoint x: 146, startPoint y: 115, endPoint x: 132, endPoint y: 103, distance: 18.0
click at [132, 103] on div at bounding box center [132, 101] width 18 height 18
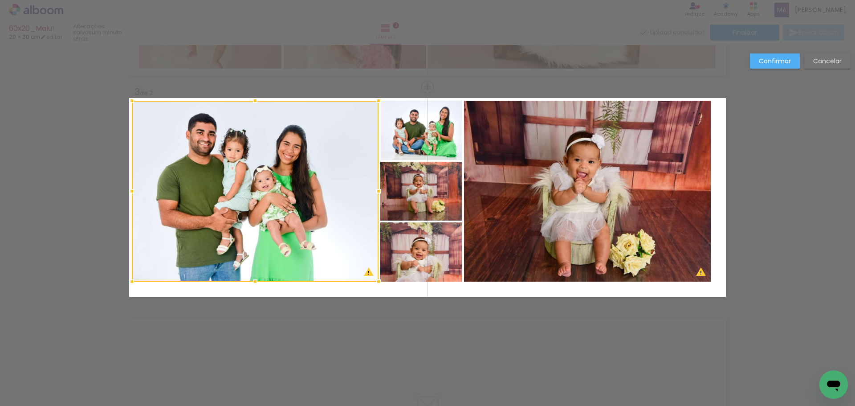
click at [240, 166] on div at bounding box center [255, 191] width 247 height 181
click at [408, 139] on quentale-photo at bounding box center [421, 130] width 81 height 59
click at [412, 180] on div at bounding box center [297, 191] width 330 height 181
click at [413, 253] on div at bounding box center [297, 191] width 330 height 181
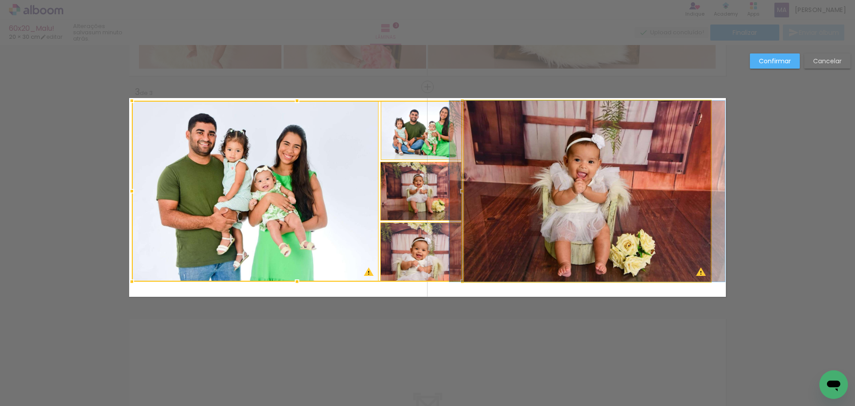
click at [544, 231] on quentale-photo at bounding box center [587, 191] width 247 height 181
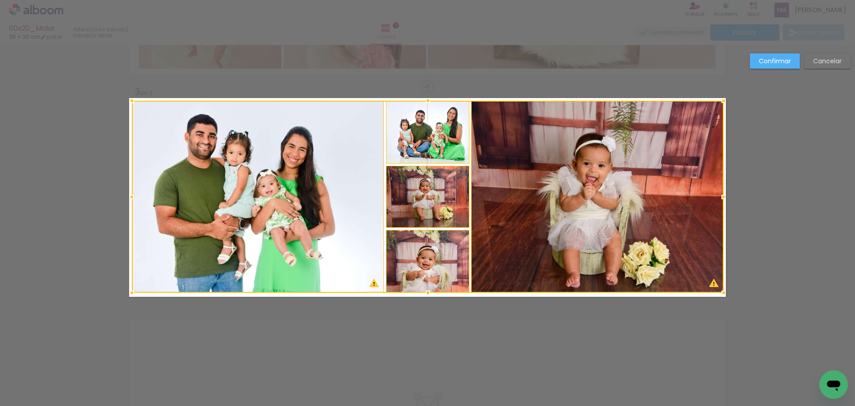
drag, startPoint x: 709, startPoint y: 283, endPoint x: 722, endPoint y: 294, distance: 17.0
click at [722, 294] on div at bounding box center [724, 293] width 18 height 18
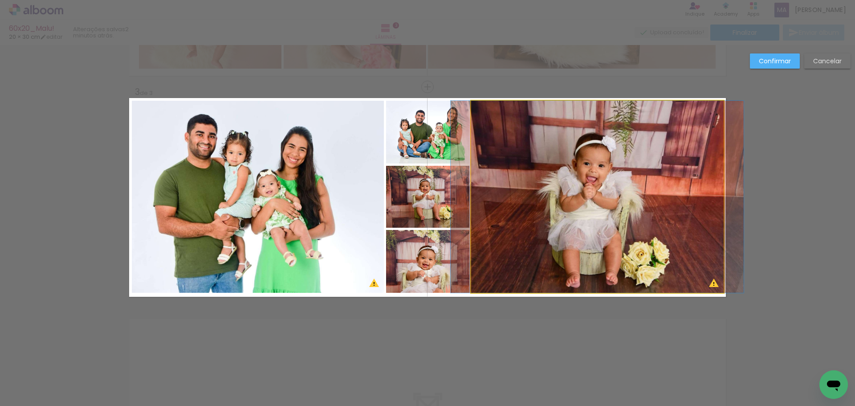
click at [639, 201] on quentale-photo at bounding box center [597, 197] width 252 height 192
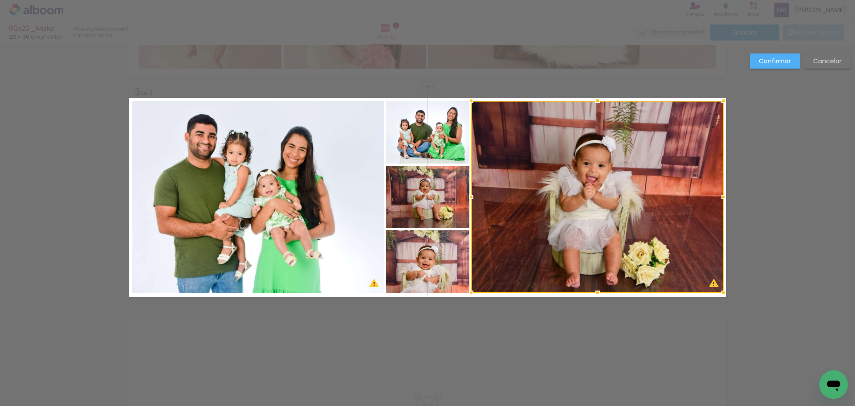
click at [777, 65] on paper-button "Confirmar" at bounding box center [775, 60] width 50 height 15
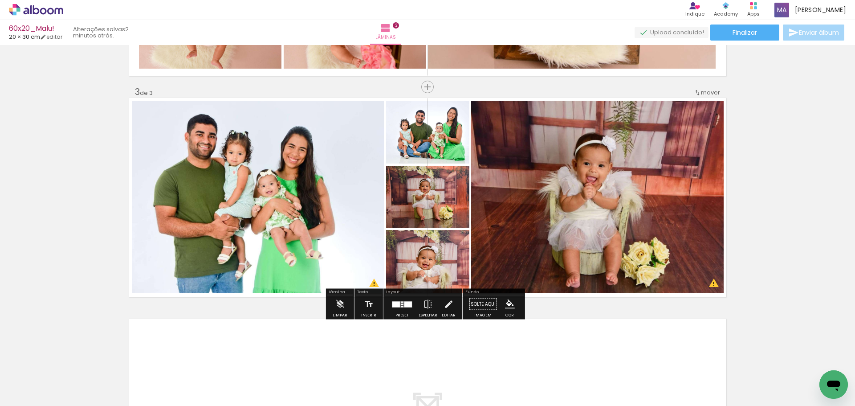
click at [427, 143] on quentale-photo at bounding box center [427, 132] width 83 height 63
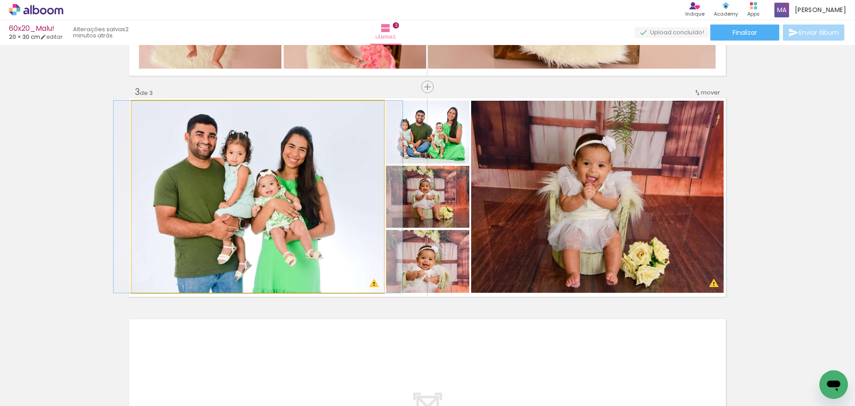
click at [294, 168] on quentale-photo at bounding box center [258, 197] width 252 height 192
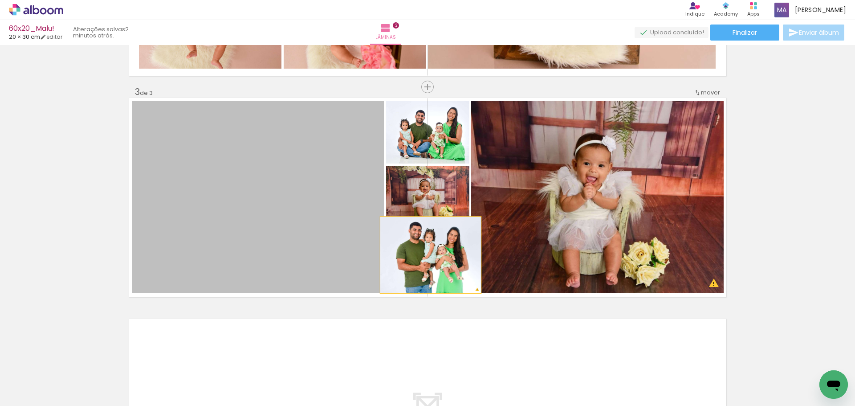
drag, startPoint x: 284, startPoint y: 189, endPoint x: 427, endPoint y: 255, distance: 156.8
click at [0, 0] on slot at bounding box center [0, 0] width 0 height 0
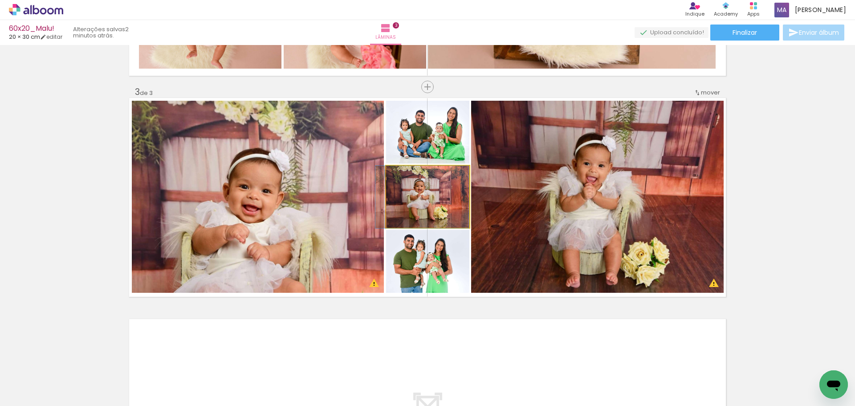
drag, startPoint x: 424, startPoint y: 203, endPoint x: 254, endPoint y: 209, distance: 170.2
click at [0, 0] on slot at bounding box center [0, 0] width 0 height 0
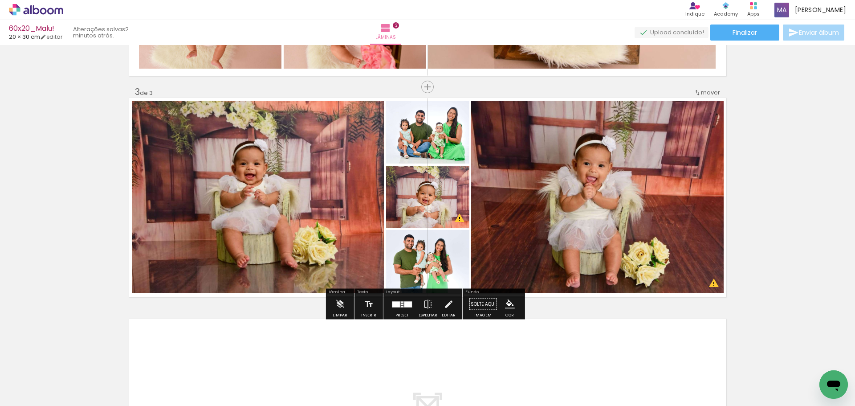
click at [418, 209] on quentale-photo at bounding box center [427, 197] width 83 height 62
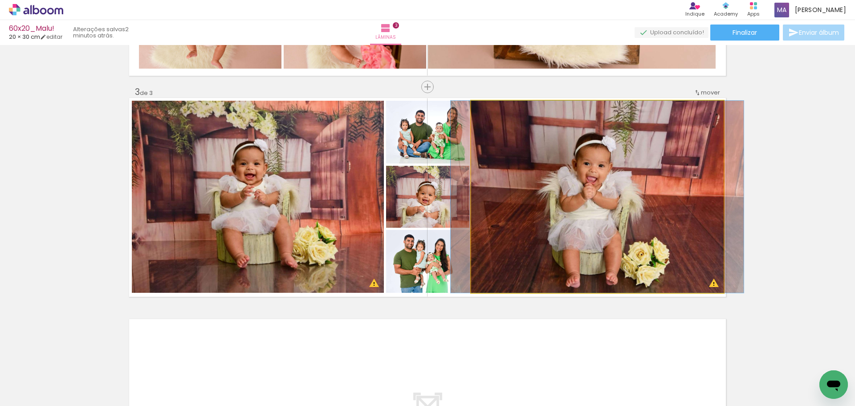
click at [589, 177] on quentale-photo at bounding box center [597, 197] width 252 height 192
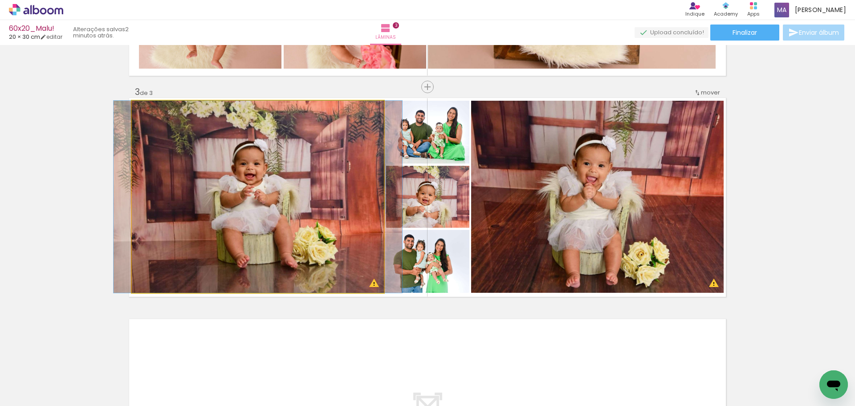
click at [266, 230] on quentale-photo at bounding box center [258, 197] width 252 height 192
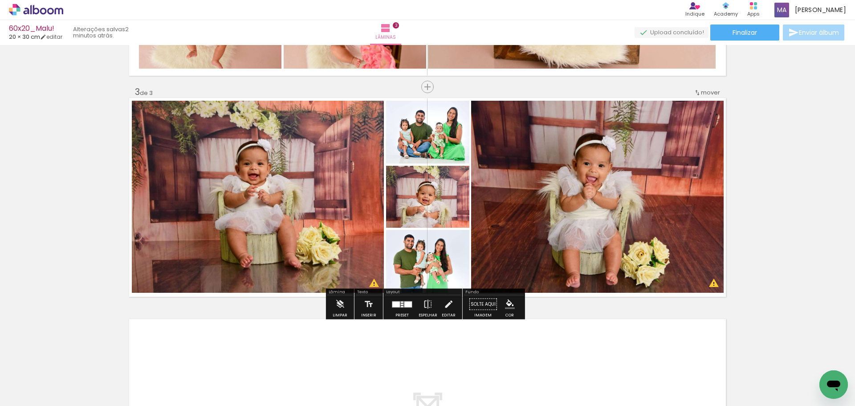
click at [570, 218] on quentale-photo at bounding box center [597, 197] width 252 height 192
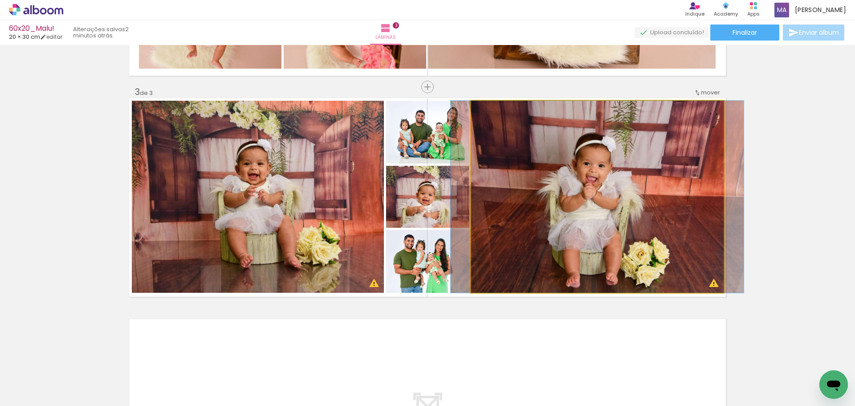
click at [597, 240] on quentale-photo at bounding box center [597, 197] width 252 height 192
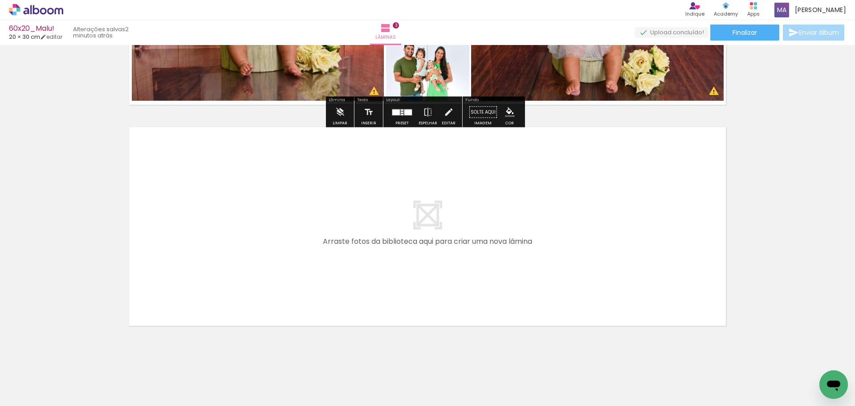
scroll to position [613, 0]
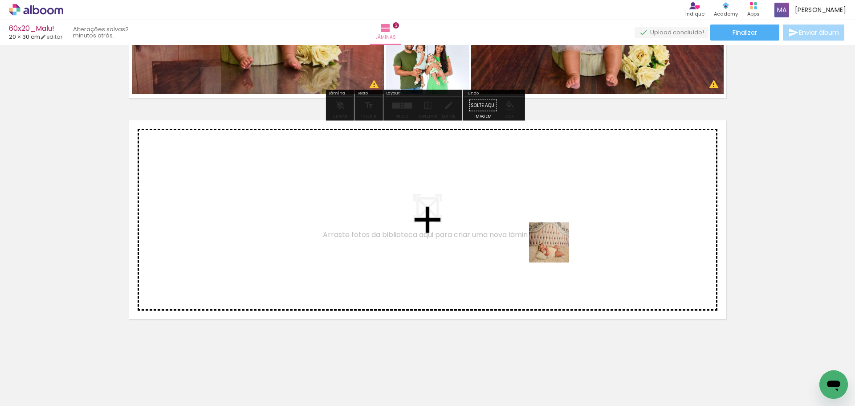
drag, startPoint x: 612, startPoint y: 370, endPoint x: 542, endPoint y: 222, distance: 164.3
click at [542, 222] on quentale-workspace at bounding box center [427, 203] width 855 height 406
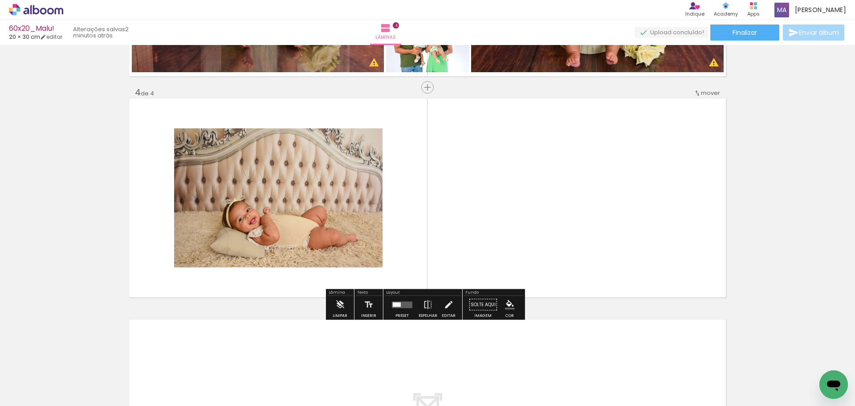
scroll to position [635, 0]
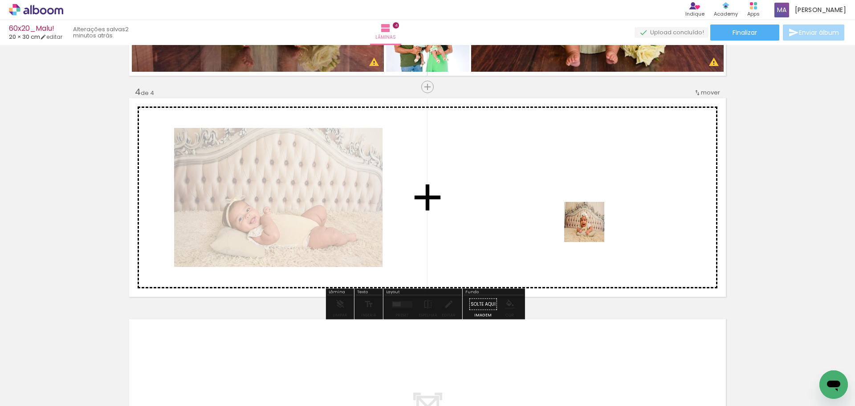
drag, startPoint x: 653, startPoint y: 362, endPoint x: 636, endPoint y: 294, distance: 69.4
click at [590, 228] on quentale-workspace at bounding box center [427, 203] width 855 height 406
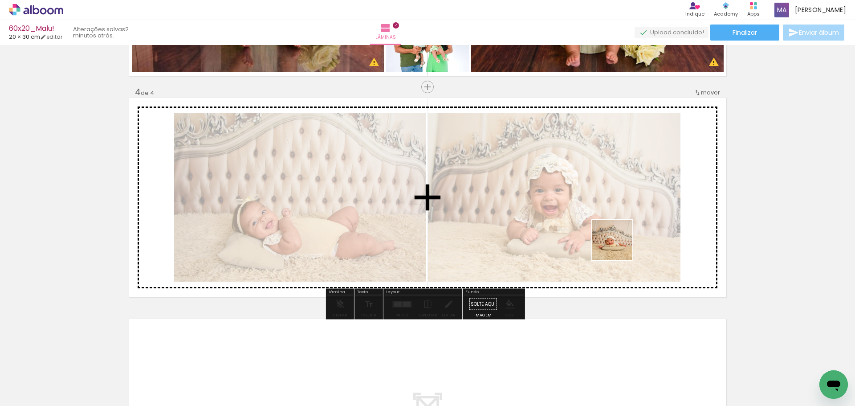
drag, startPoint x: 706, startPoint y: 375, endPoint x: 718, endPoint y: 333, distance: 44.5
click at [596, 225] on quentale-workspace at bounding box center [427, 203] width 855 height 406
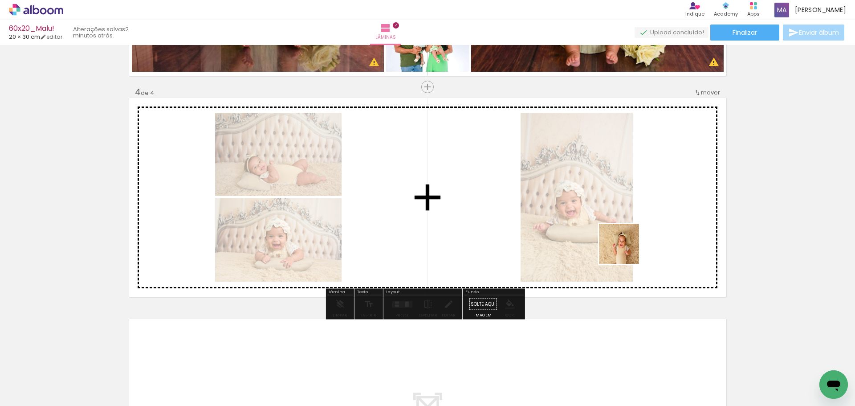
drag, startPoint x: 658, startPoint y: 274, endPoint x: 644, endPoint y: 262, distance: 18.6
click at [617, 246] on quentale-workspace at bounding box center [427, 203] width 855 height 406
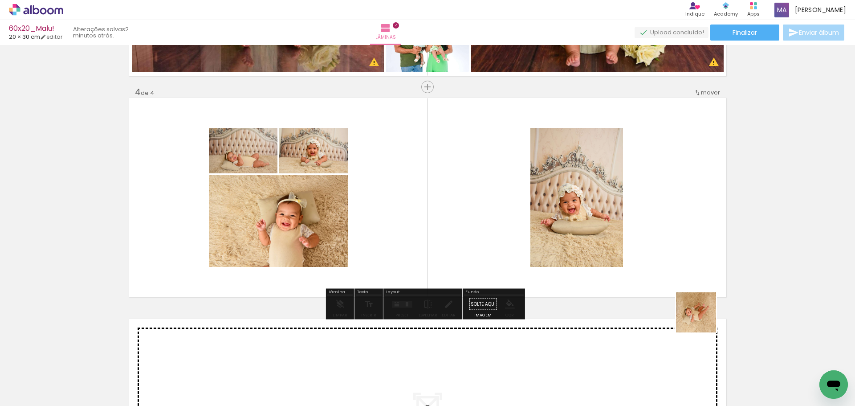
drag, startPoint x: 799, startPoint y: 379, endPoint x: 426, endPoint y: 198, distance: 414.6
click at [438, 197] on quentale-workspace at bounding box center [427, 203] width 855 height 406
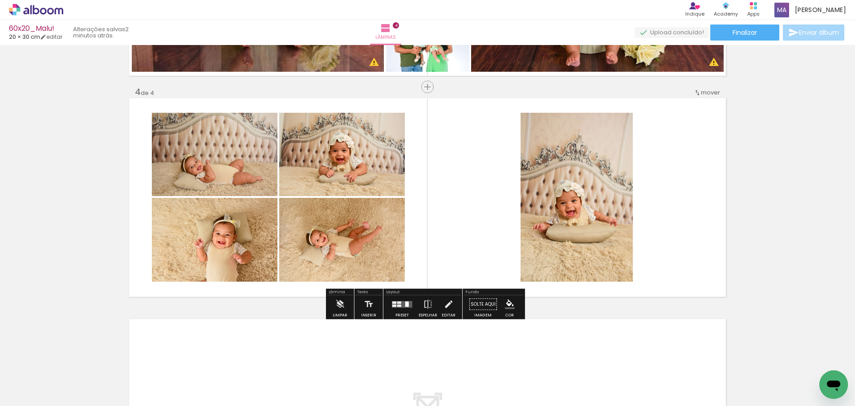
click at [398, 302] on div at bounding box center [399, 302] width 4 height 2
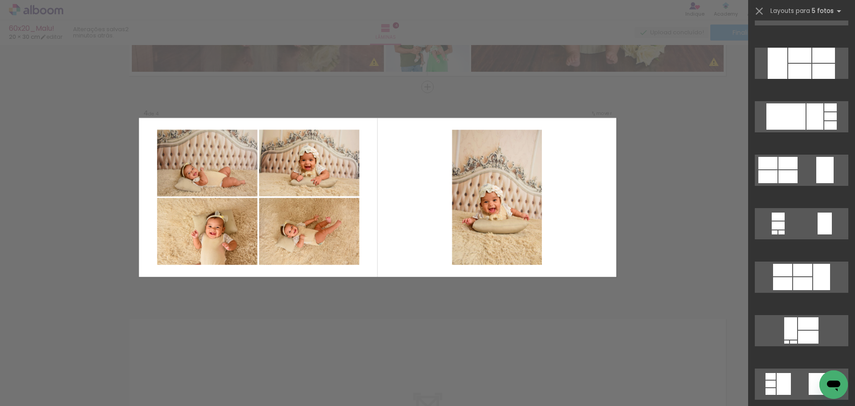
scroll to position [134, 0]
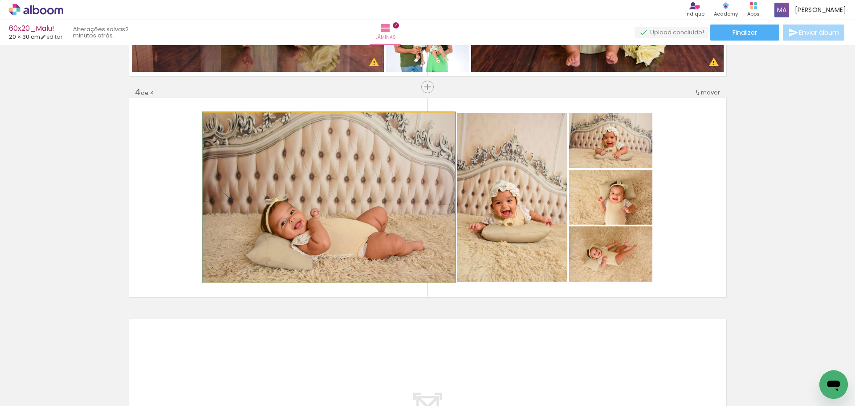
click at [374, 223] on quentale-photo at bounding box center [329, 197] width 252 height 169
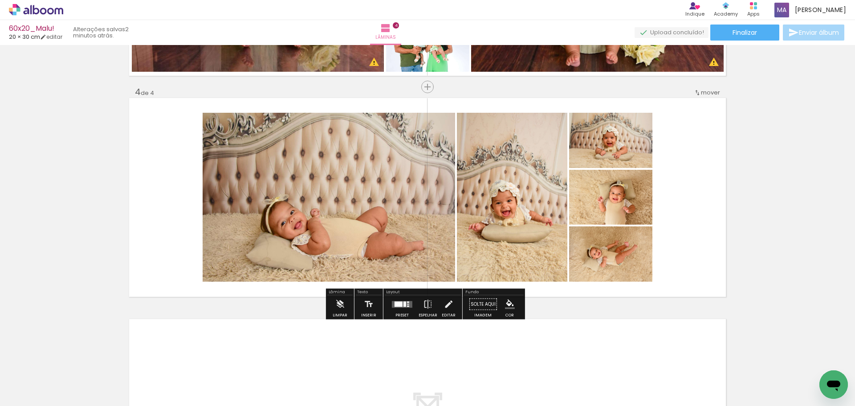
click at [374, 223] on quentale-photo at bounding box center [329, 197] width 252 height 169
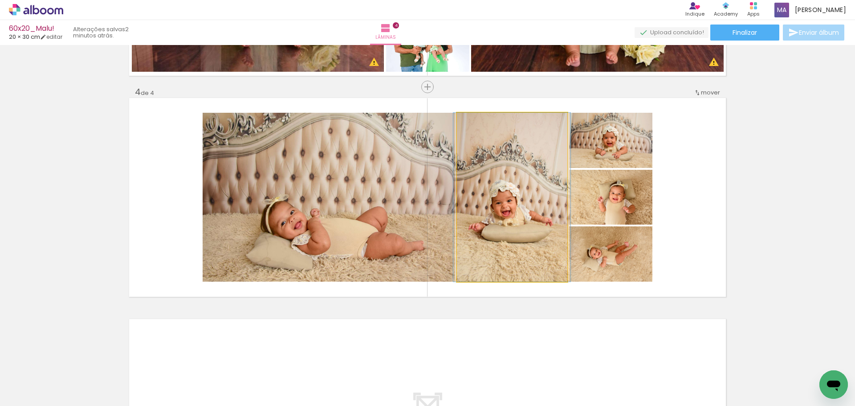
click at [496, 204] on quentale-photo at bounding box center [512, 197] width 110 height 169
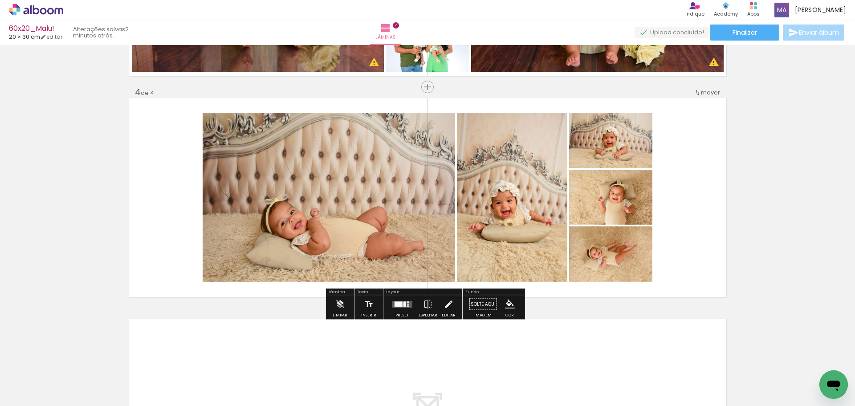
click at [340, 201] on quentale-photo at bounding box center [329, 197] width 252 height 169
click at [420, 202] on quentale-photo at bounding box center [329, 197] width 252 height 169
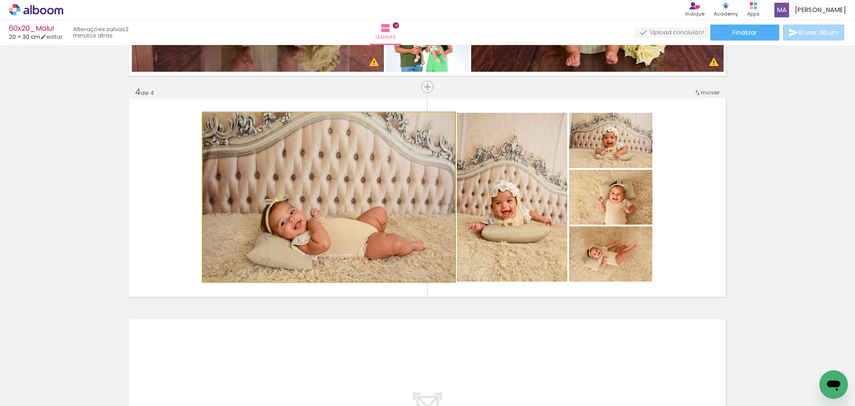
click at [420, 202] on quentale-photo at bounding box center [329, 197] width 252 height 169
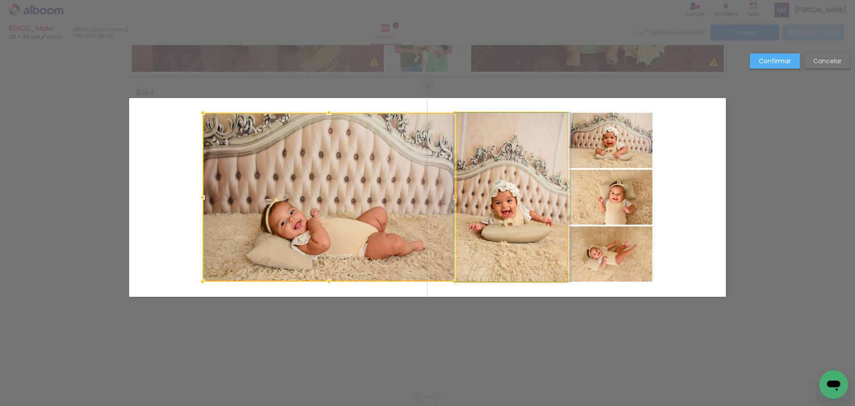
click at [514, 201] on quentale-photo at bounding box center [512, 197] width 110 height 169
click at [619, 156] on quentale-photo at bounding box center [610, 140] width 83 height 55
click at [610, 197] on div at bounding box center [428, 197] width 450 height 169
click at [610, 256] on div at bounding box center [428, 197] width 450 height 169
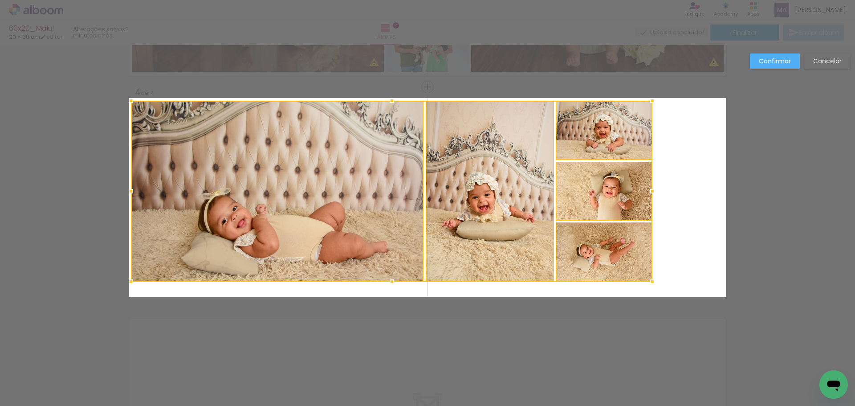
drag, startPoint x: 199, startPoint y: 112, endPoint x: 127, endPoint y: 100, distance: 72.7
click at [127, 100] on div at bounding box center [131, 101] width 18 height 18
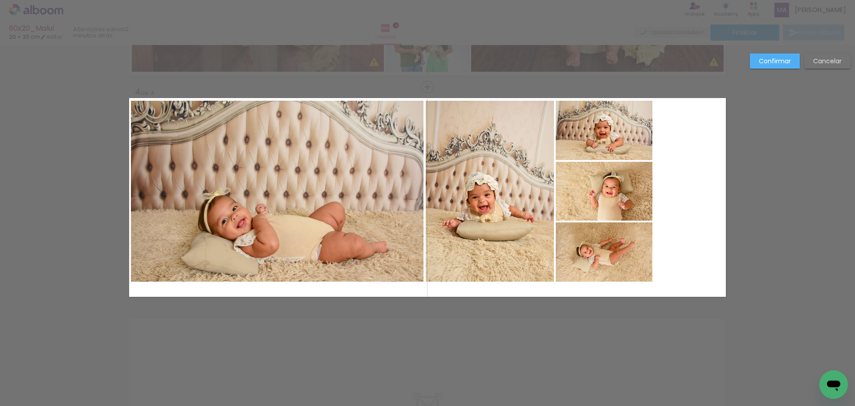
click at [302, 209] on quentale-photo at bounding box center [277, 191] width 293 height 181
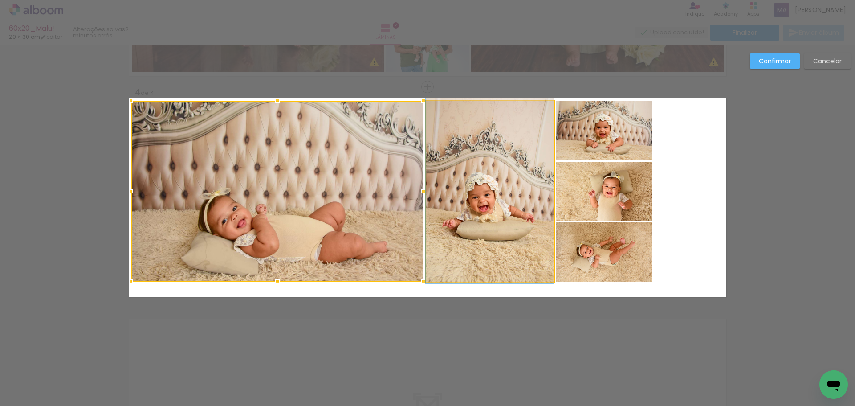
click at [504, 208] on quentale-photo at bounding box center [490, 191] width 128 height 181
click at [595, 149] on quentale-photo at bounding box center [604, 130] width 97 height 59
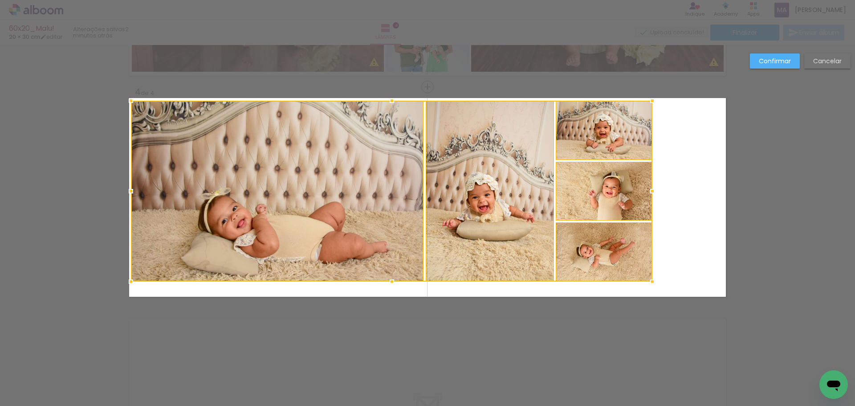
scroll to position [0, 232]
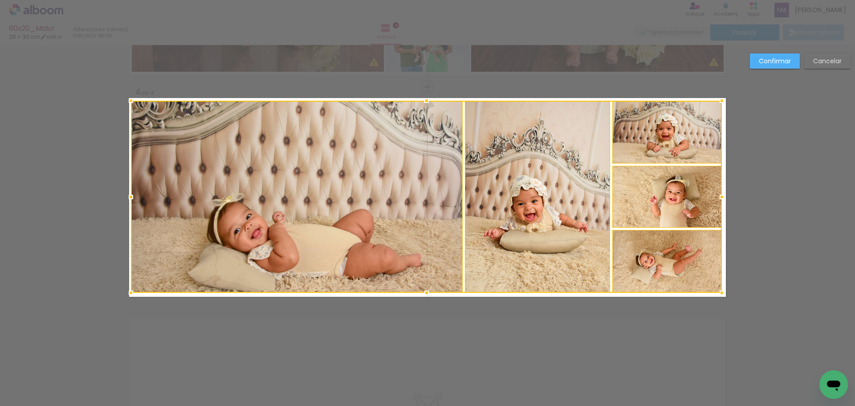
drag, startPoint x: 656, startPoint y: 282, endPoint x: 720, endPoint y: 293, distance: 65.1
click at [720, 293] on div at bounding box center [722, 293] width 18 height 18
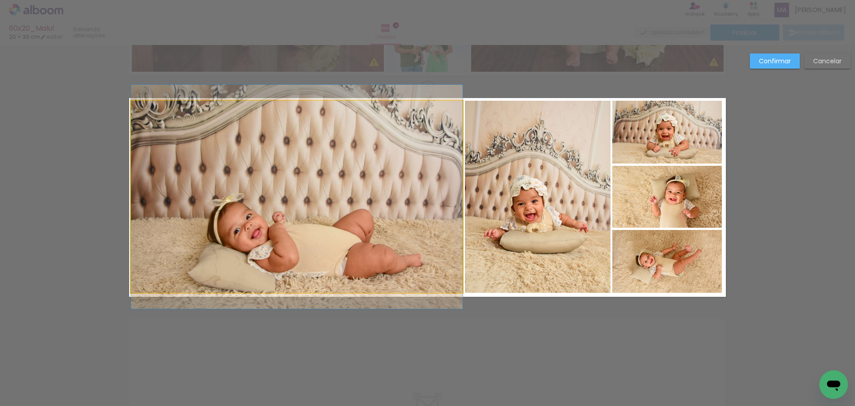
click at [402, 190] on quentale-photo at bounding box center [297, 197] width 332 height 192
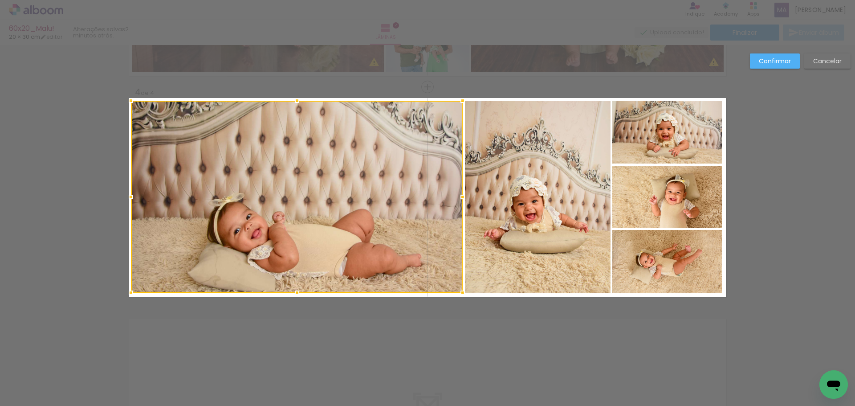
click at [0, 0] on slot "Confirmar" at bounding box center [0, 0] width 0 height 0
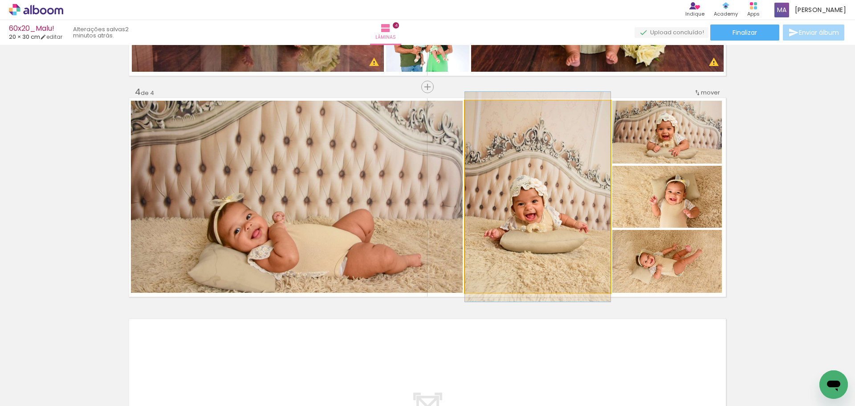
click at [556, 195] on quentale-photo at bounding box center [538, 197] width 146 height 192
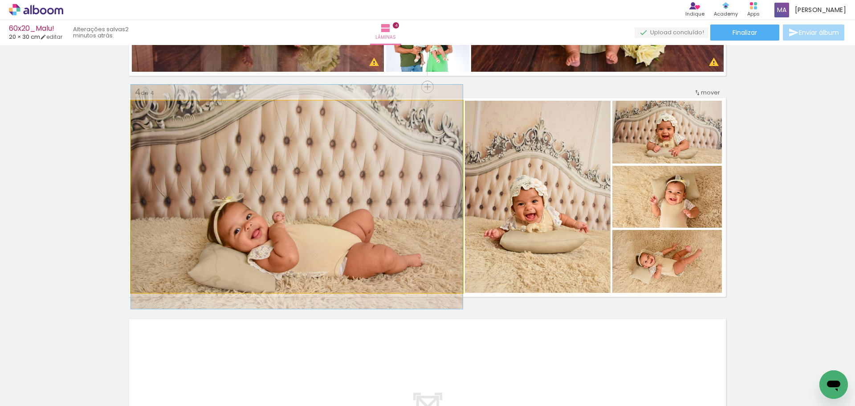
click at [358, 225] on quentale-photo at bounding box center [297, 197] width 332 height 192
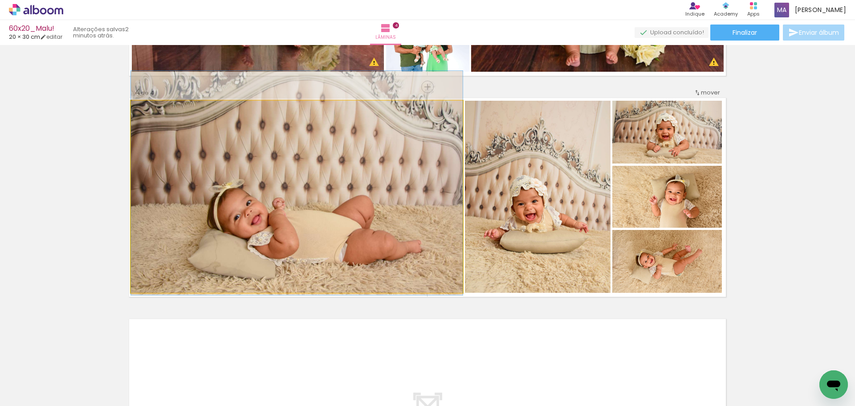
drag, startPoint x: 352, startPoint y: 221, endPoint x: 354, endPoint y: 207, distance: 13.9
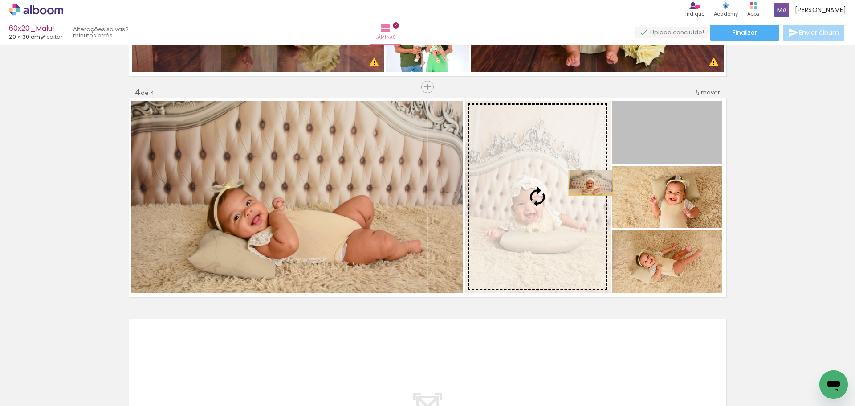
drag, startPoint x: 655, startPoint y: 148, endPoint x: 287, endPoint y: 225, distance: 376.2
click at [0, 0] on slot at bounding box center [0, 0] width 0 height 0
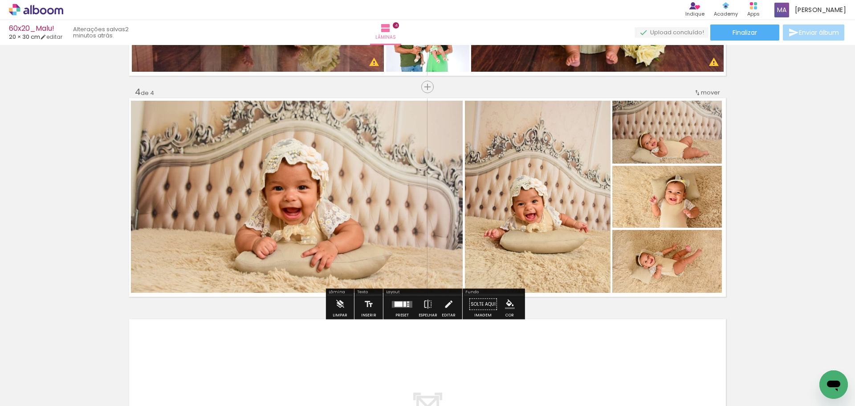
click at [314, 225] on quentale-photo at bounding box center [297, 197] width 332 height 192
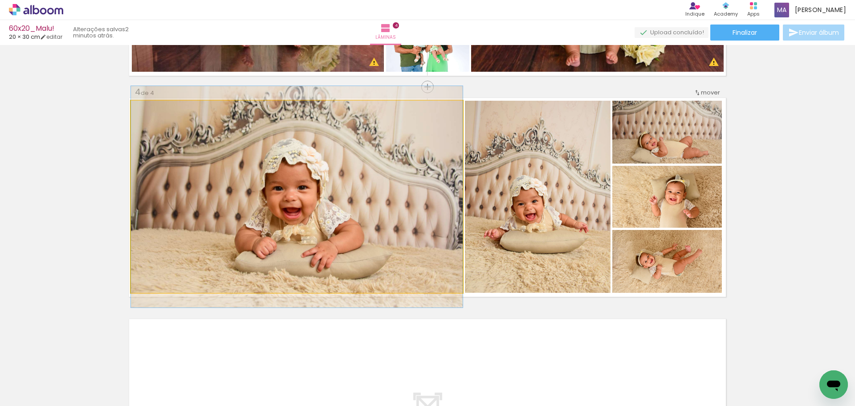
click at [362, 215] on quentale-photo at bounding box center [297, 197] width 332 height 192
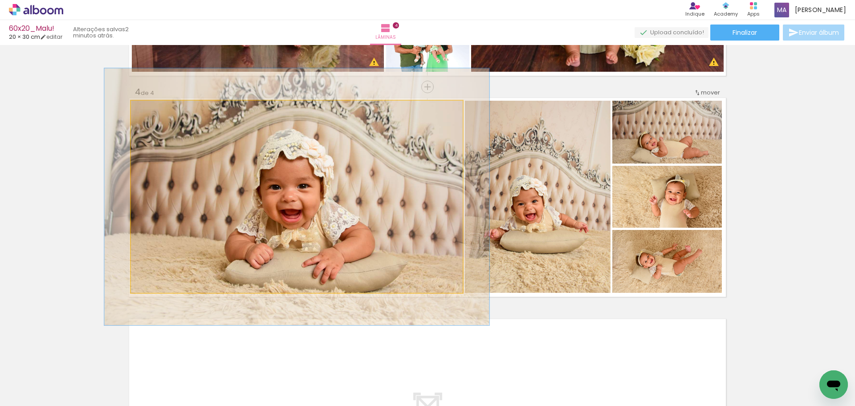
drag, startPoint x: 151, startPoint y: 110, endPoint x: 156, endPoint y: 110, distance: 4.9
click at [156, 110] on div at bounding box center [157, 110] width 14 height 14
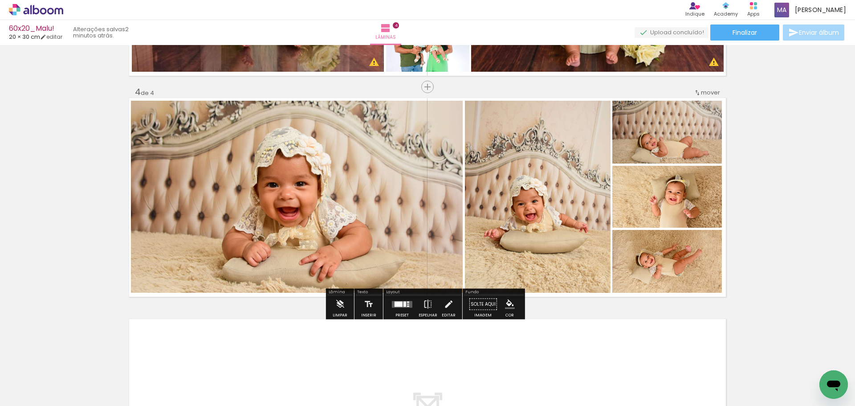
click at [493, 198] on quentale-photo at bounding box center [538, 197] width 146 height 192
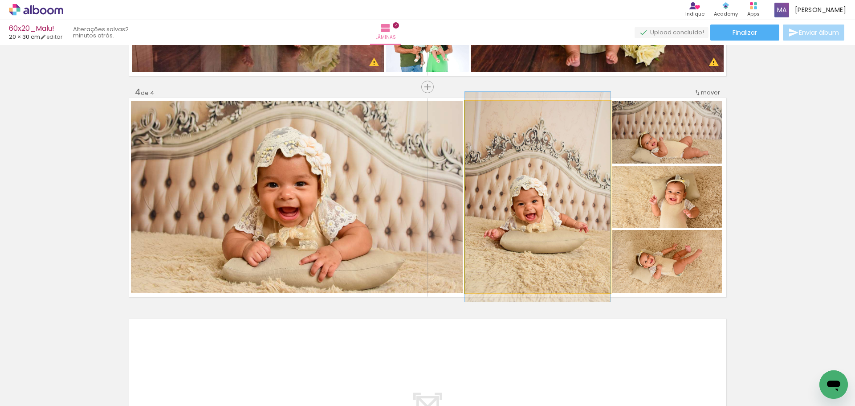
drag, startPoint x: 521, startPoint y: 198, endPoint x: 529, endPoint y: 198, distance: 8.0
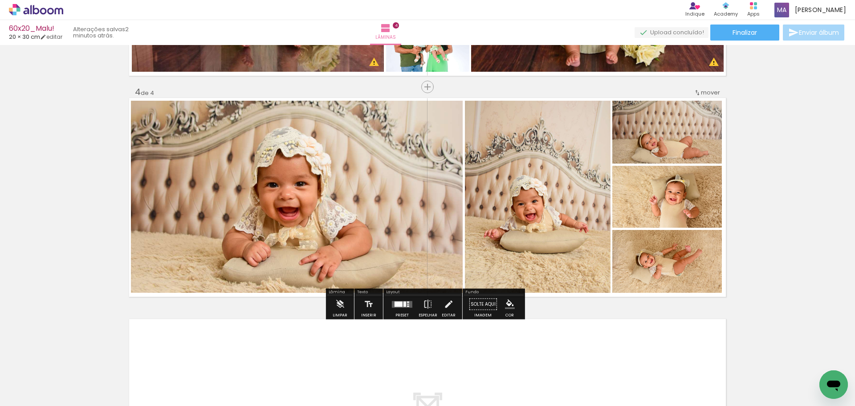
click at [682, 141] on quentale-photo at bounding box center [667, 132] width 110 height 63
click at [671, 198] on quentale-photo at bounding box center [667, 197] width 110 height 62
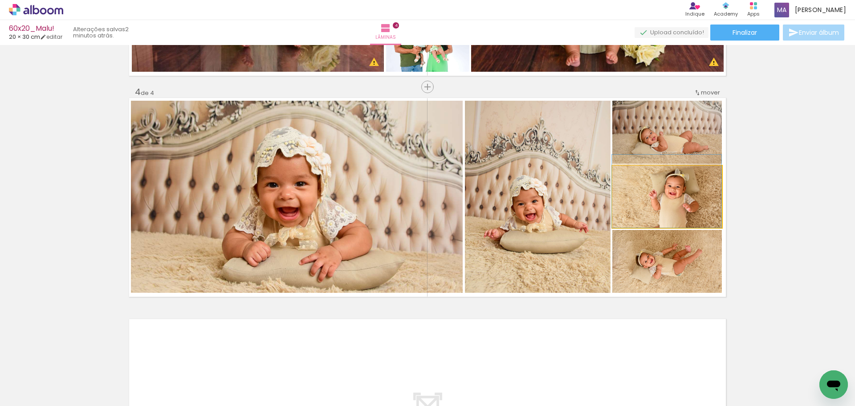
drag, startPoint x: 675, startPoint y: 210, endPoint x: 672, endPoint y: 148, distance: 62.4
click at [0, 0] on slot at bounding box center [0, 0] width 0 height 0
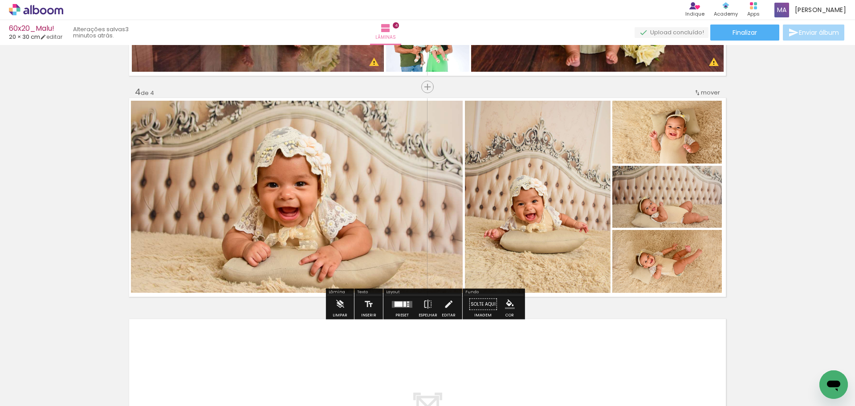
click at [668, 190] on quentale-photo at bounding box center [667, 197] width 110 height 62
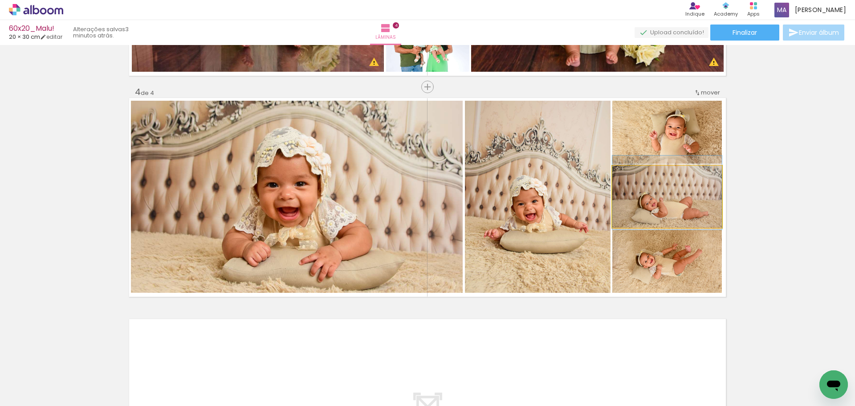
drag, startPoint x: 676, startPoint y: 203, endPoint x: 678, endPoint y: 198, distance: 5.2
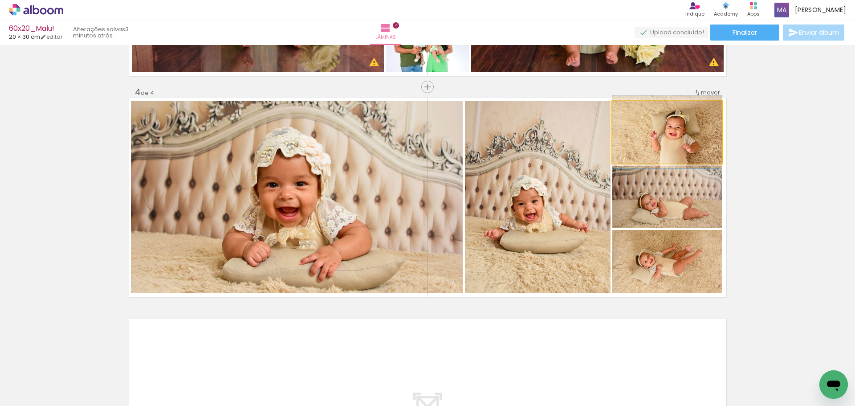
drag, startPoint x: 681, startPoint y: 139, endPoint x: 670, endPoint y: 201, distance: 63.3
click at [0, 0] on slot at bounding box center [0, 0] width 0 height 0
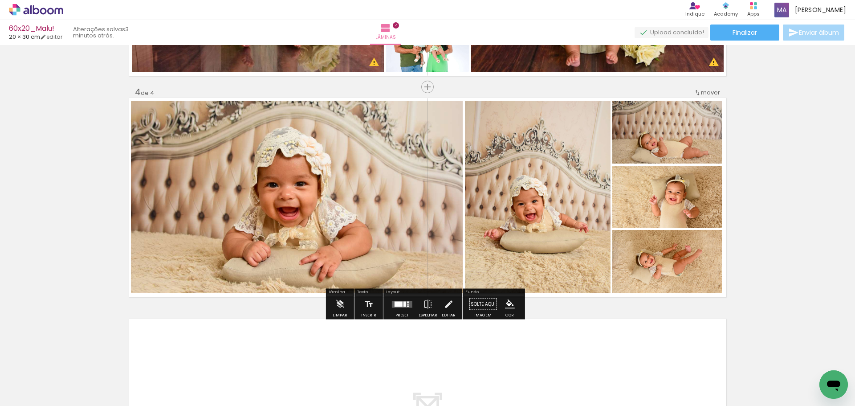
click at [677, 152] on quentale-photo at bounding box center [667, 132] width 110 height 63
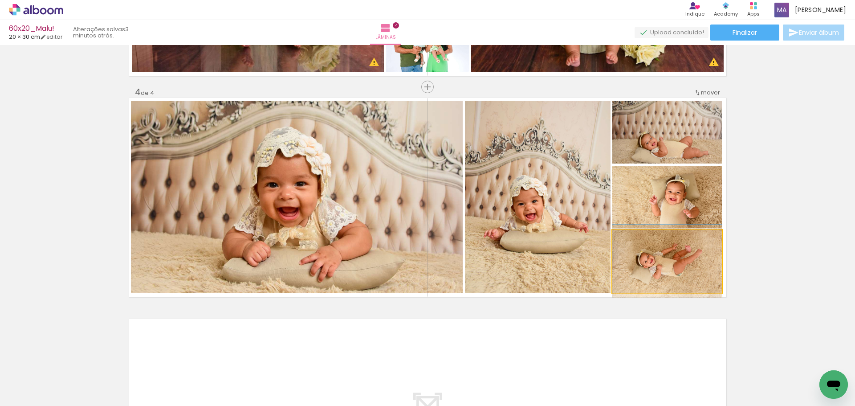
click at [679, 270] on quentale-photo at bounding box center [667, 261] width 110 height 63
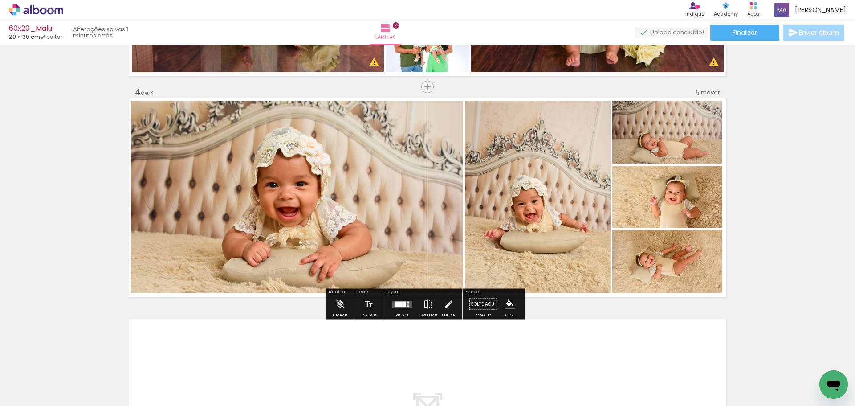
click at [538, 237] on quentale-photo at bounding box center [538, 197] width 146 height 192
click at [297, 223] on quentale-photo at bounding box center [297, 197] width 332 height 192
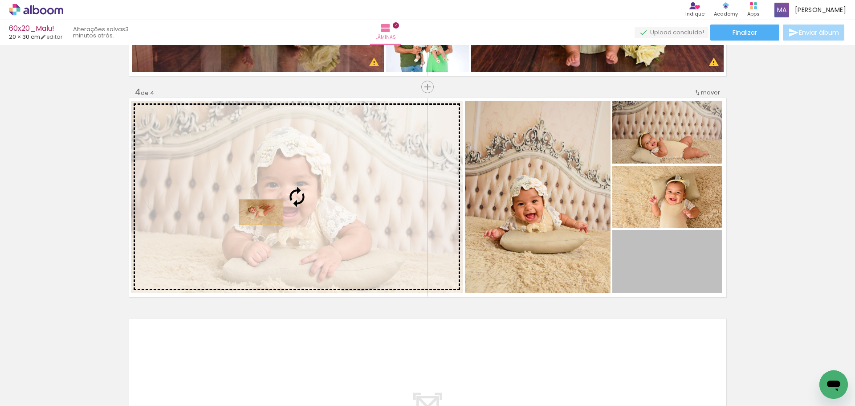
drag, startPoint x: 667, startPoint y: 277, endPoint x: 257, endPoint y: 211, distance: 415.2
click at [0, 0] on slot at bounding box center [0, 0] width 0 height 0
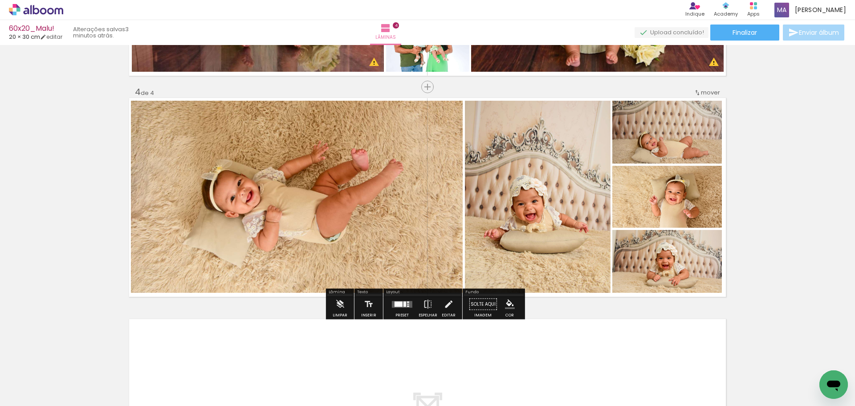
click at [308, 227] on quentale-photo at bounding box center [297, 197] width 332 height 192
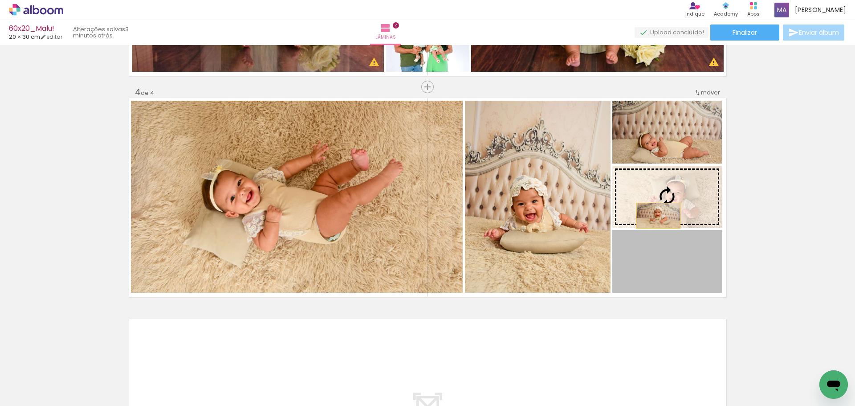
drag, startPoint x: 654, startPoint y: 264, endPoint x: 655, endPoint y: 213, distance: 51.2
click at [0, 0] on slot at bounding box center [0, 0] width 0 height 0
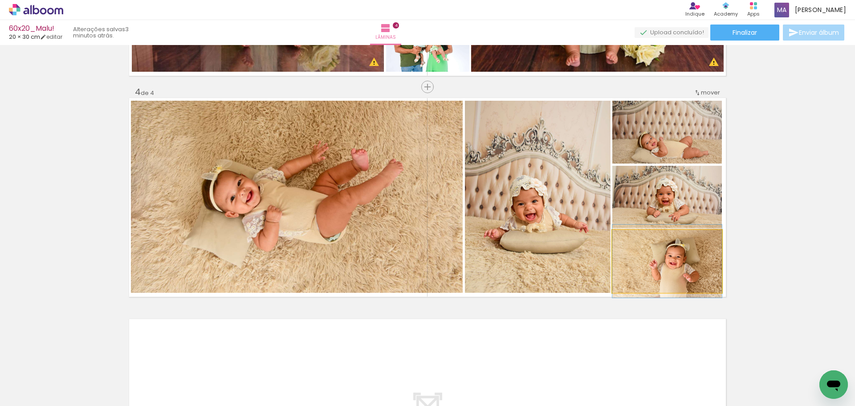
click at [650, 257] on quentale-photo at bounding box center [667, 261] width 110 height 63
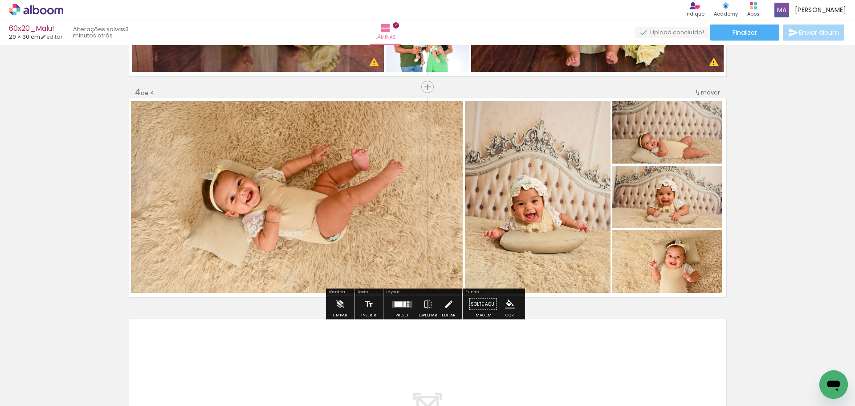
click at [666, 196] on quentale-photo at bounding box center [667, 197] width 110 height 62
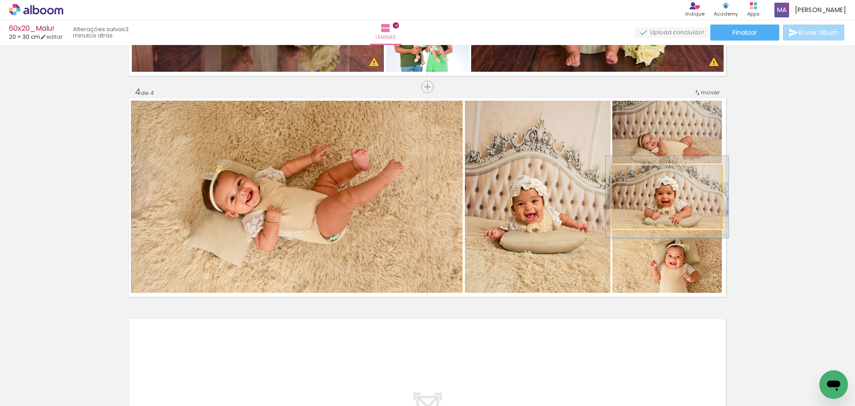
type paper-slider "112"
click at [637, 178] on div at bounding box center [637, 175] width 14 height 14
click at [642, 197] on quentale-photo at bounding box center [667, 197] width 110 height 62
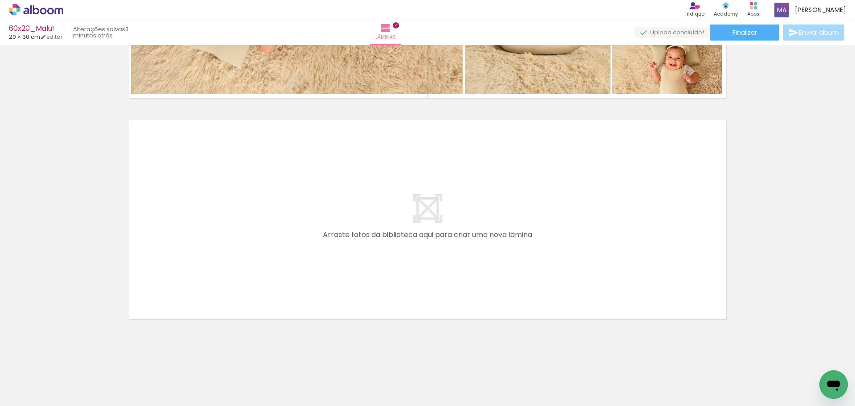
scroll to position [0, 751]
drag, startPoint x: 368, startPoint y: 268, endPoint x: 389, endPoint y: 338, distance: 73.4
click at [370, 256] on quentale-workspace at bounding box center [427, 203] width 855 height 406
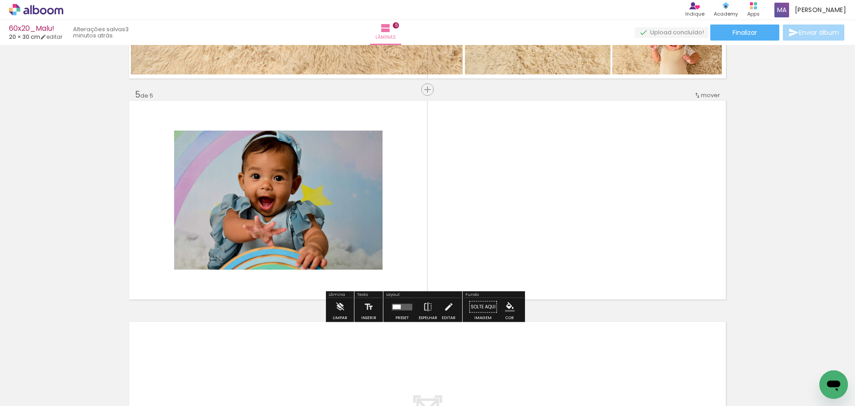
scroll to position [856, 0]
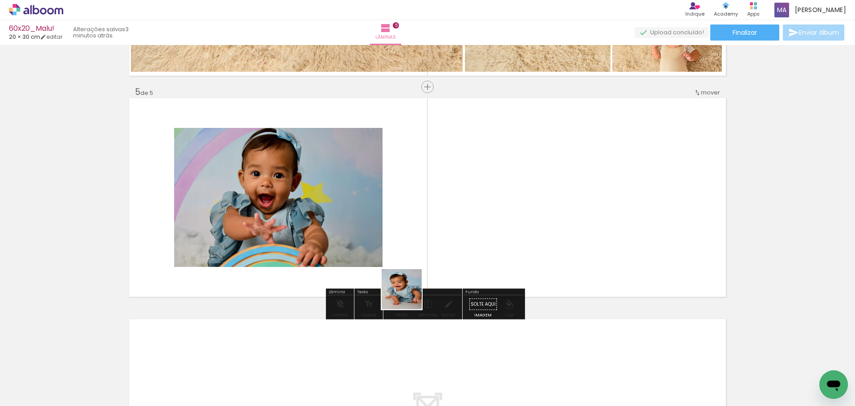
drag, startPoint x: 396, startPoint y: 375, endPoint x: 427, endPoint y: 350, distance: 39.9
click at [420, 242] on quentale-workspace at bounding box center [427, 203] width 855 height 406
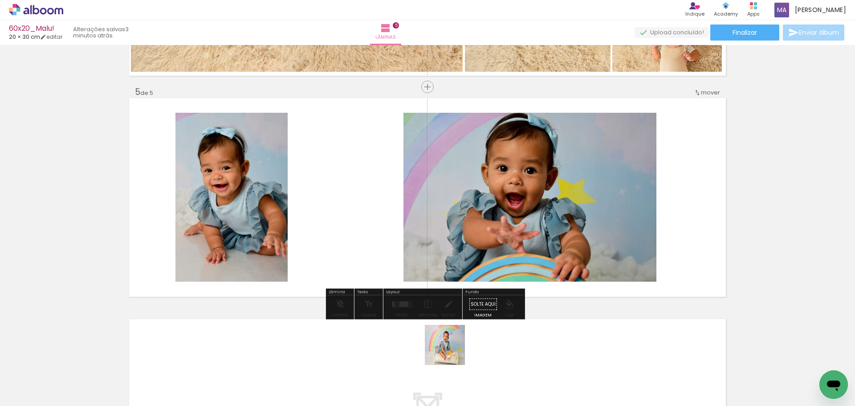
drag, startPoint x: 441, startPoint y: 379, endPoint x: 480, endPoint y: 308, distance: 81.7
click at [465, 245] on quentale-workspace at bounding box center [427, 203] width 855 height 406
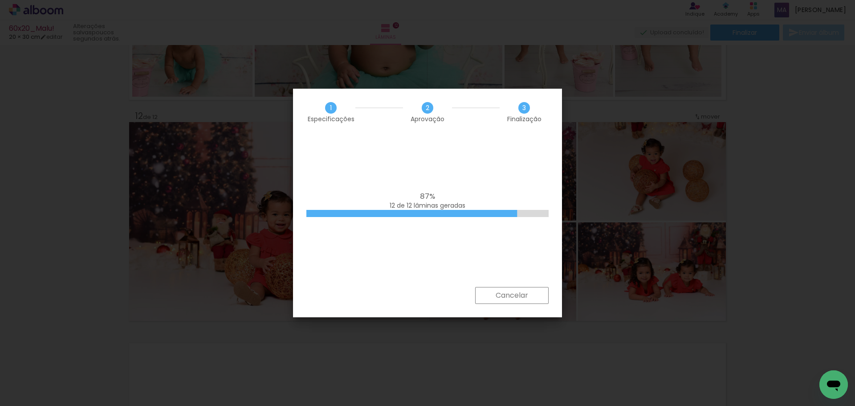
scroll to position [0, 2213]
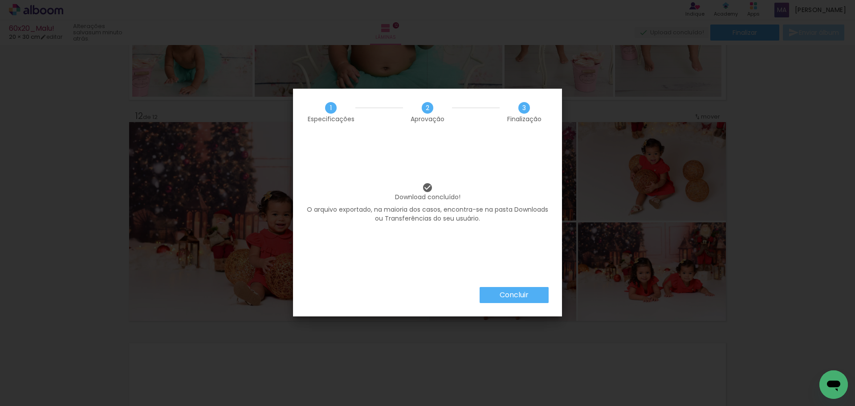
click at [0, 0] on slot "Concluir" at bounding box center [0, 0] width 0 height 0
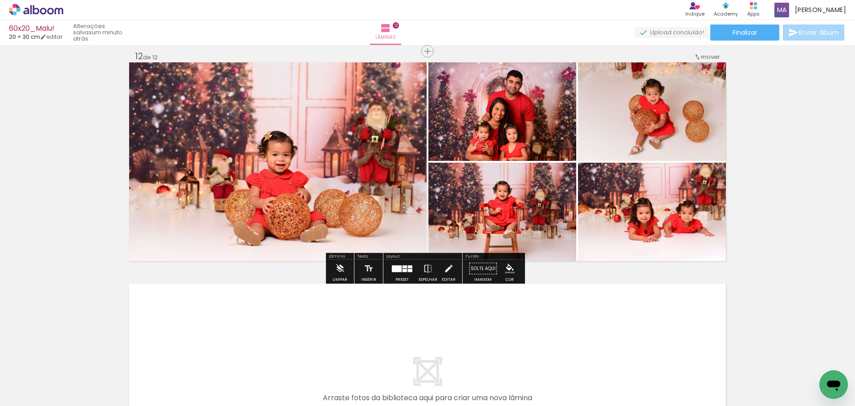
scroll to position [2422, 0]
